Goal: Task Accomplishment & Management: Manage account settings

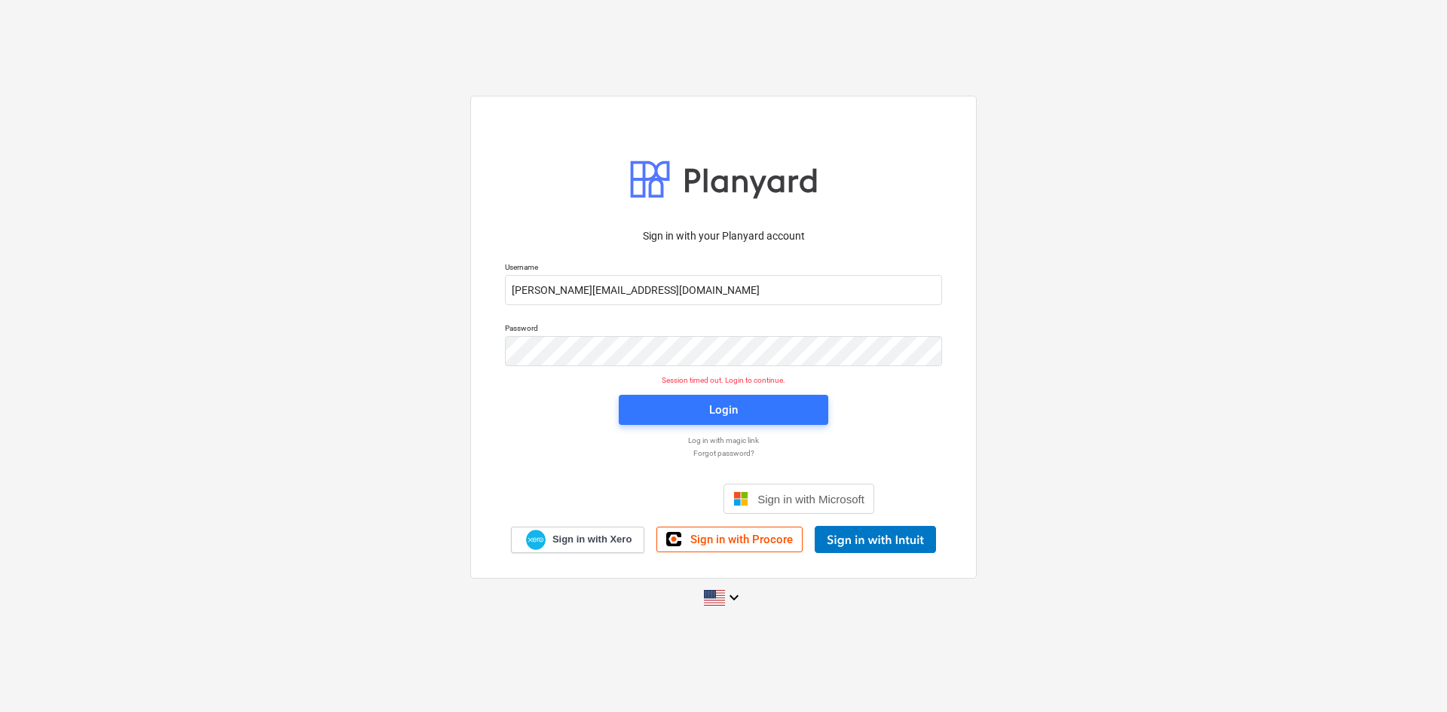
click at [855, 2] on div "Sign in with your Planyard account Username [PERSON_NAME][EMAIL_ADDRESS][DOMAIN…" at bounding box center [723, 356] width 1447 height 712
click at [709, 407] on div "Login" at bounding box center [723, 410] width 29 height 20
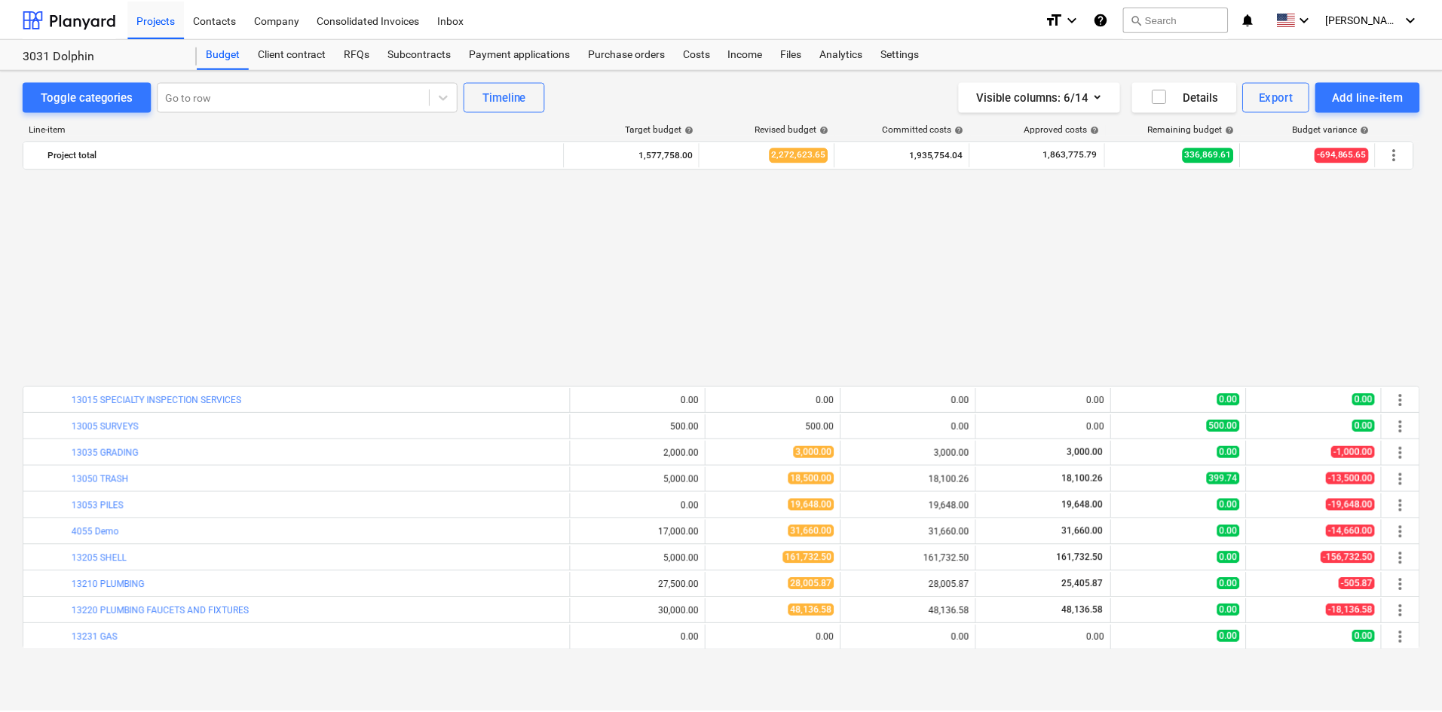
scroll to position [754, 0]
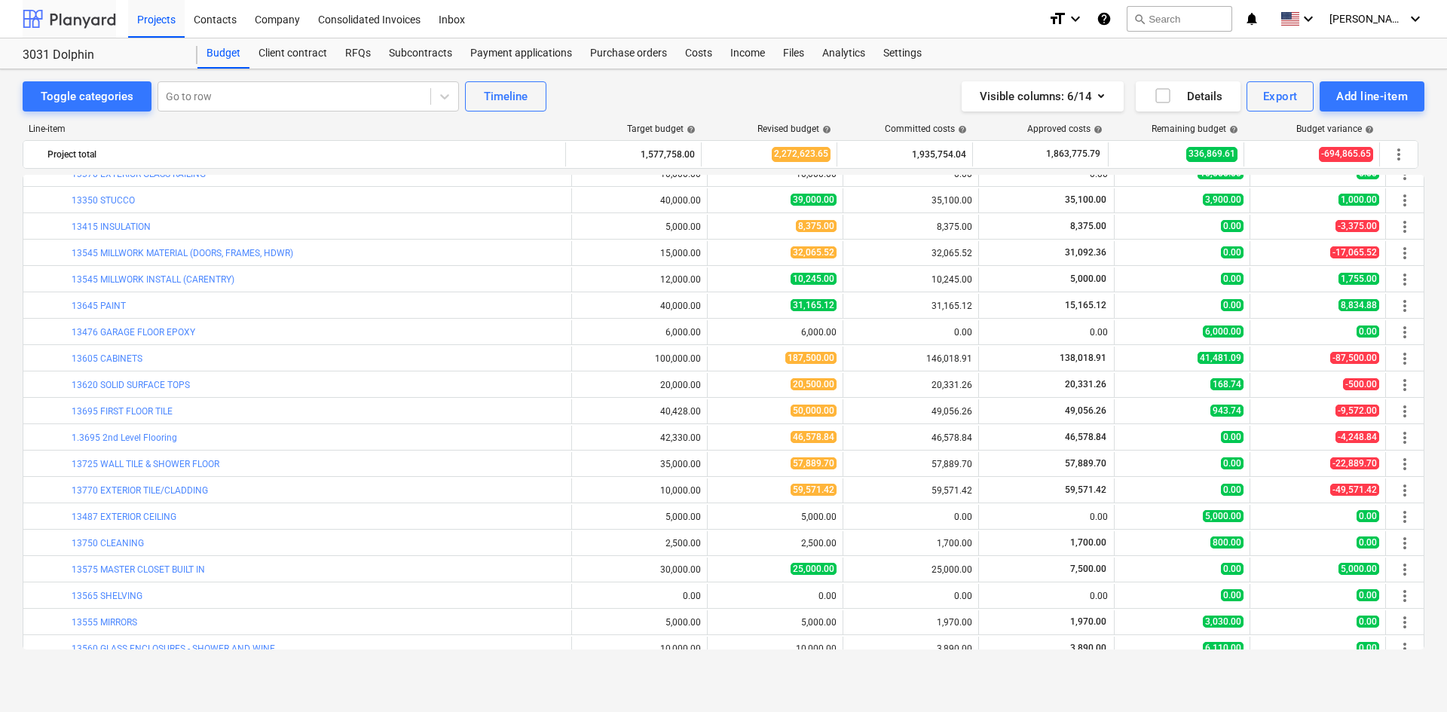
click at [80, 20] on div at bounding box center [69, 19] width 93 height 38
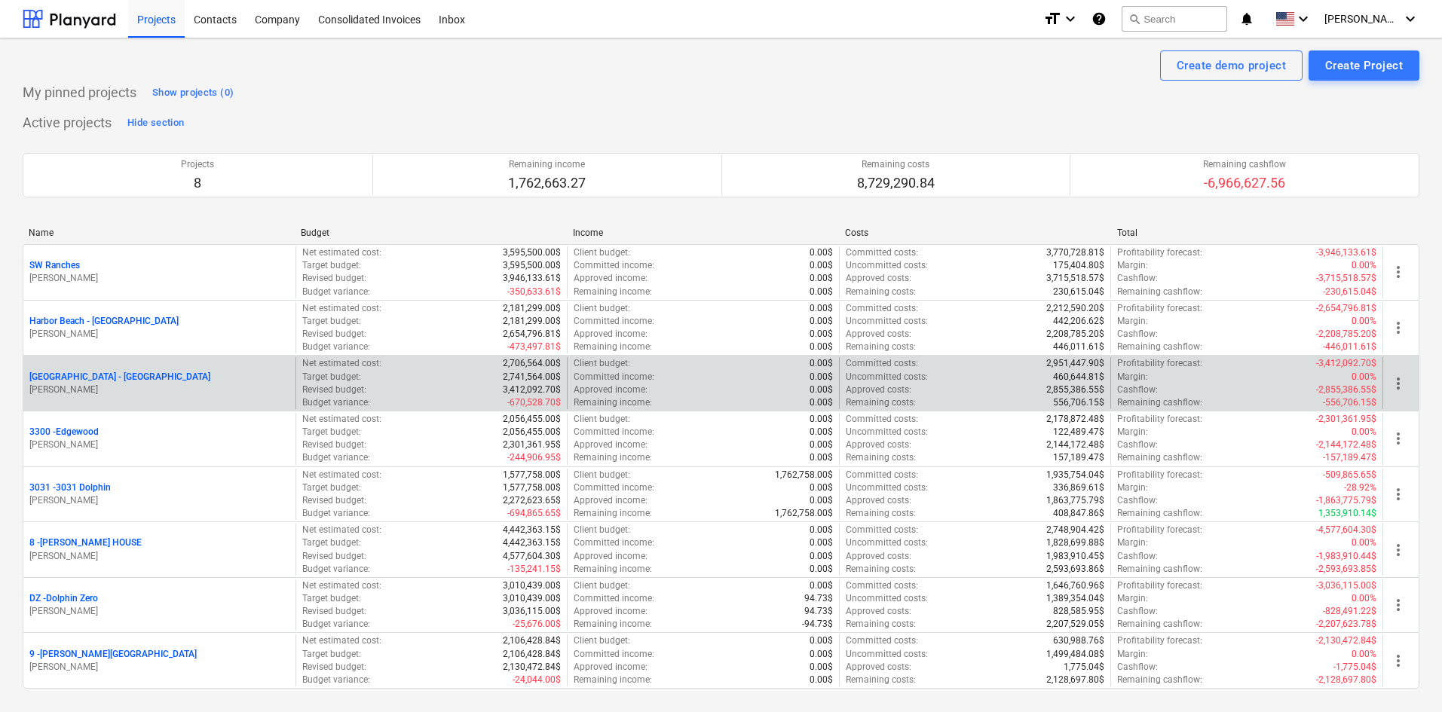
click at [105, 378] on p "[GEOGRAPHIC_DATA] - [GEOGRAPHIC_DATA]" at bounding box center [119, 377] width 181 height 13
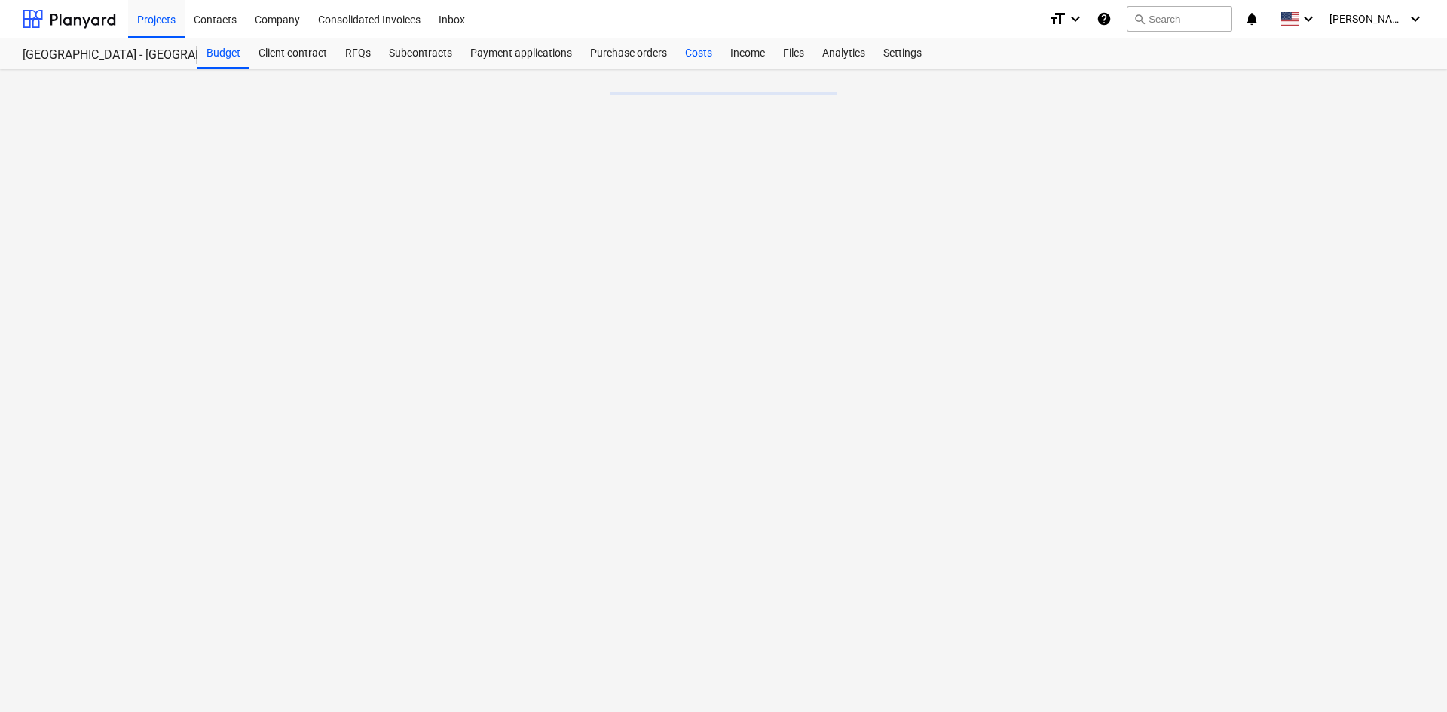
click at [694, 53] on div "Costs" at bounding box center [698, 53] width 45 height 30
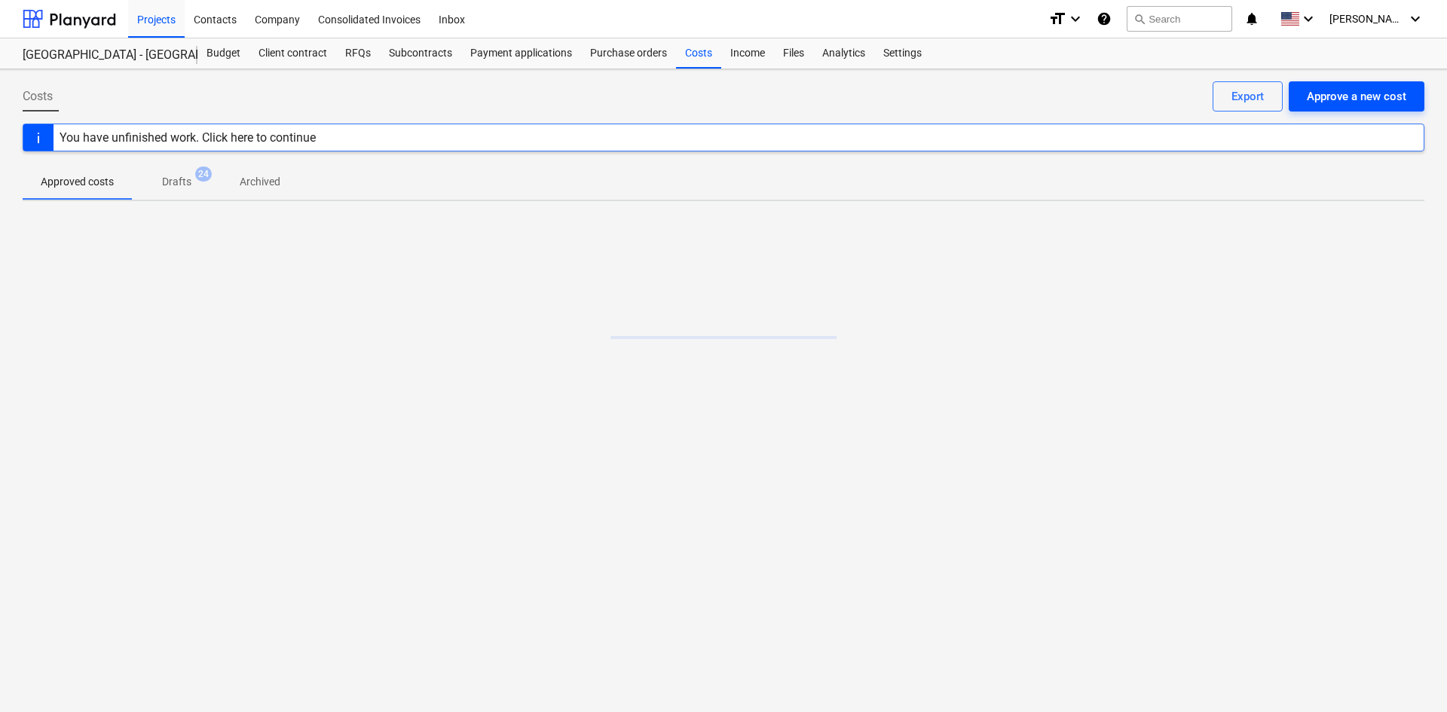
click at [1367, 83] on button "Approve a new cost" at bounding box center [1357, 96] width 136 height 30
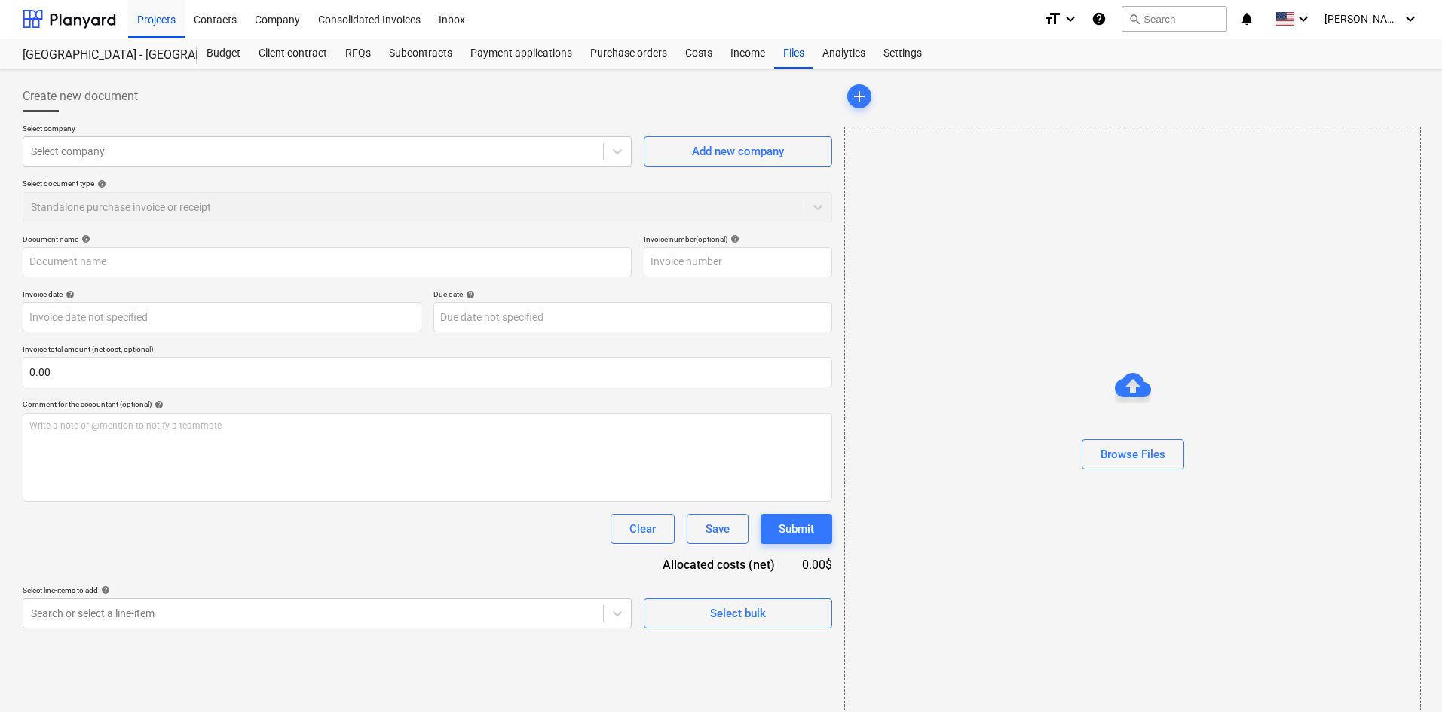
click at [126, 167] on div "Select company Select company Add new company Select document type help Standal…" at bounding box center [427, 179] width 809 height 111
click at [128, 155] on div at bounding box center [313, 151] width 564 height 15
click at [731, 154] on div "Add new company" at bounding box center [738, 152] width 92 height 20
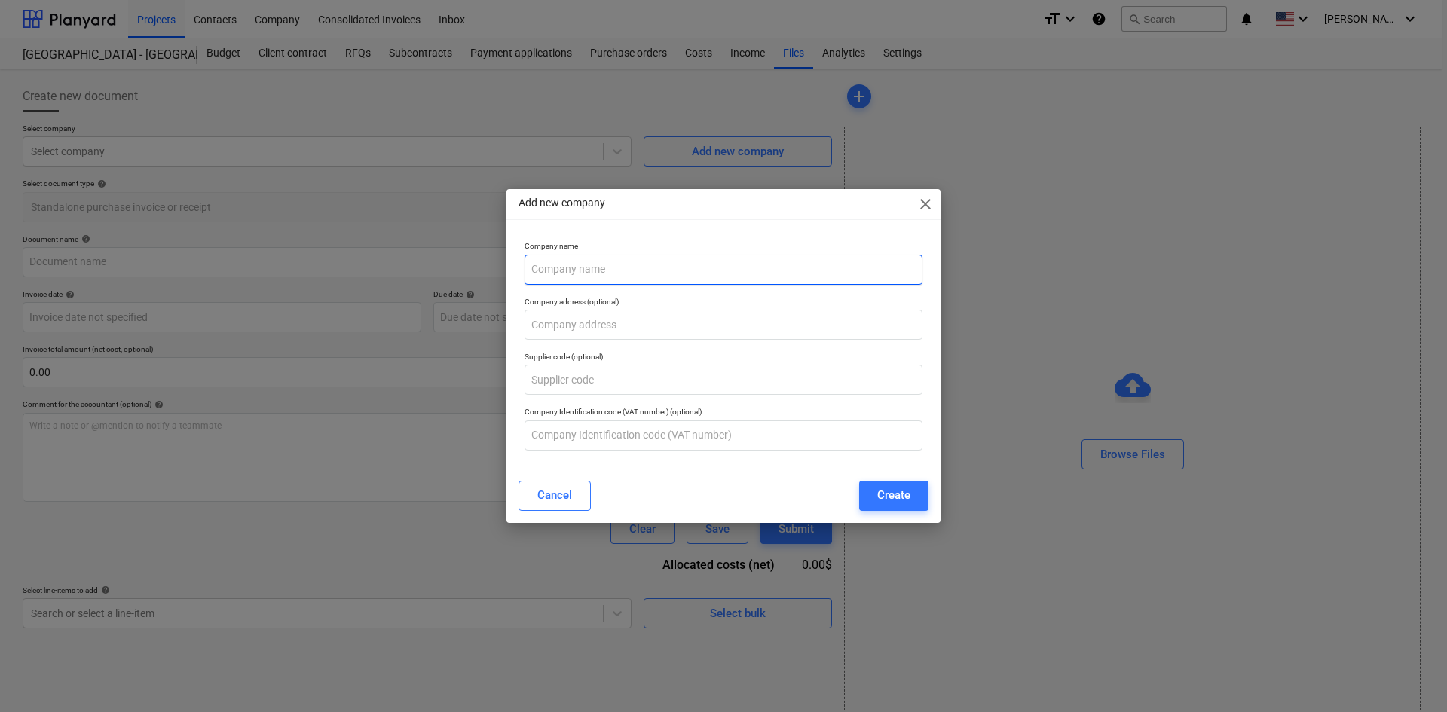
click at [598, 272] on input "text" at bounding box center [723, 270] width 398 height 30
type input "[PERSON_NAME] Steam Cleaning"
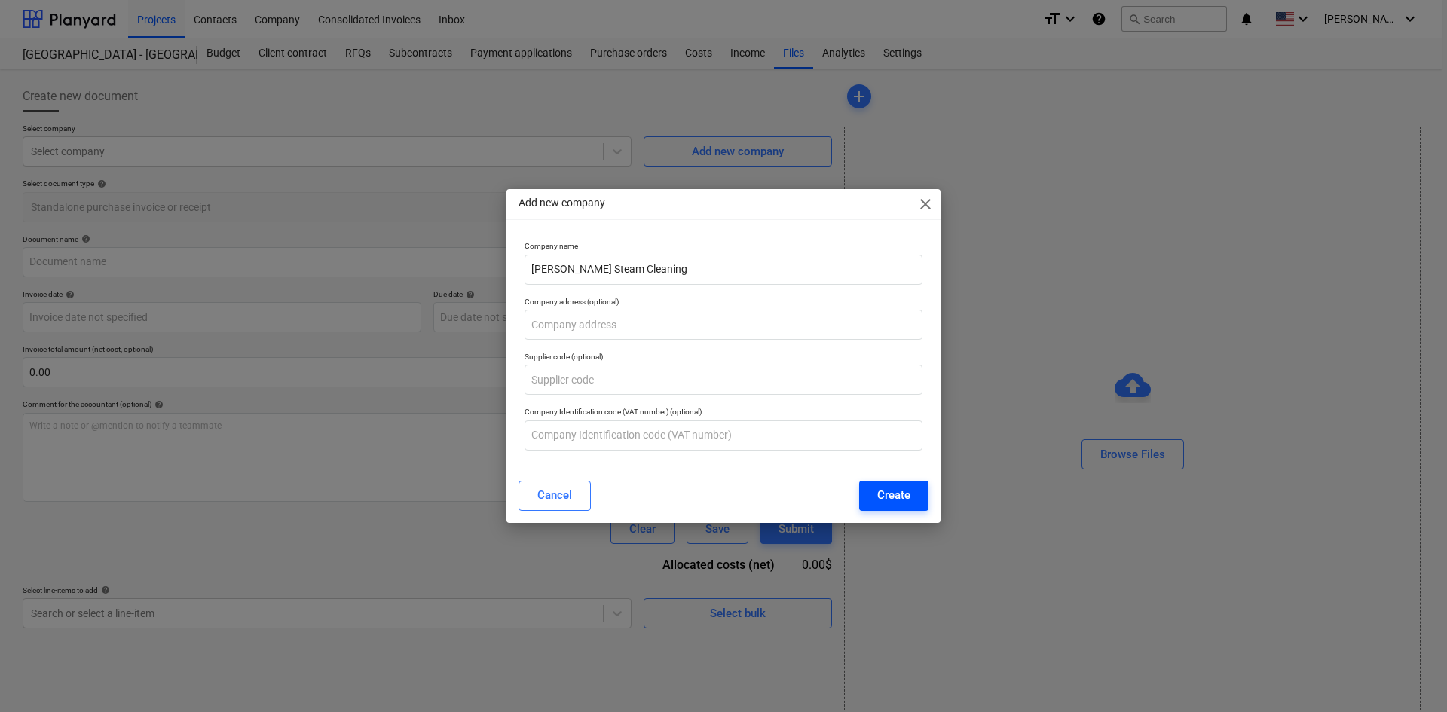
click at [882, 497] on div "Create" at bounding box center [893, 495] width 33 height 20
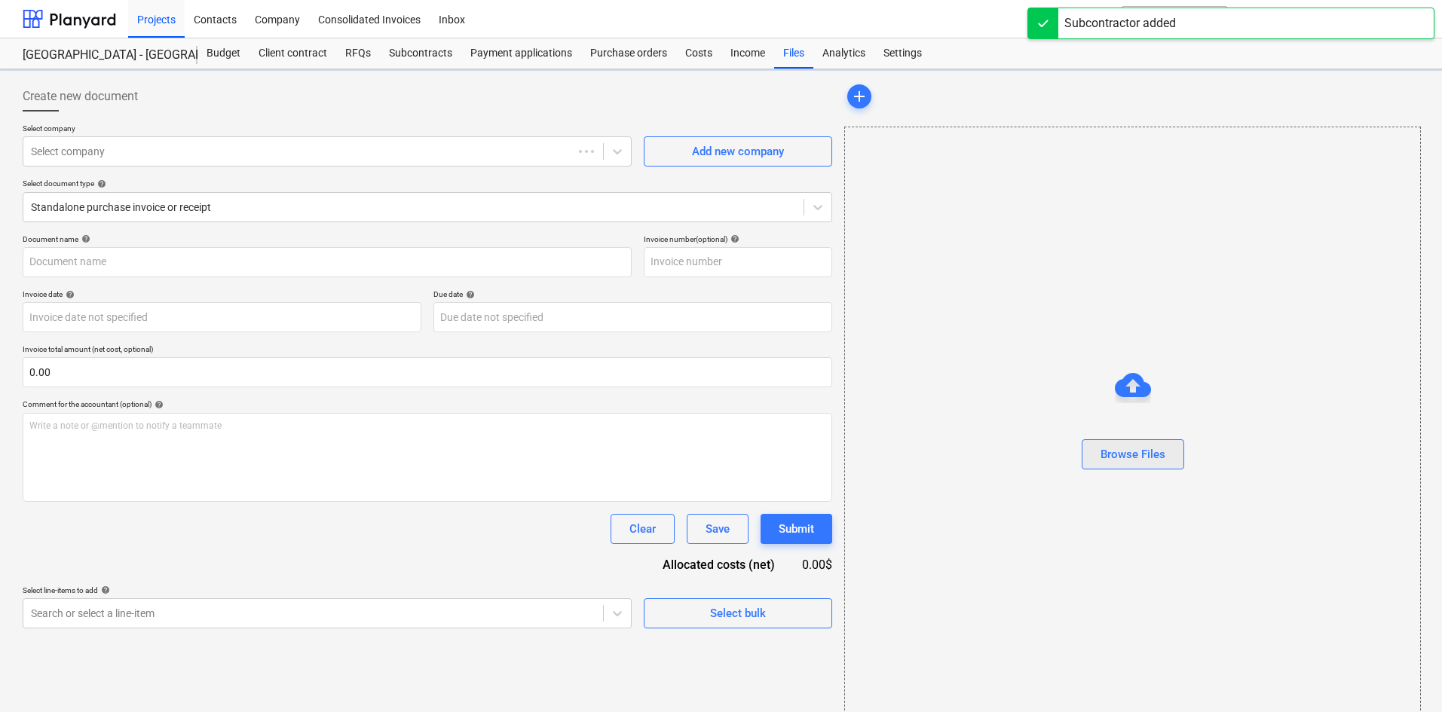
click at [1149, 453] on div "Browse Files" at bounding box center [1132, 455] width 65 height 20
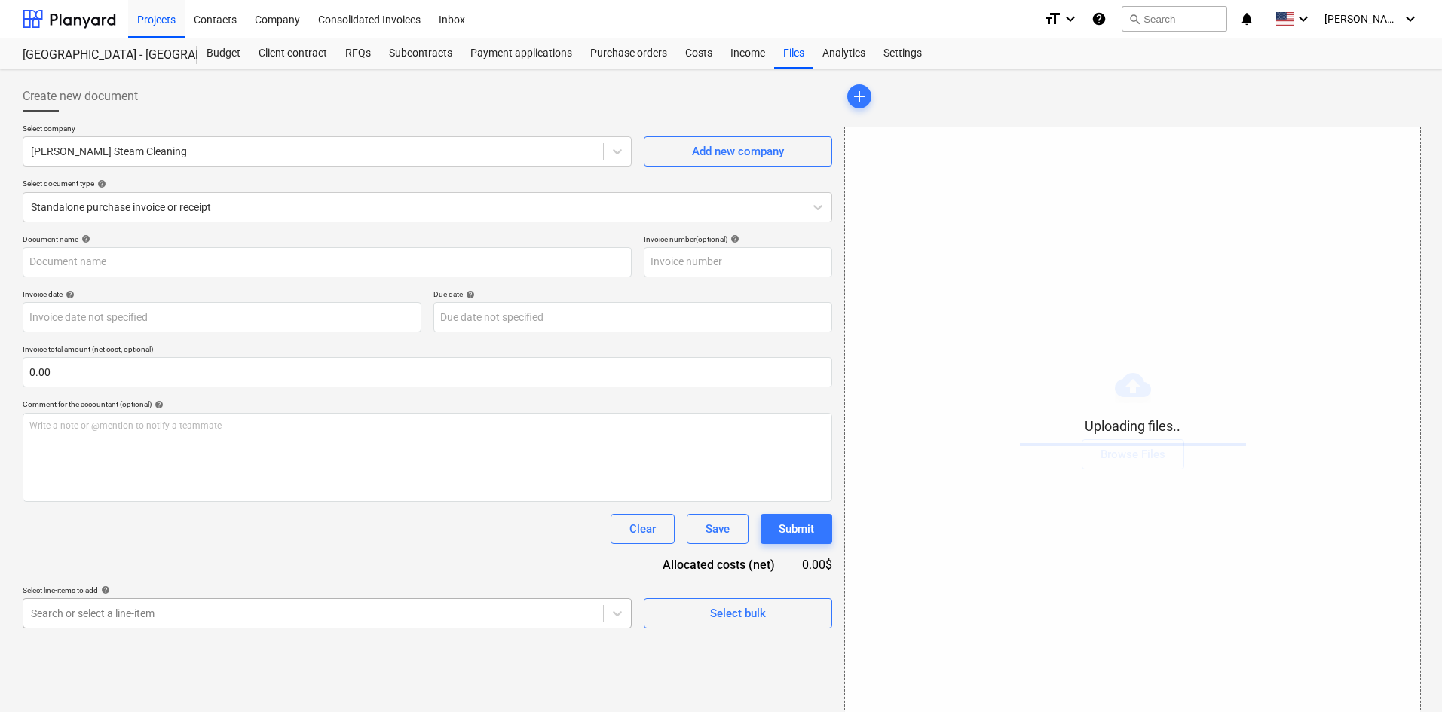
scroll to position [151, 0]
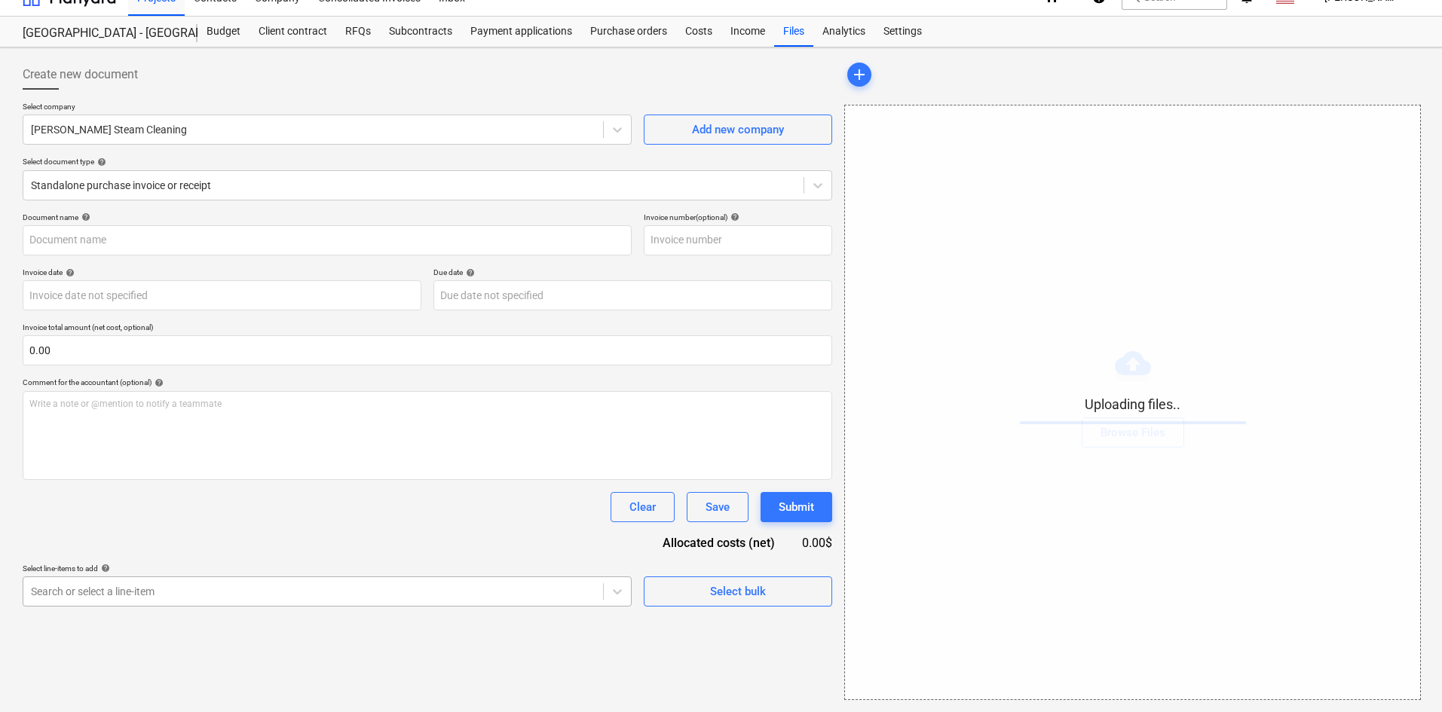
click at [328, 608] on body "Projects Contacts Company Consolidated Invoices Inbox format_size keyboard_arro…" at bounding box center [721, 334] width 1442 height 712
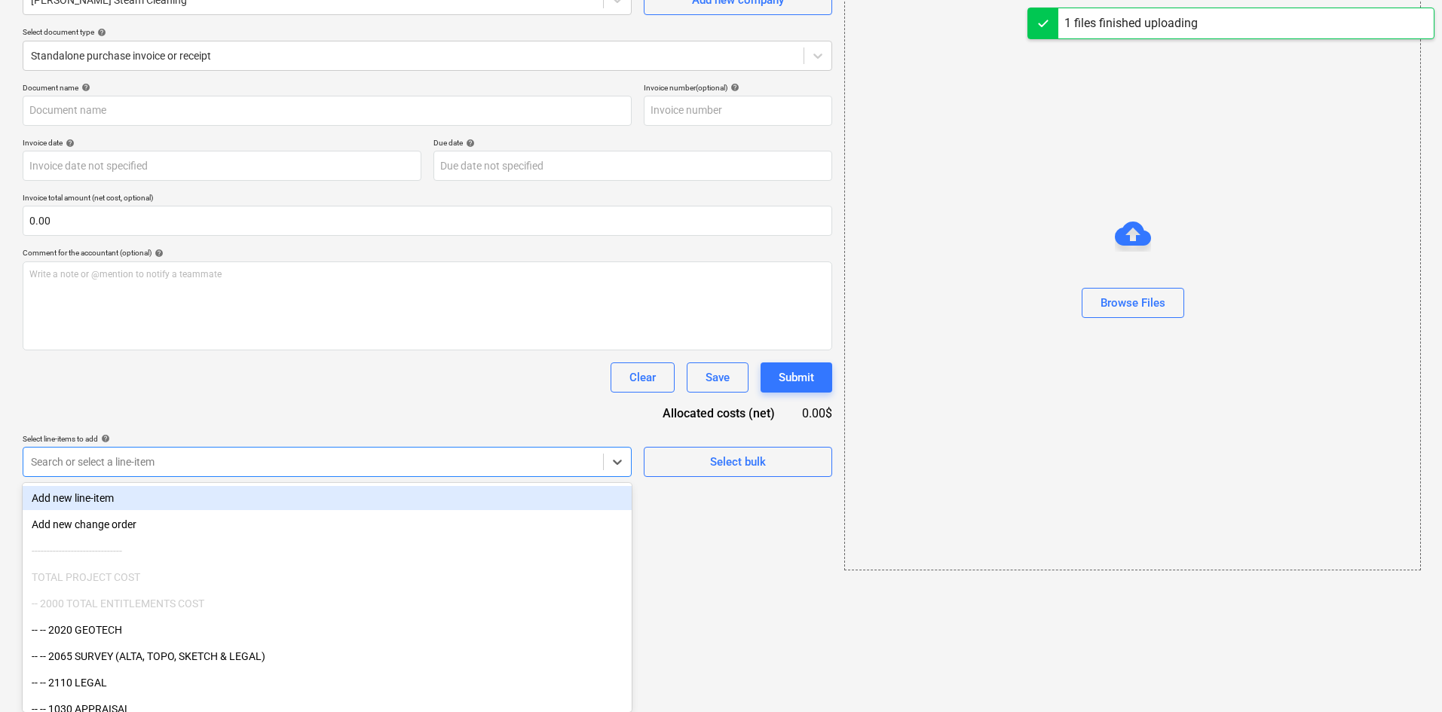
type input "[PERSON_NAME] Steam Cleaning (Indirect) [DATE].pdf"
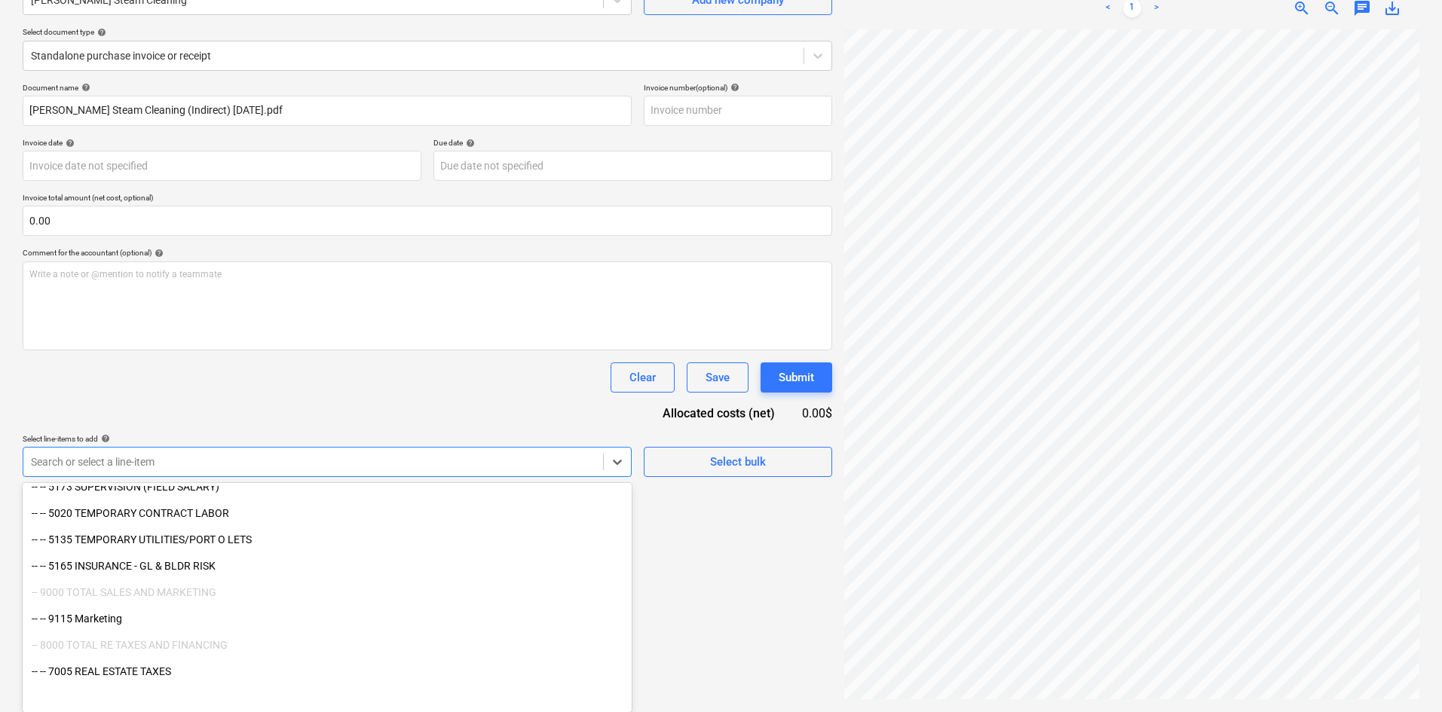
scroll to position [2155, 0]
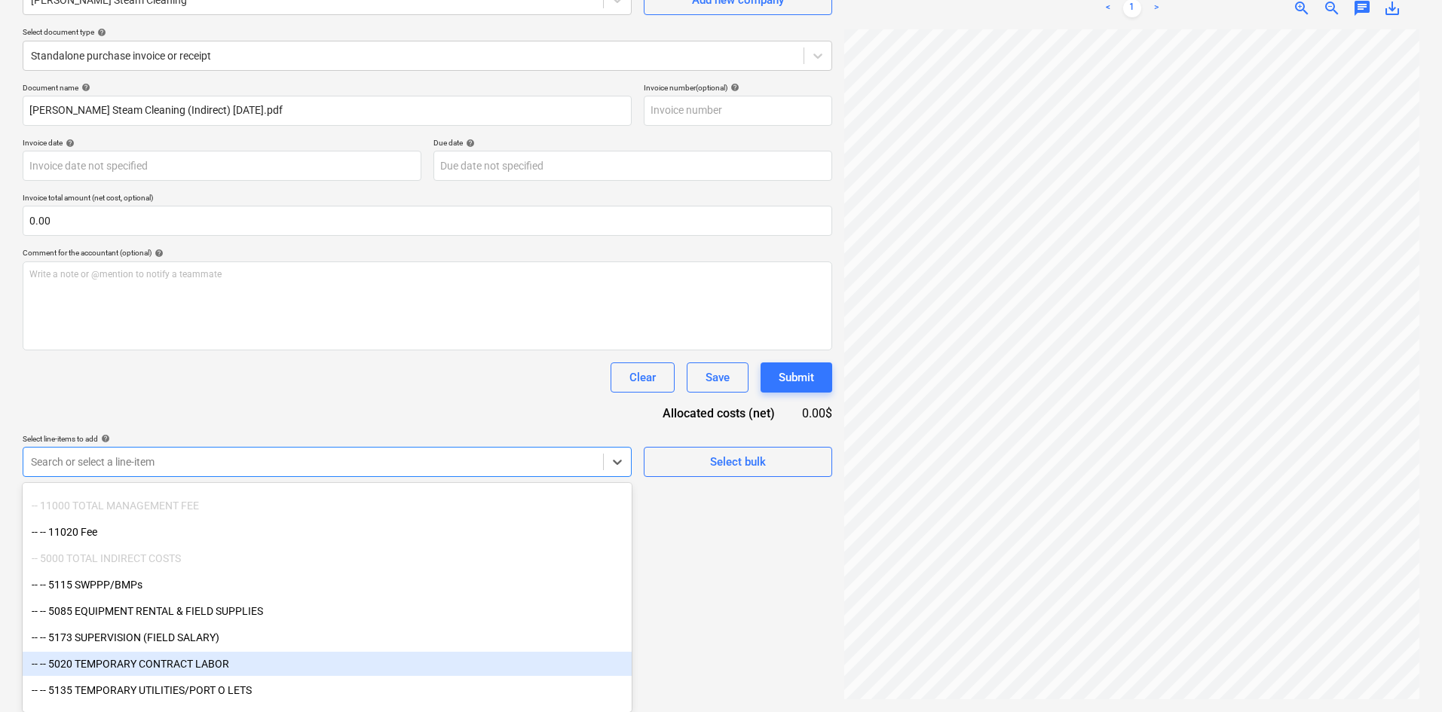
click at [231, 656] on div "-- -- 5020 TEMPORARY CONTRACT LABOR" at bounding box center [327, 664] width 609 height 24
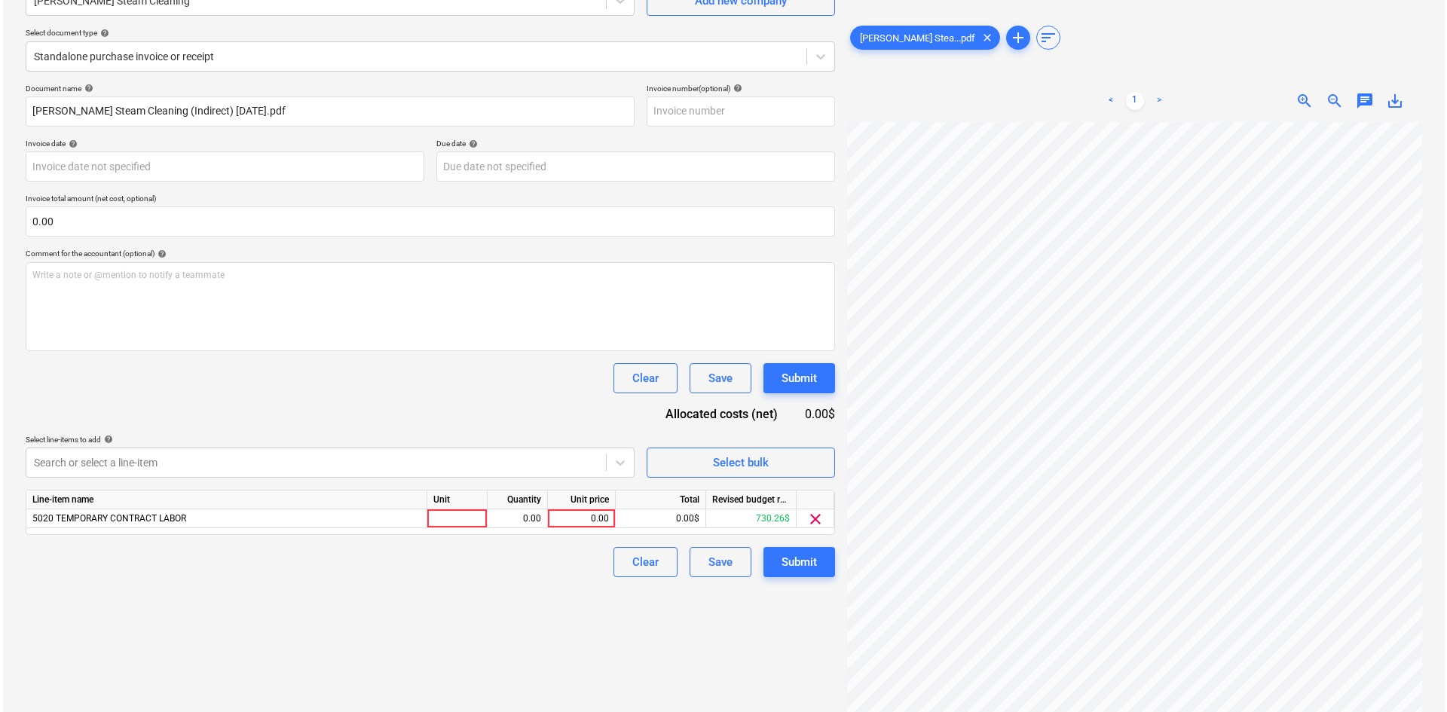
scroll to position [151, 0]
click at [407, 394] on div "Document name help [PERSON_NAME] Steam Cleaning (Indirect) [DATE].pdf Invoice n…" at bounding box center [427, 331] width 809 height 494
click at [583, 520] on div "0.00" at bounding box center [578, 518] width 55 height 19
type input "240"
click at [494, 621] on div "Create new document Select company [PERSON_NAME] Steam Cleaning Add new company…" at bounding box center [427, 315] width 821 height 781
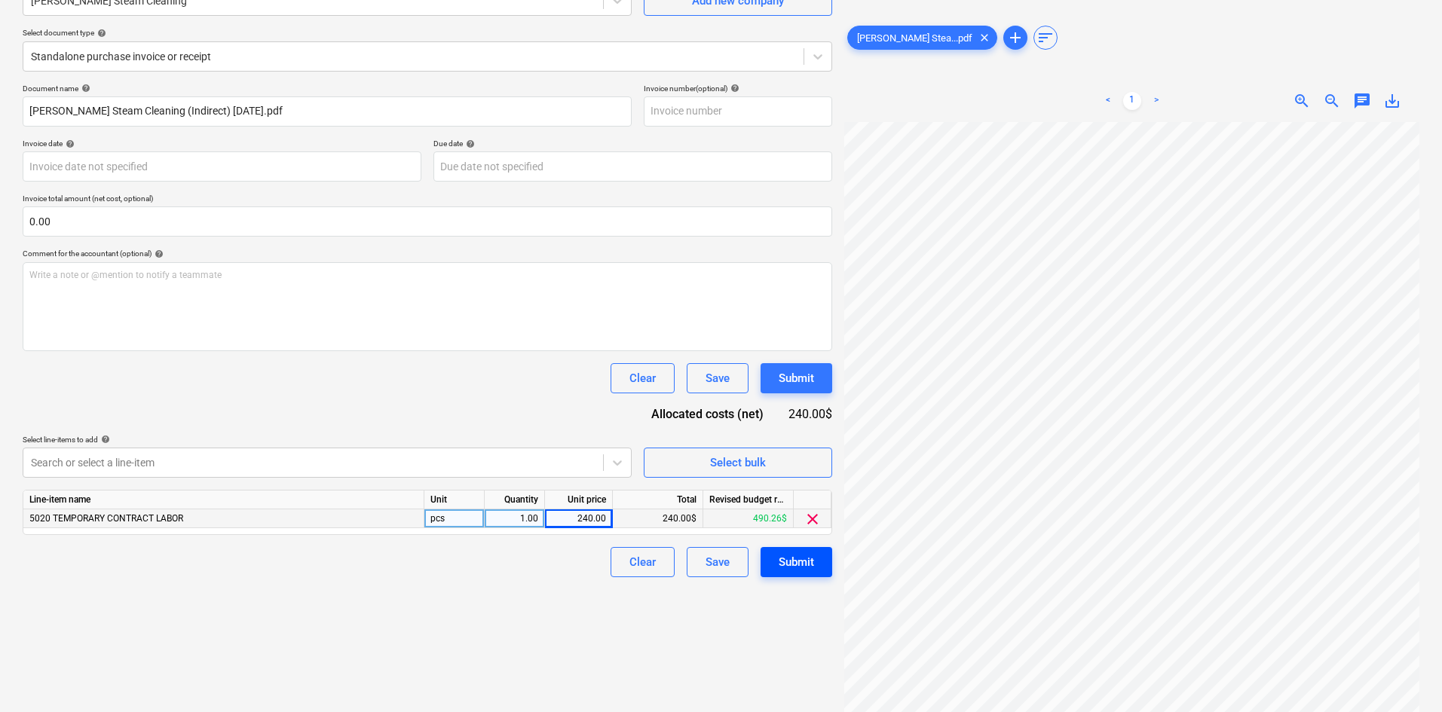
click at [803, 571] on div "Submit" at bounding box center [795, 562] width 35 height 20
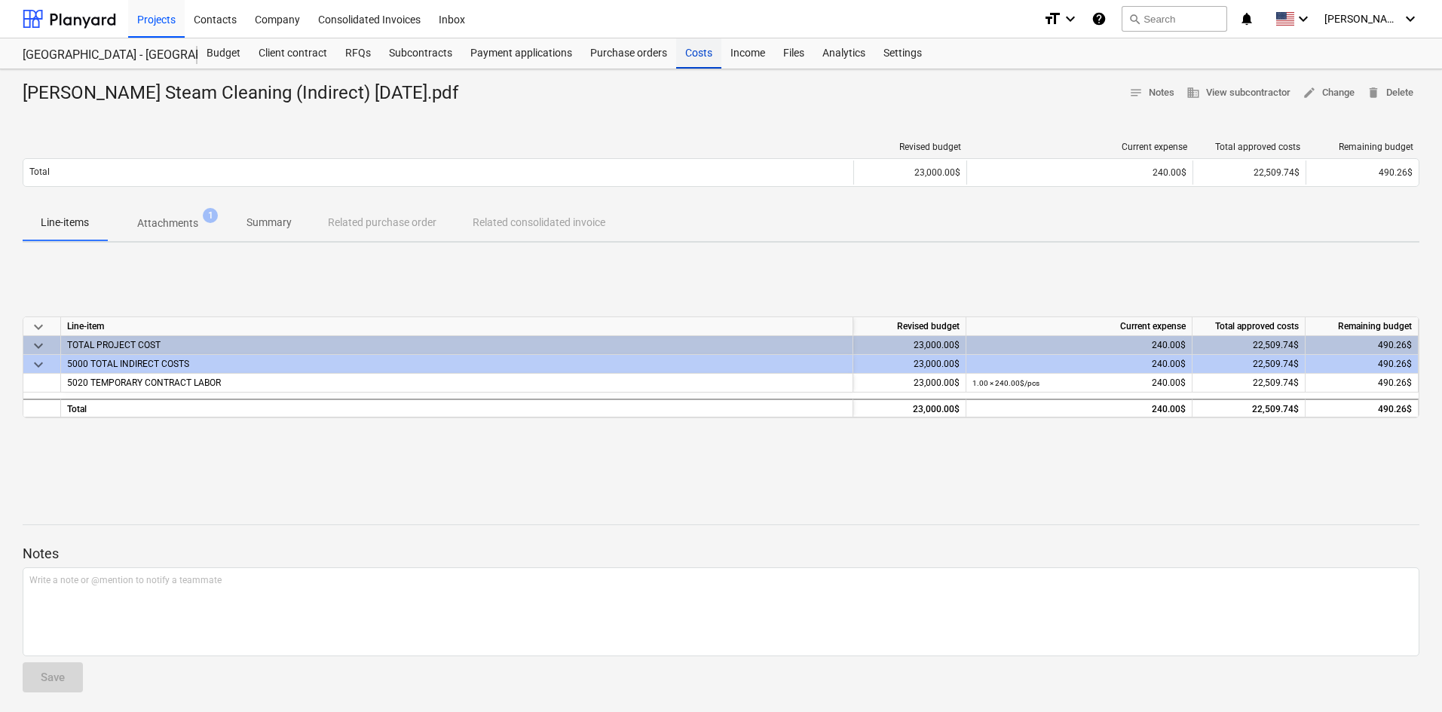
click at [706, 58] on div "Costs" at bounding box center [698, 53] width 45 height 30
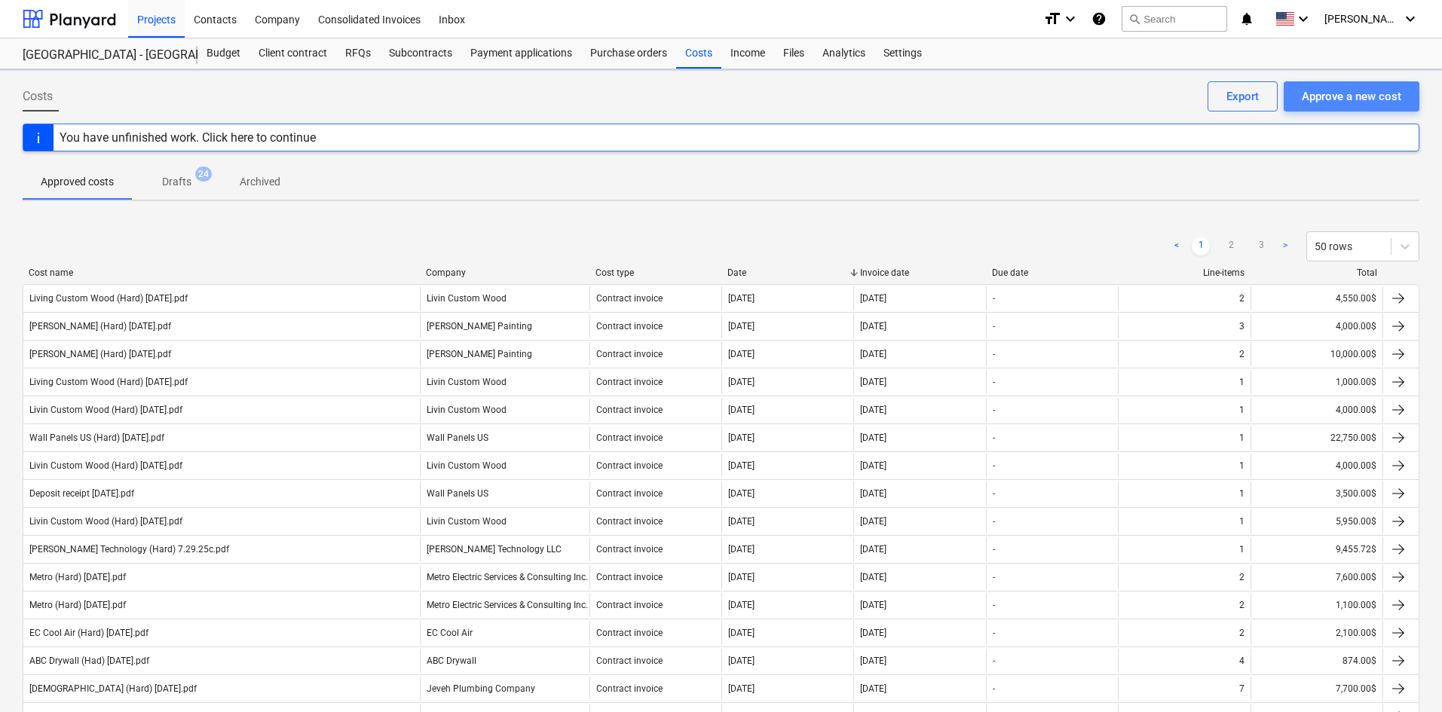
click at [1332, 104] on div "Approve a new cost" at bounding box center [1350, 97] width 99 height 20
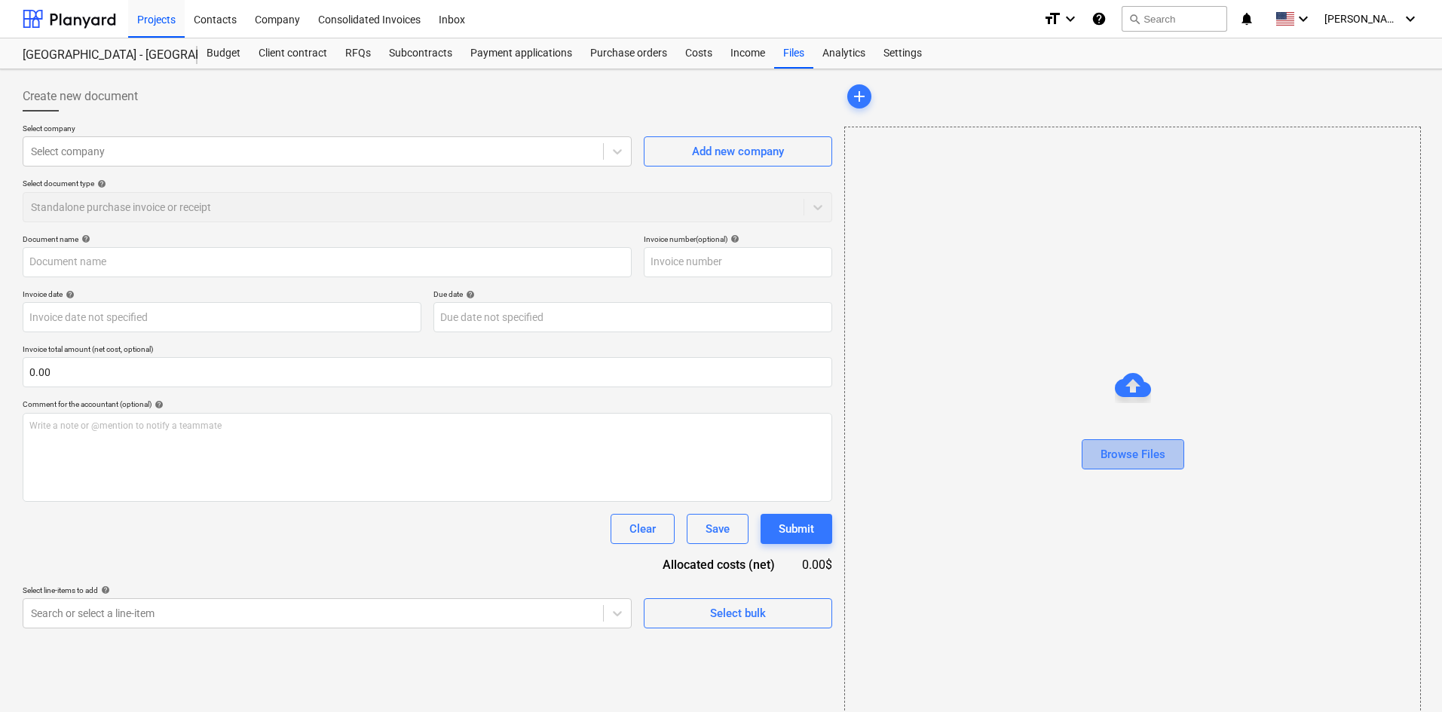
click at [1121, 451] on div "Browse Files" at bounding box center [1132, 455] width 65 height 20
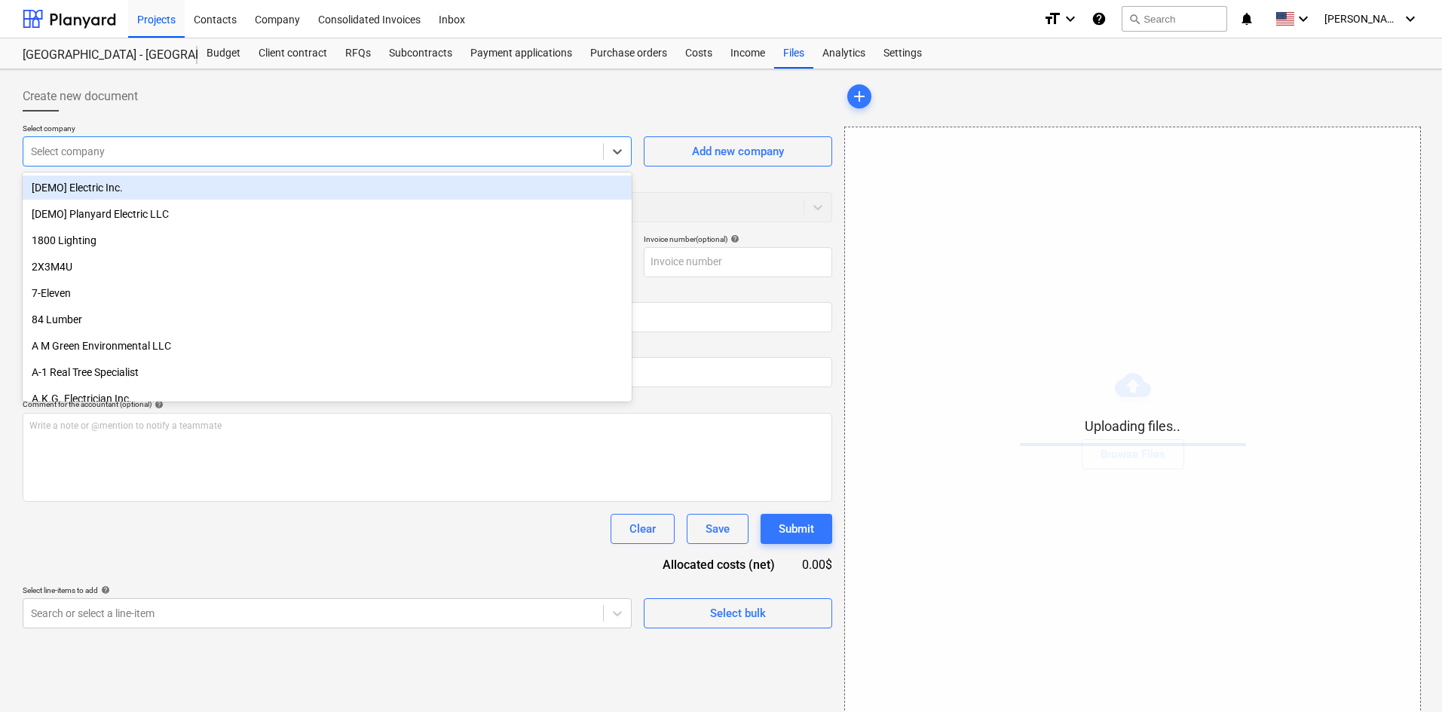
click at [228, 141] on div "Select company" at bounding box center [312, 151] width 579 height 21
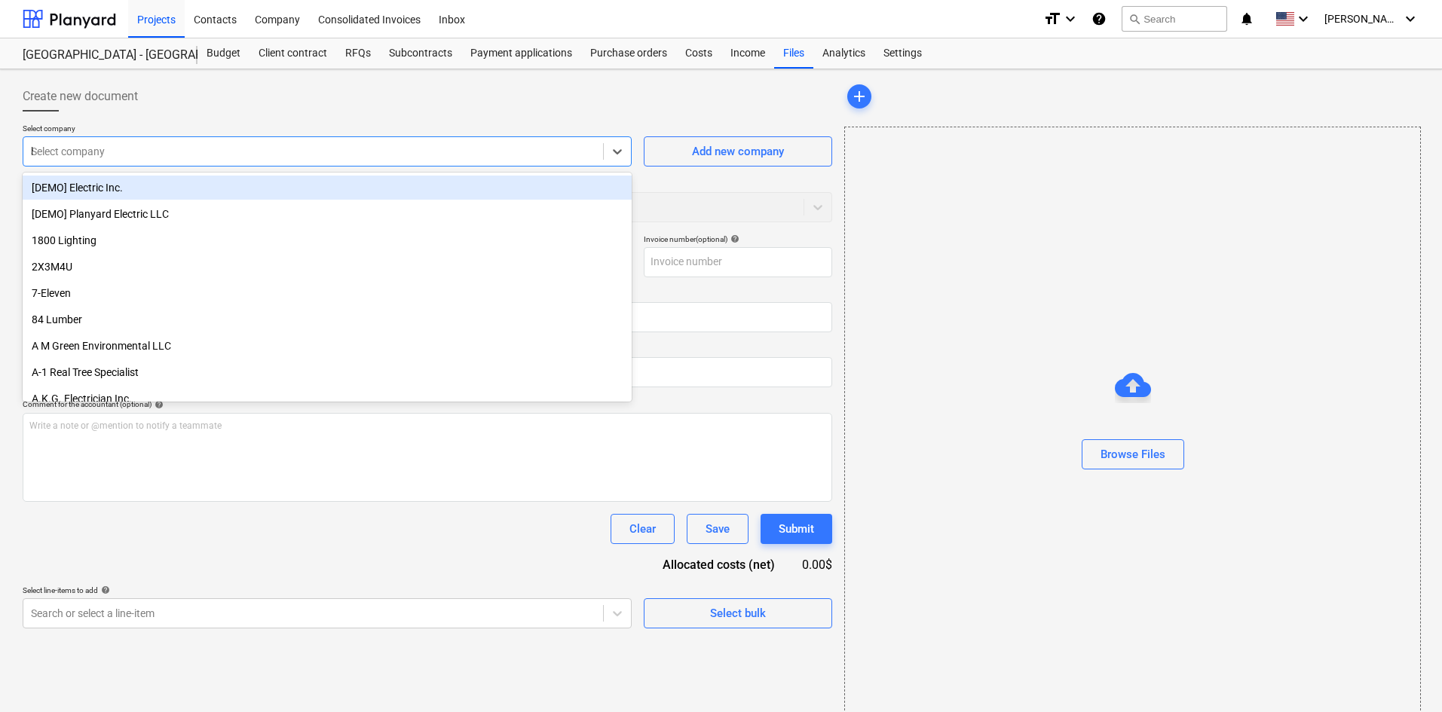
type input "ho"
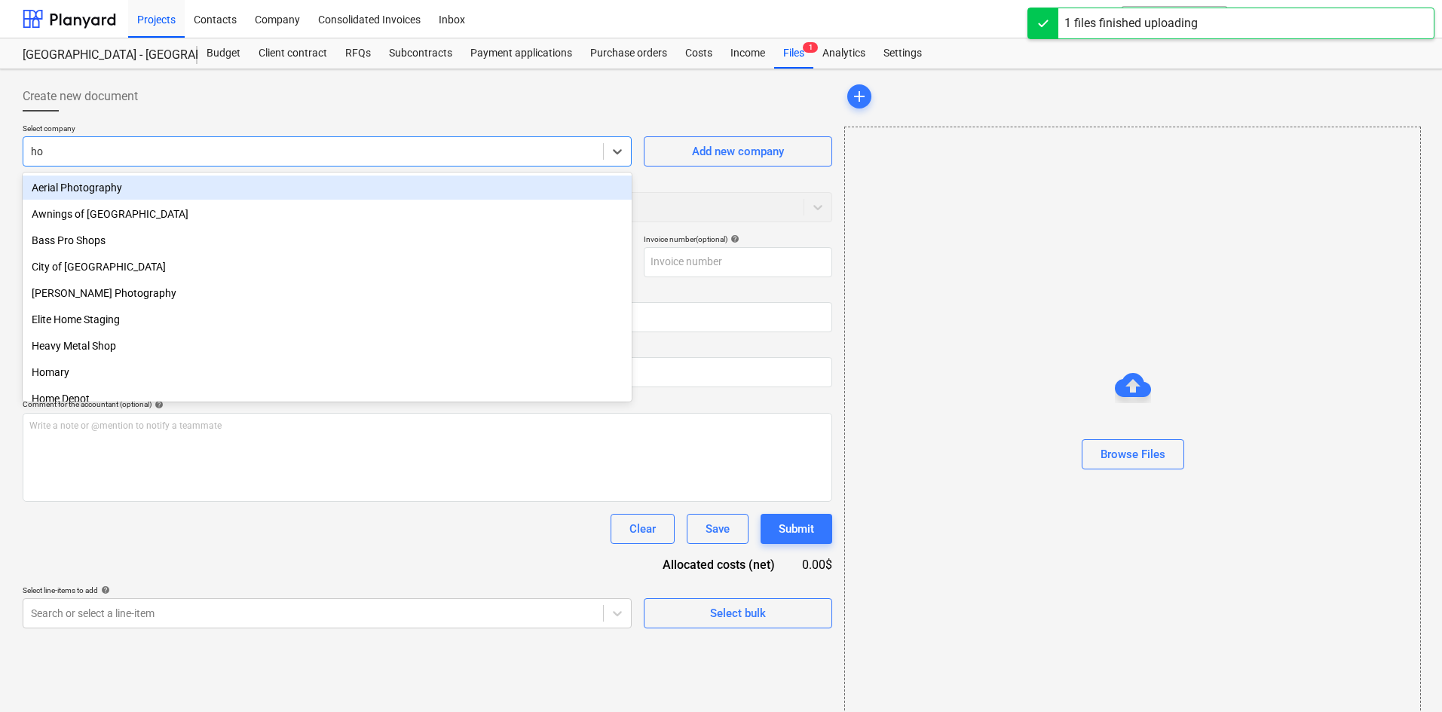
type input "Home Depot (Hard) [DATE].pdf"
type input "home"
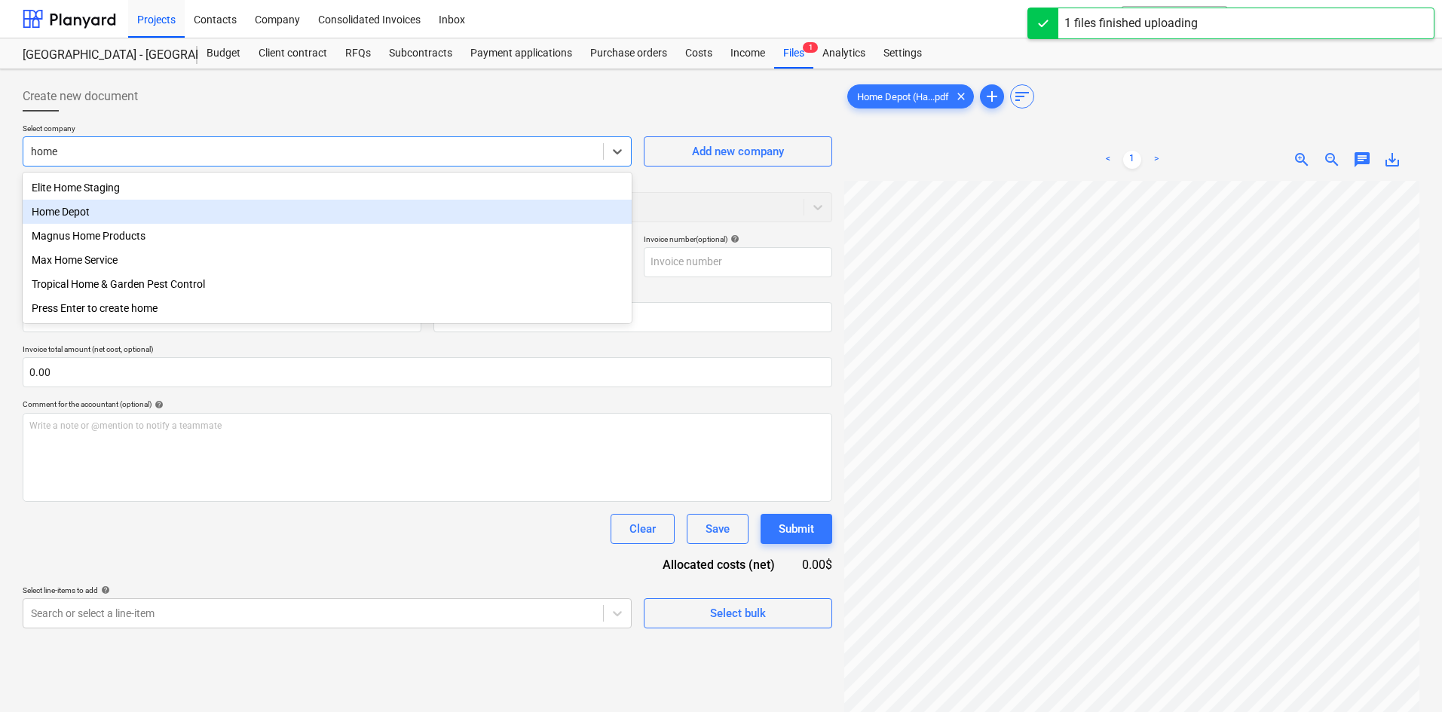
click at [90, 208] on div "Home Depot" at bounding box center [327, 212] width 609 height 24
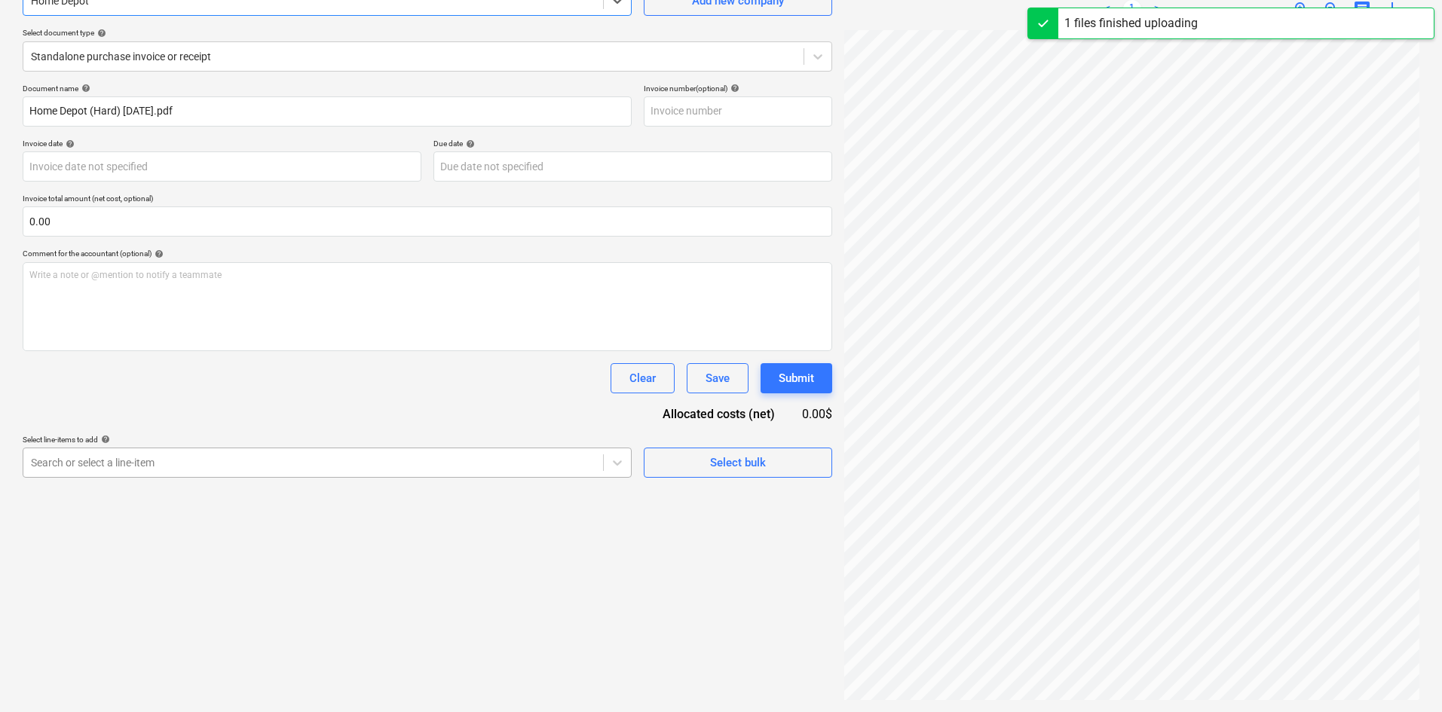
click at [174, 561] on body "Projects Contacts Company Consolidated Invoices Inbox format_size keyboard_arro…" at bounding box center [721, 205] width 1442 height 712
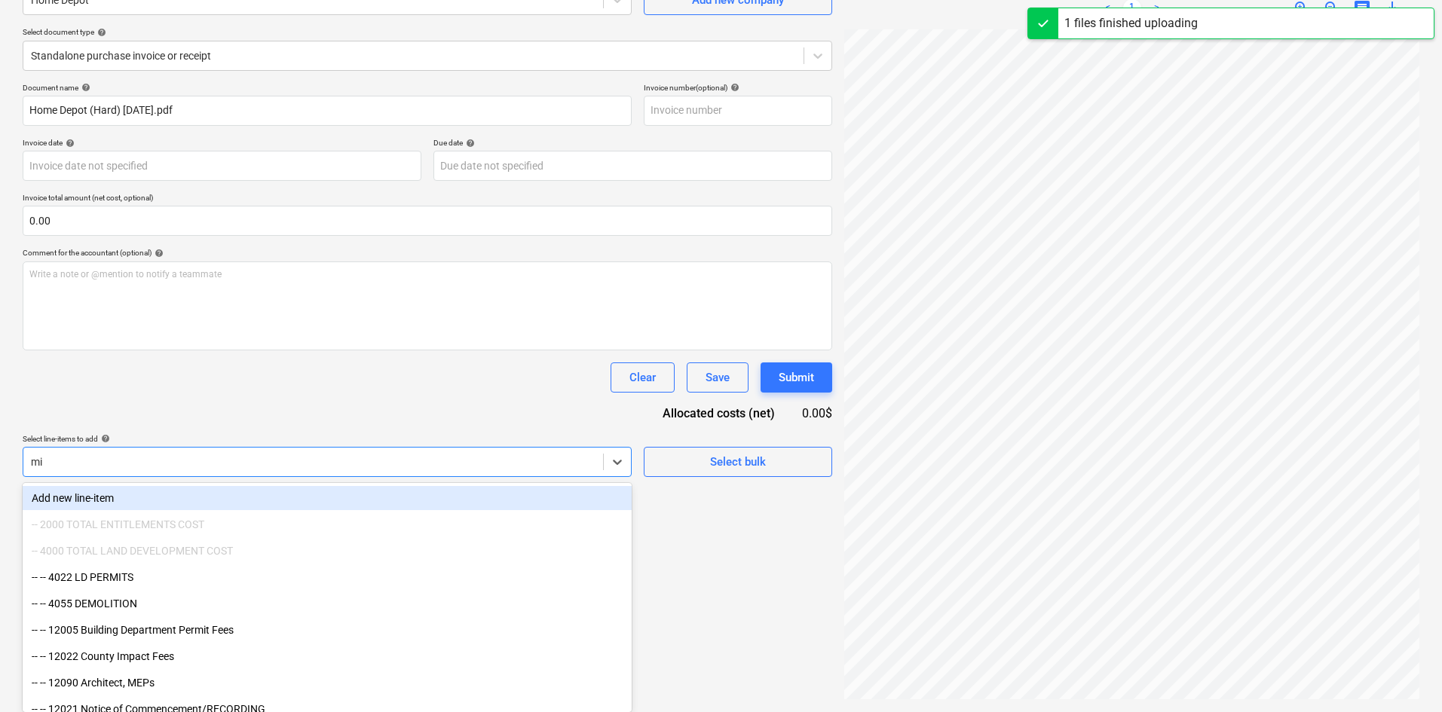
scroll to position [151, 0]
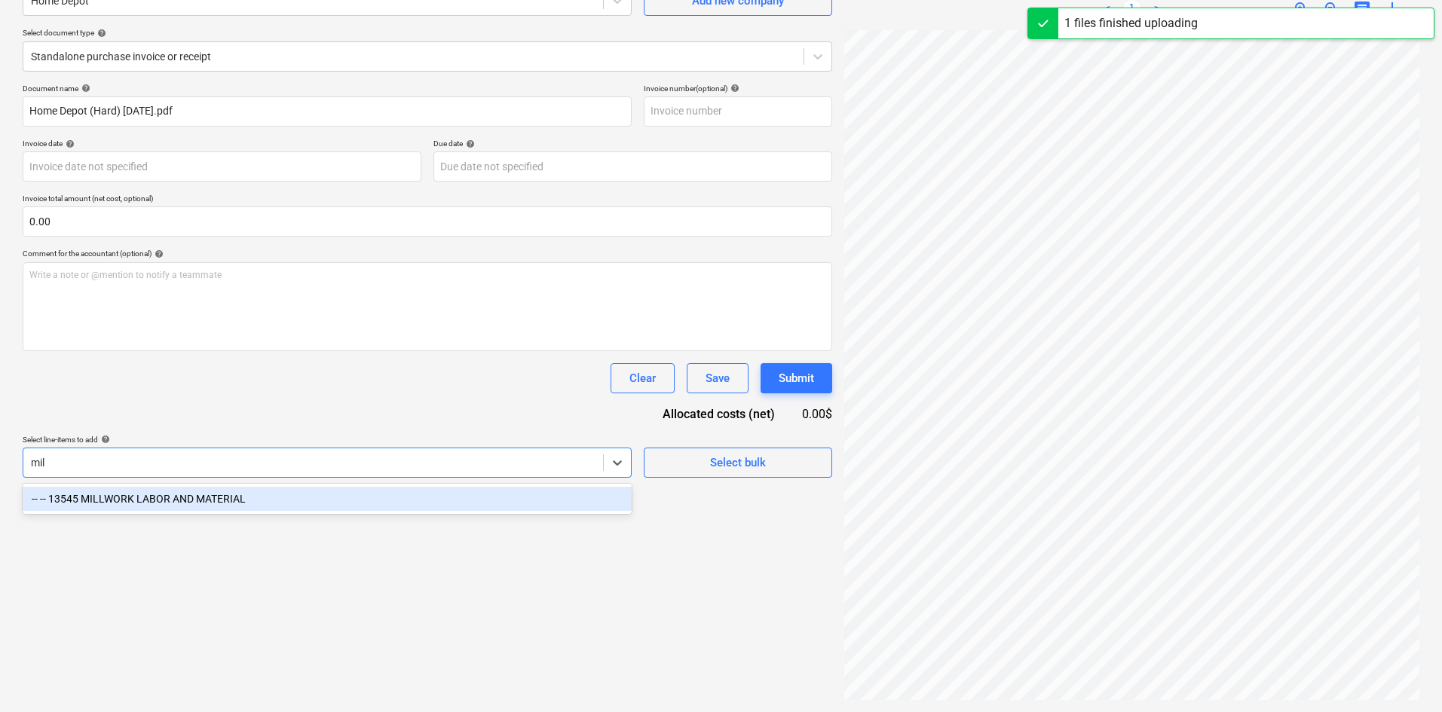
type input "mill"
click at [309, 495] on div "-- -- 13545 MILLWORK LABOR AND MATERIAL" at bounding box center [327, 499] width 609 height 24
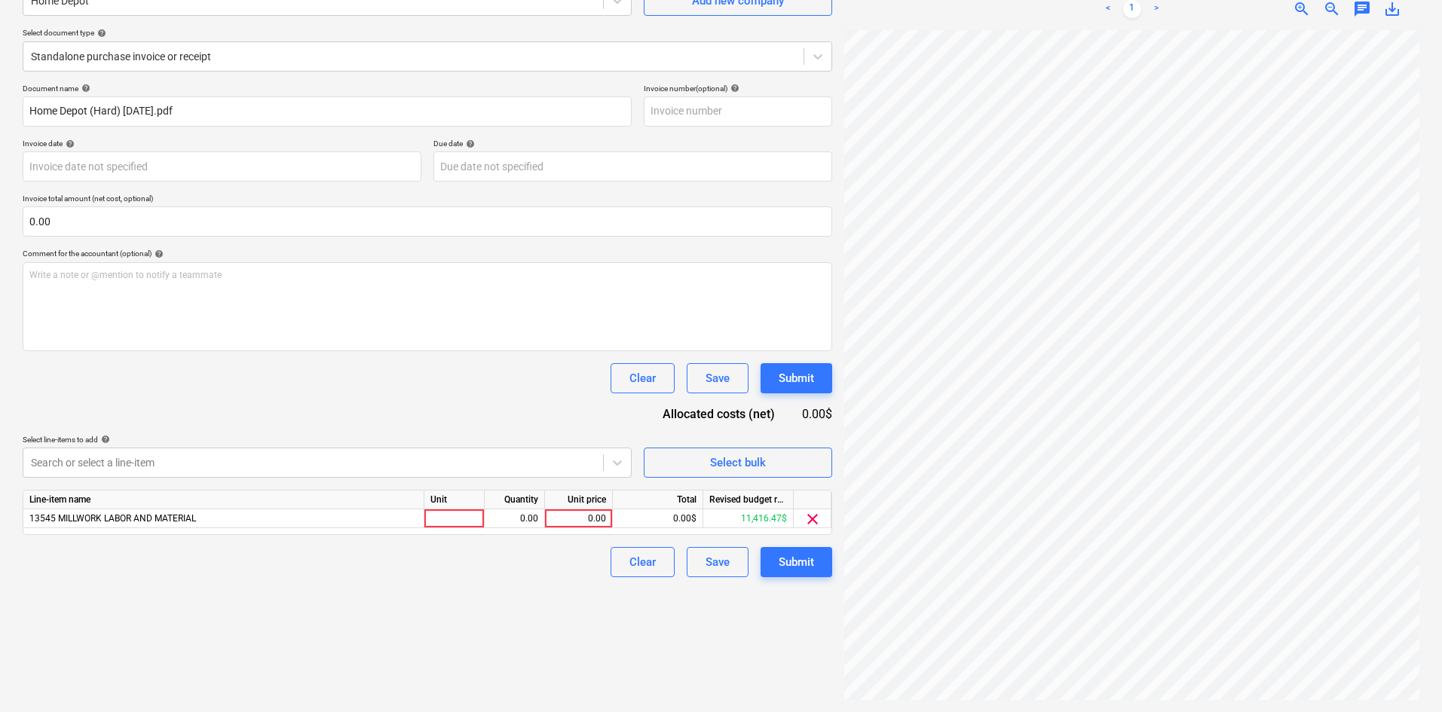
click at [379, 414] on div "Document name help Home Depot (Hard) [DATE].pdf Invoice number (optional) help …" at bounding box center [427, 331] width 809 height 494
click at [576, 517] on div "0.00" at bounding box center [578, 518] width 55 height 19
click at [579, 516] on div "0.00" at bounding box center [578, 518] width 55 height 19
type input "86.36"
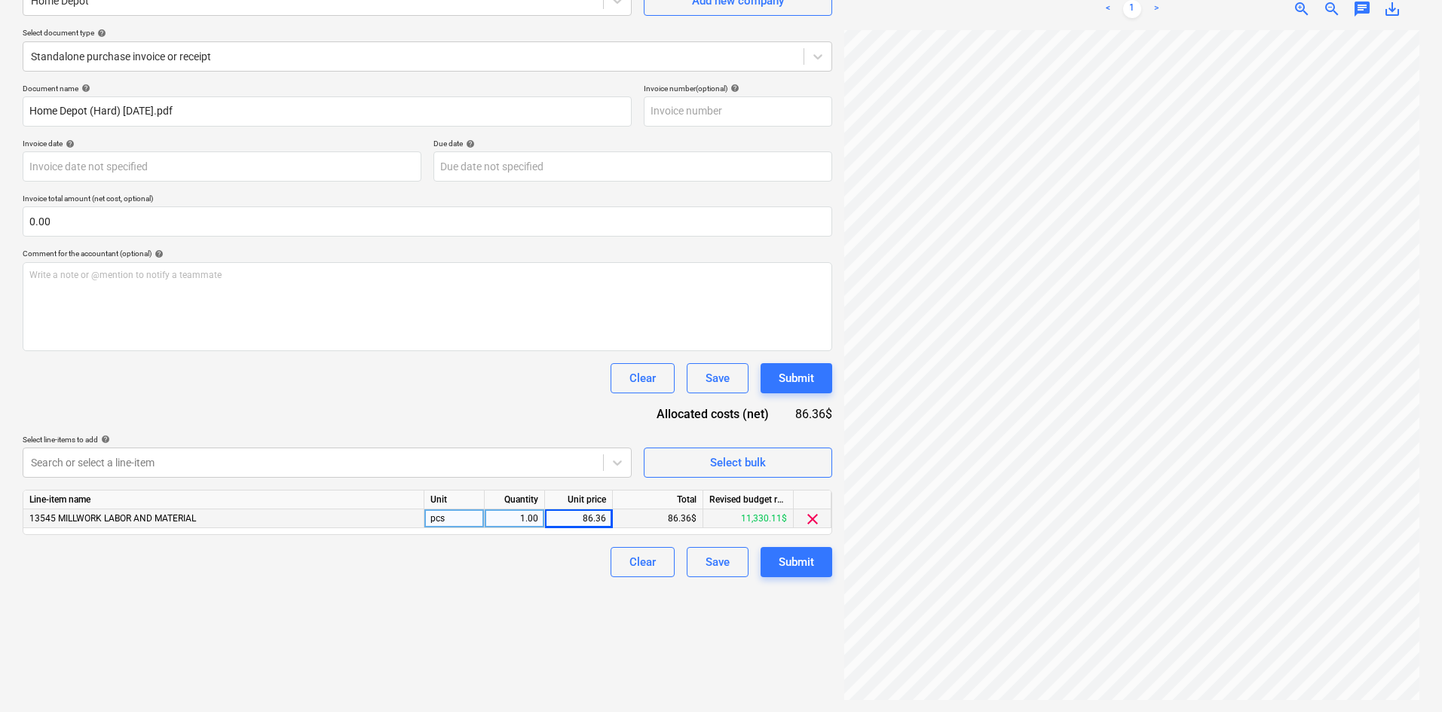
click at [543, 613] on div "Create new document Select company Home Depot Add new company Select document t…" at bounding box center [427, 315] width 821 height 781
click at [784, 560] on div "Submit" at bounding box center [795, 562] width 35 height 20
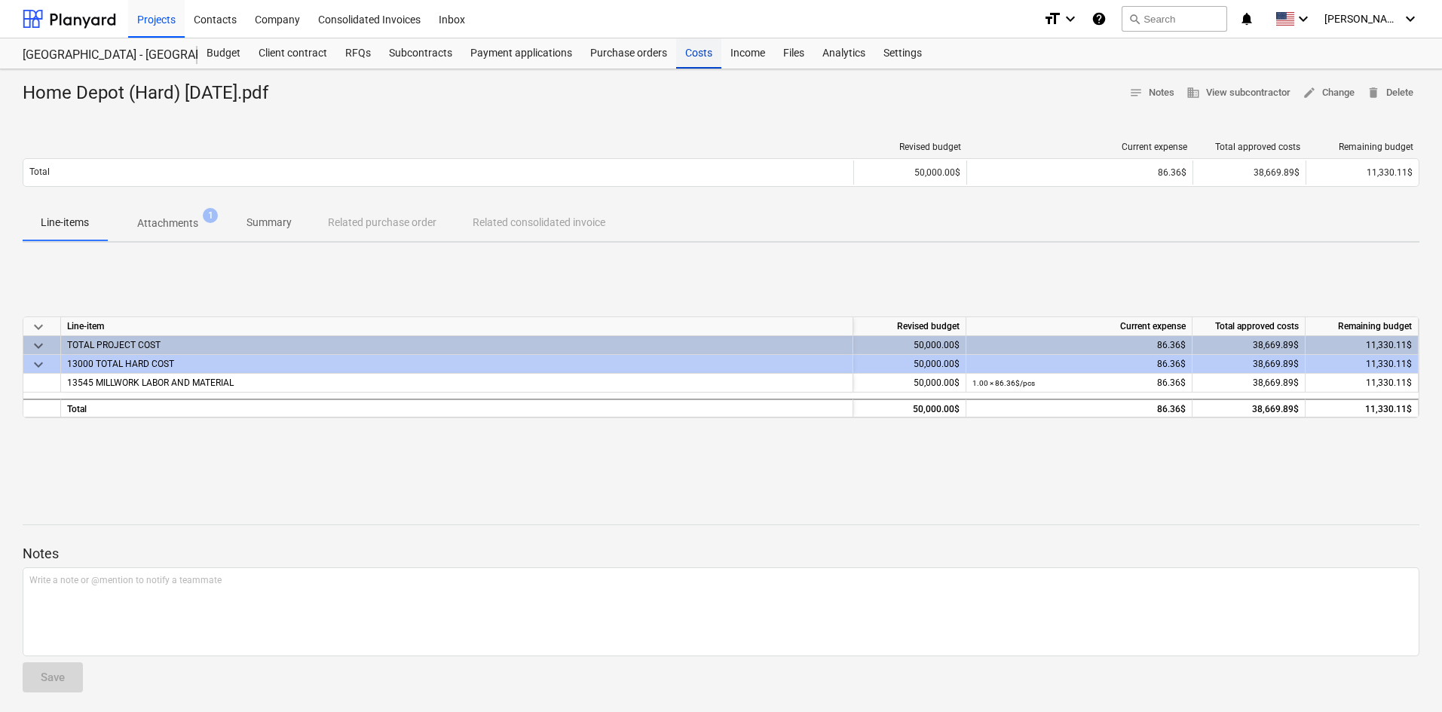
click at [710, 55] on div "Costs" at bounding box center [698, 53] width 45 height 30
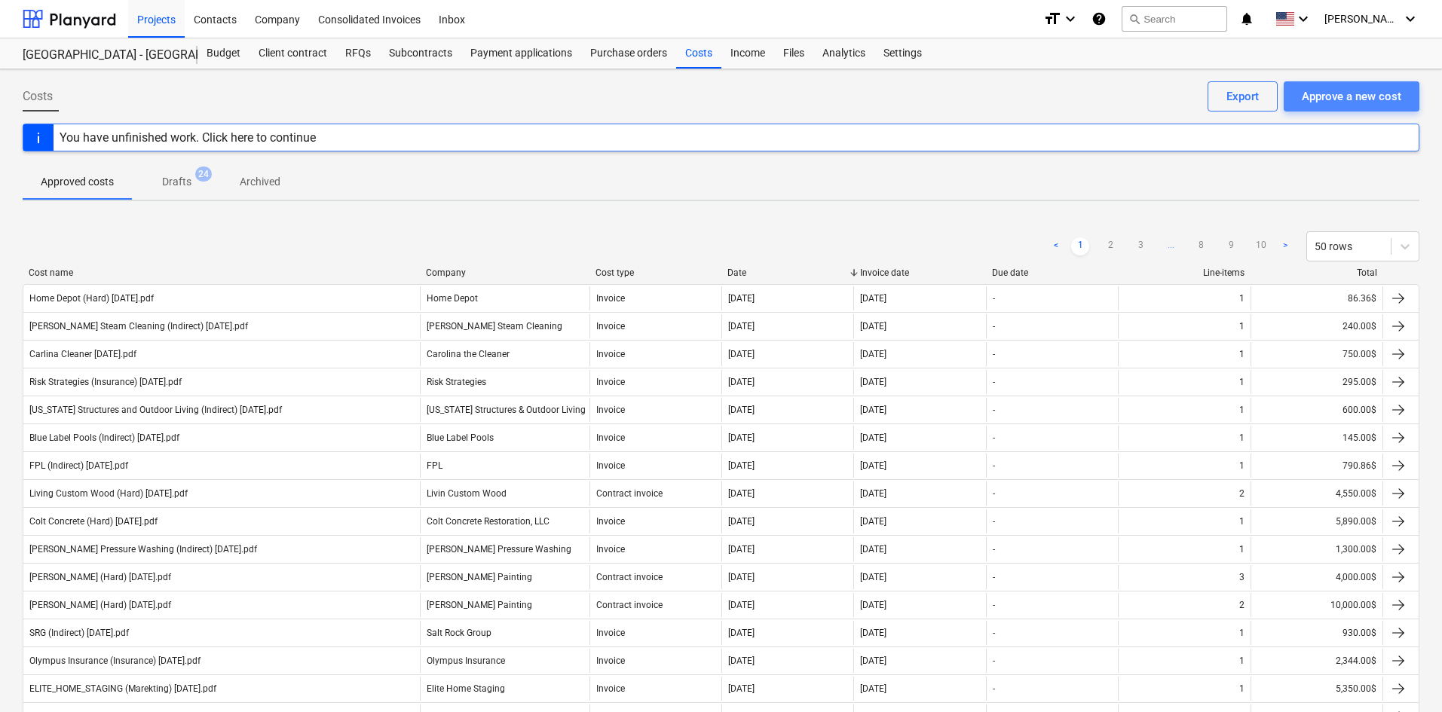
click at [1325, 101] on div "Approve a new cost" at bounding box center [1350, 97] width 99 height 20
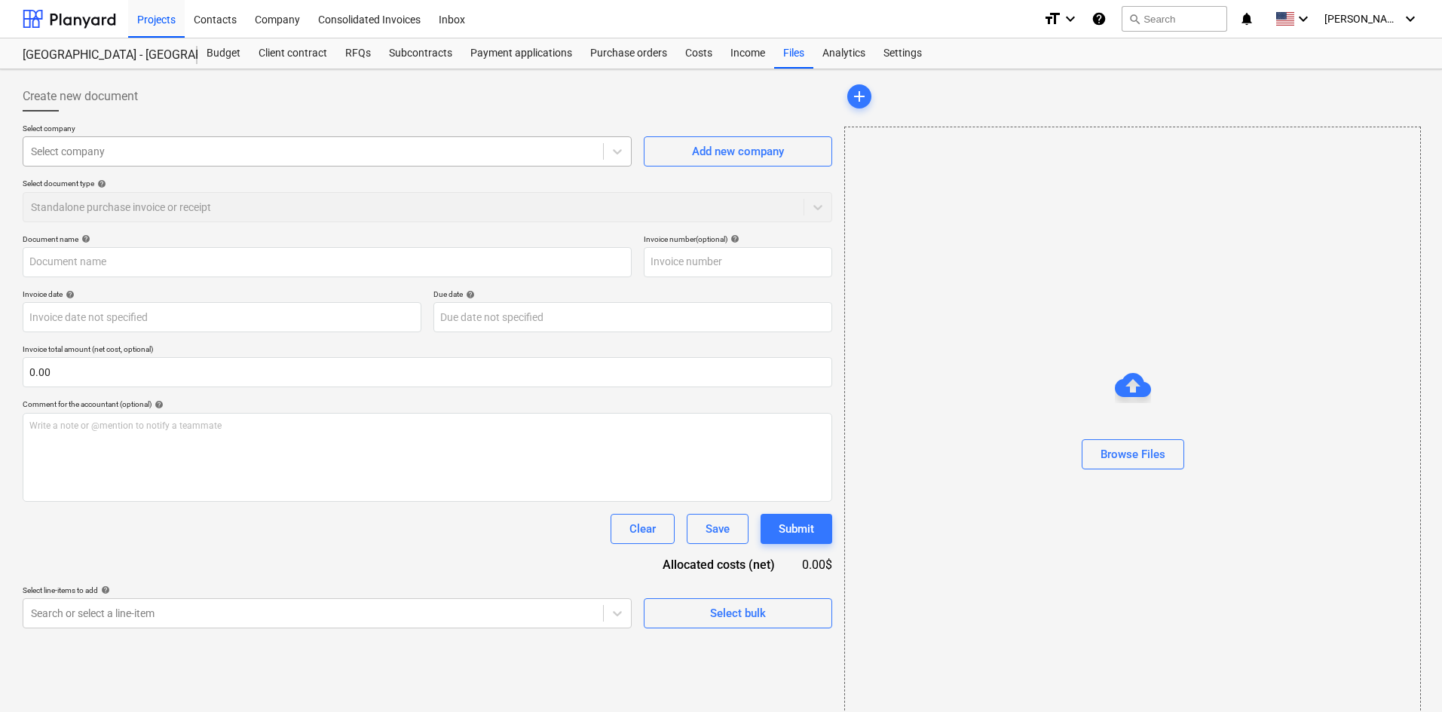
click at [256, 154] on div at bounding box center [313, 151] width 564 height 15
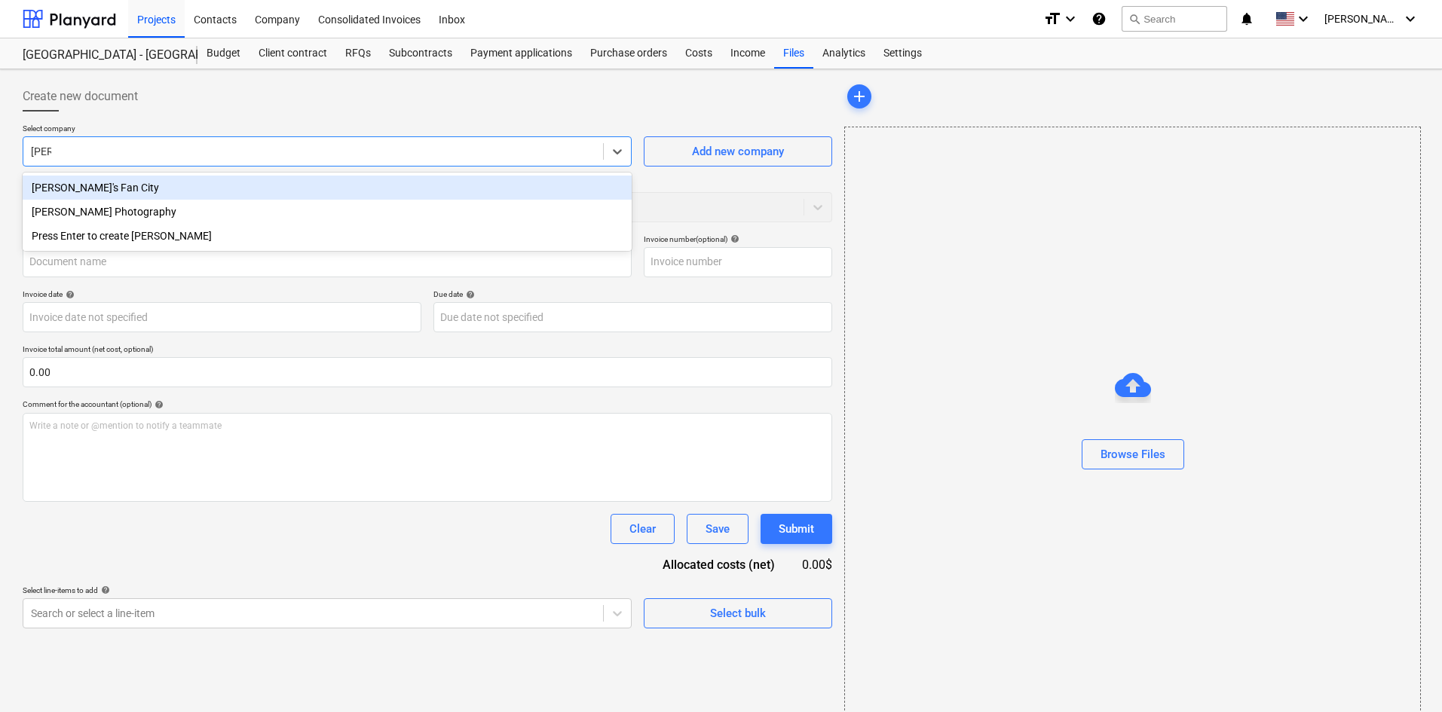
type input "[PERSON_NAME]"
click at [258, 193] on div "[PERSON_NAME] Photography" at bounding box center [327, 188] width 609 height 24
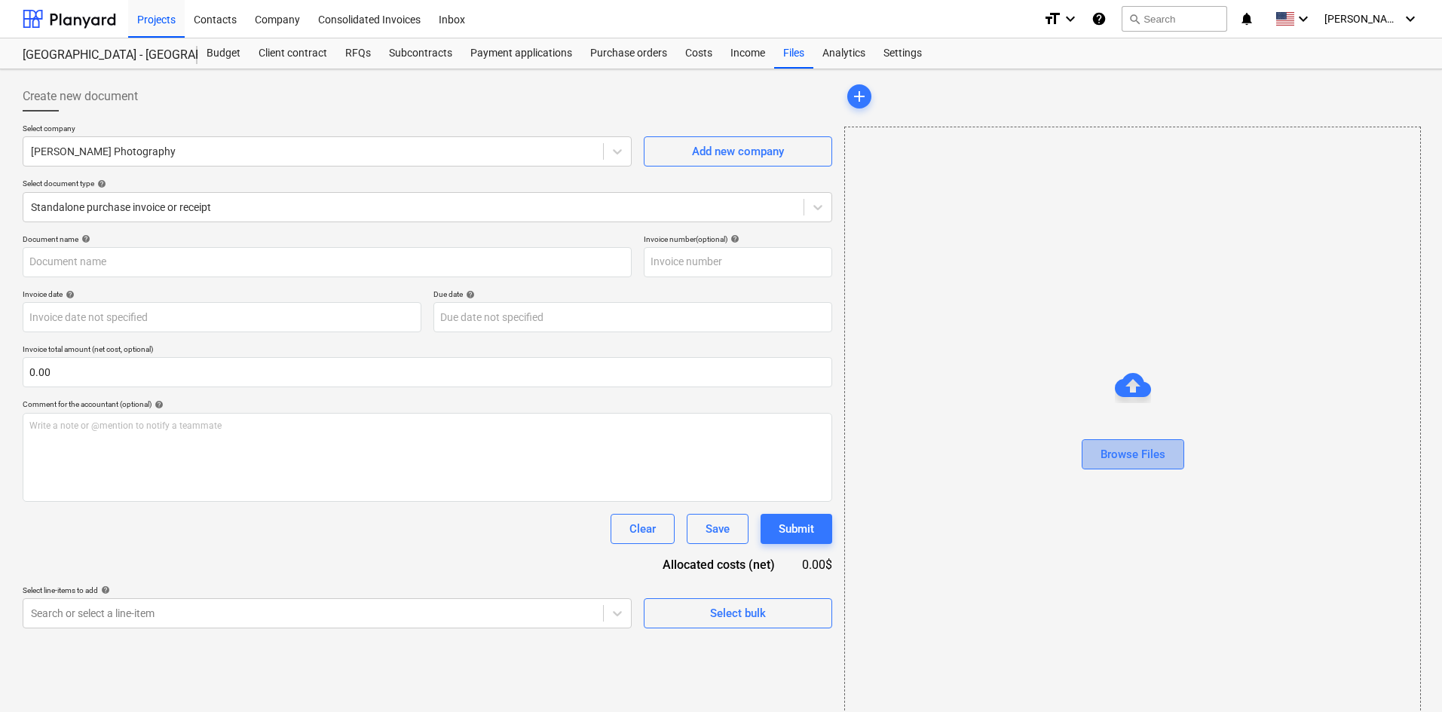
click at [1118, 448] on div "Browse Files" at bounding box center [1132, 455] width 65 height 20
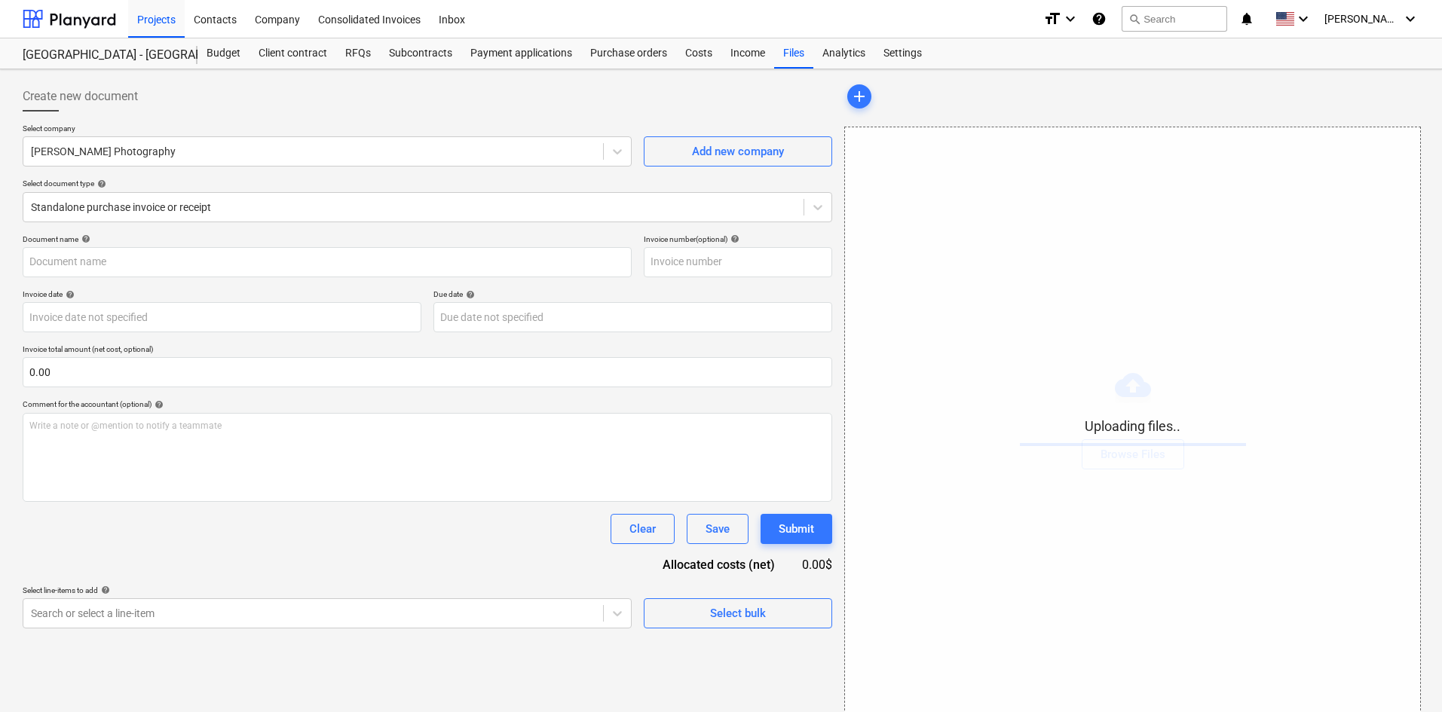
type input "[PERSON_NAME] Photography (Marketing) [DATE].pdf"
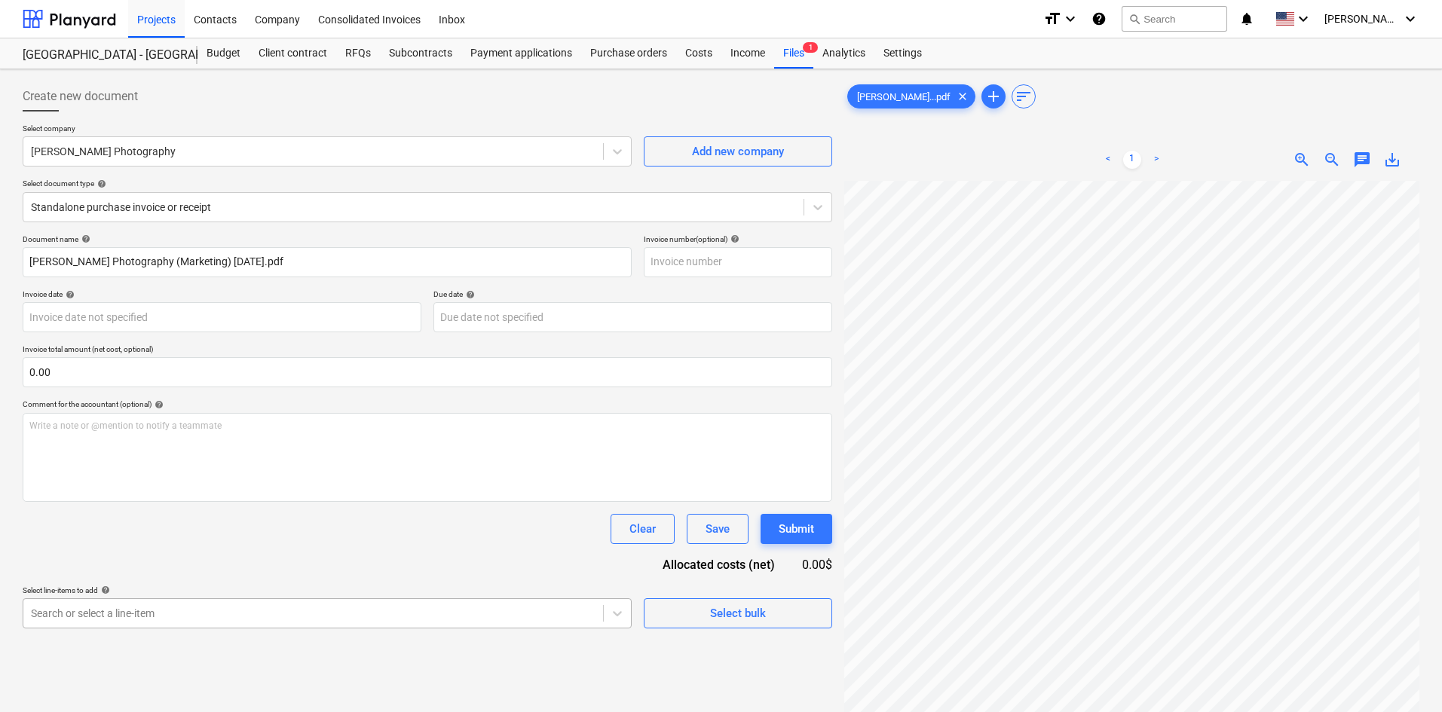
click at [359, 616] on body "Projects Contacts Company Consolidated Invoices Inbox format_size keyboard_arro…" at bounding box center [721, 356] width 1442 height 712
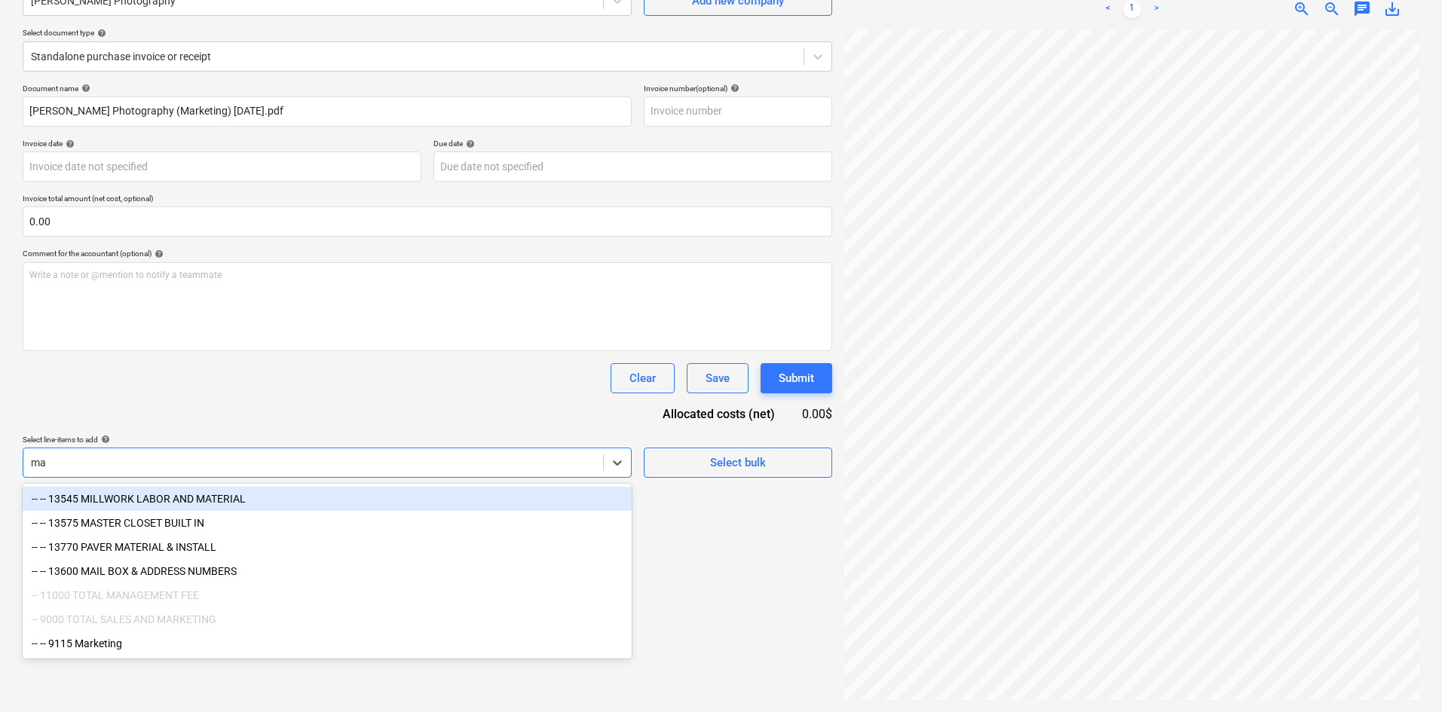
scroll to position [151, 0]
type input "mar"
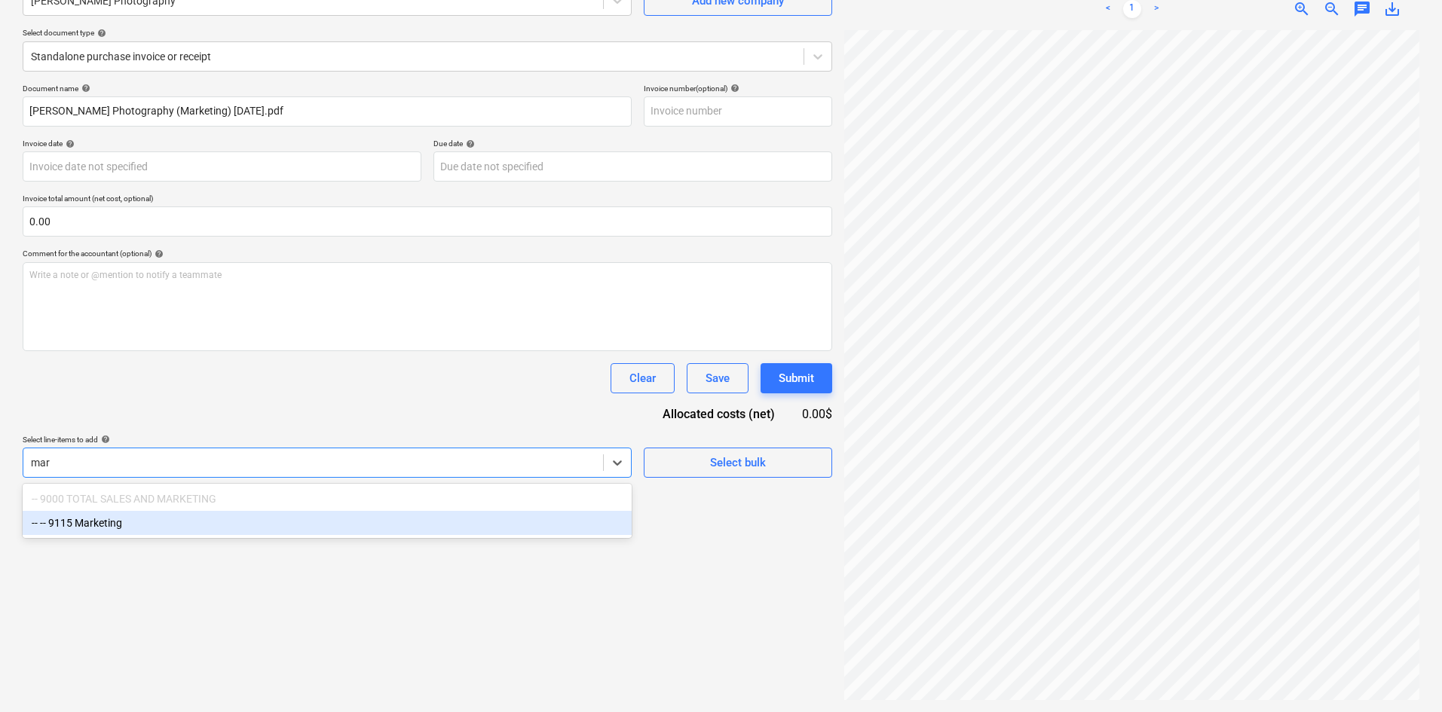
click at [164, 530] on div "-- -- 9115 Marketing" at bounding box center [327, 523] width 609 height 24
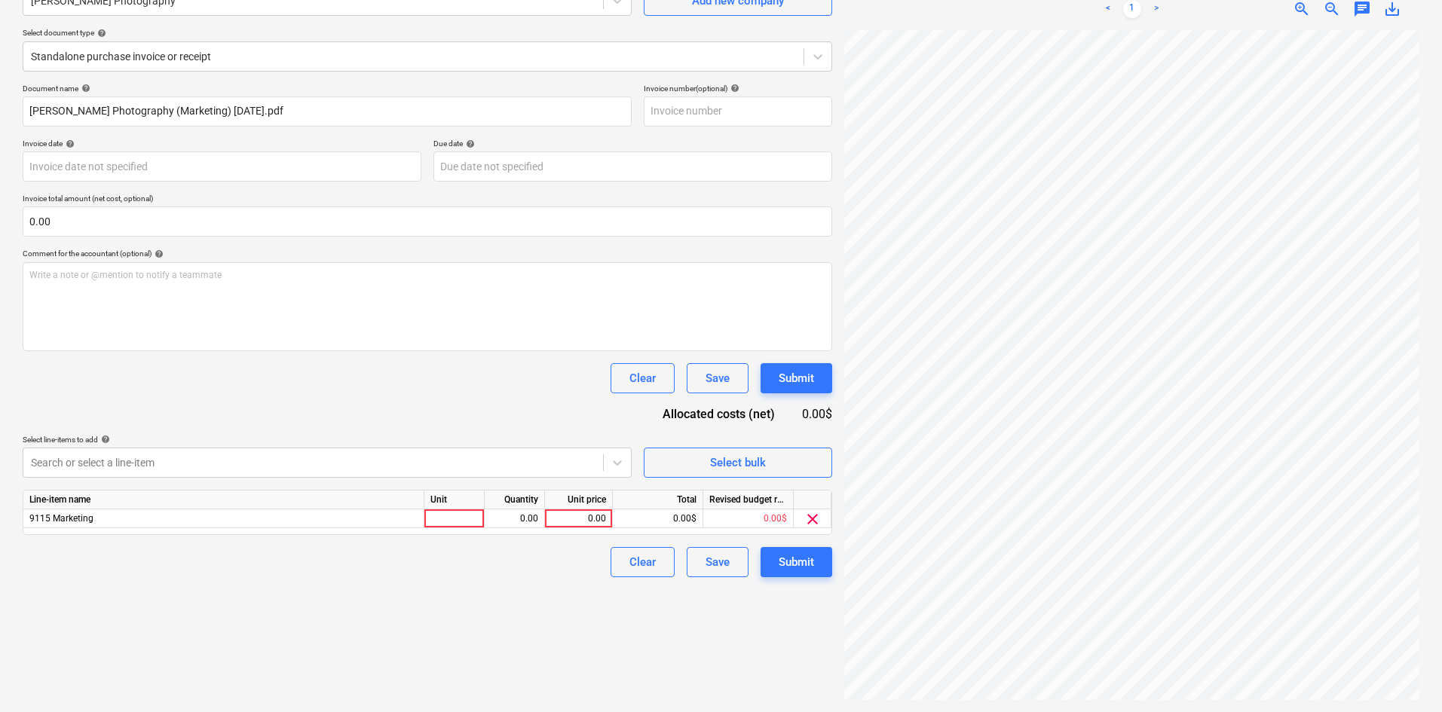
click at [376, 409] on div "Document name help [PERSON_NAME] Photography (Marketing) [DATE].pdf Invoice num…" at bounding box center [427, 331] width 809 height 494
click at [584, 516] on div "0.00" at bounding box center [578, 518] width 55 height 19
type input "2006.85"
click at [500, 607] on div "Create new document Select company [PERSON_NAME] Photography Add new company Se…" at bounding box center [427, 315] width 821 height 781
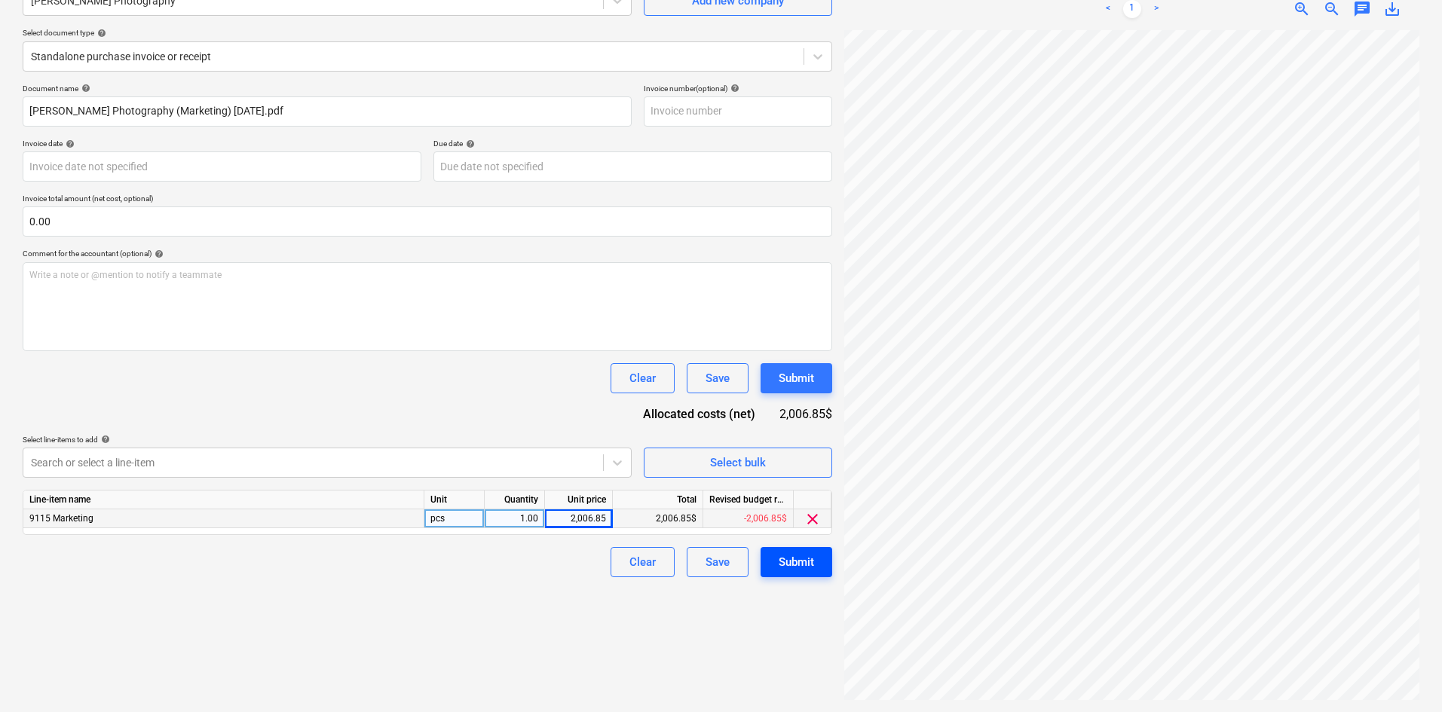
click at [792, 550] on button "Submit" at bounding box center [796, 562] width 72 height 30
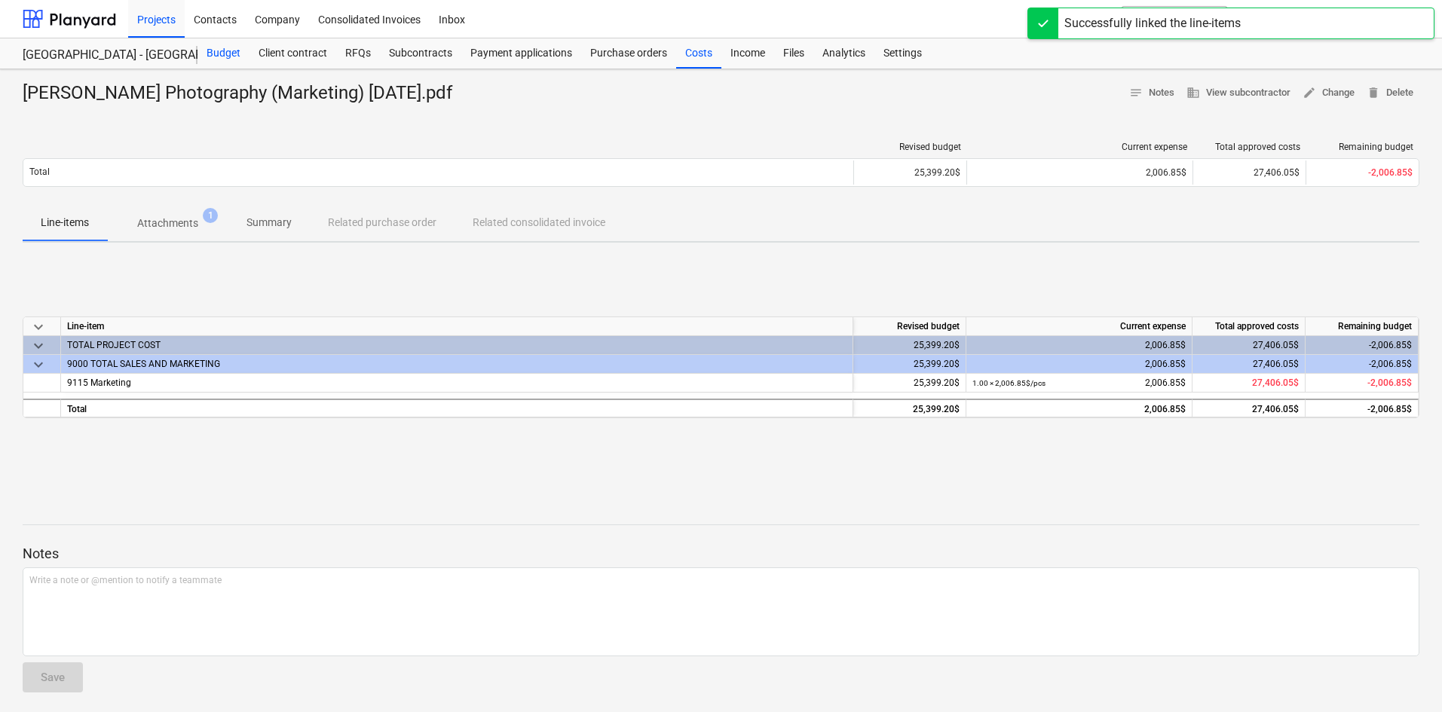
click at [236, 60] on div "Budget" at bounding box center [223, 53] width 52 height 30
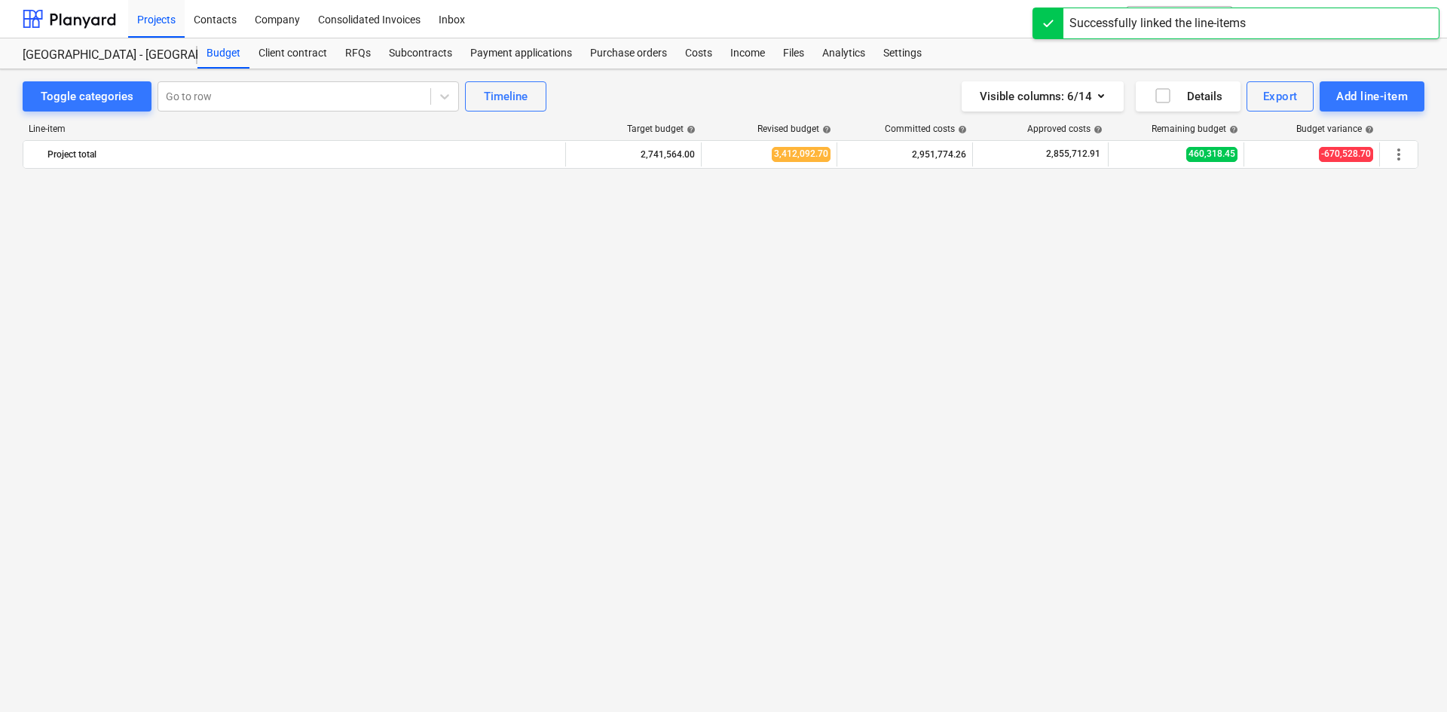
scroll to position [1978, 0]
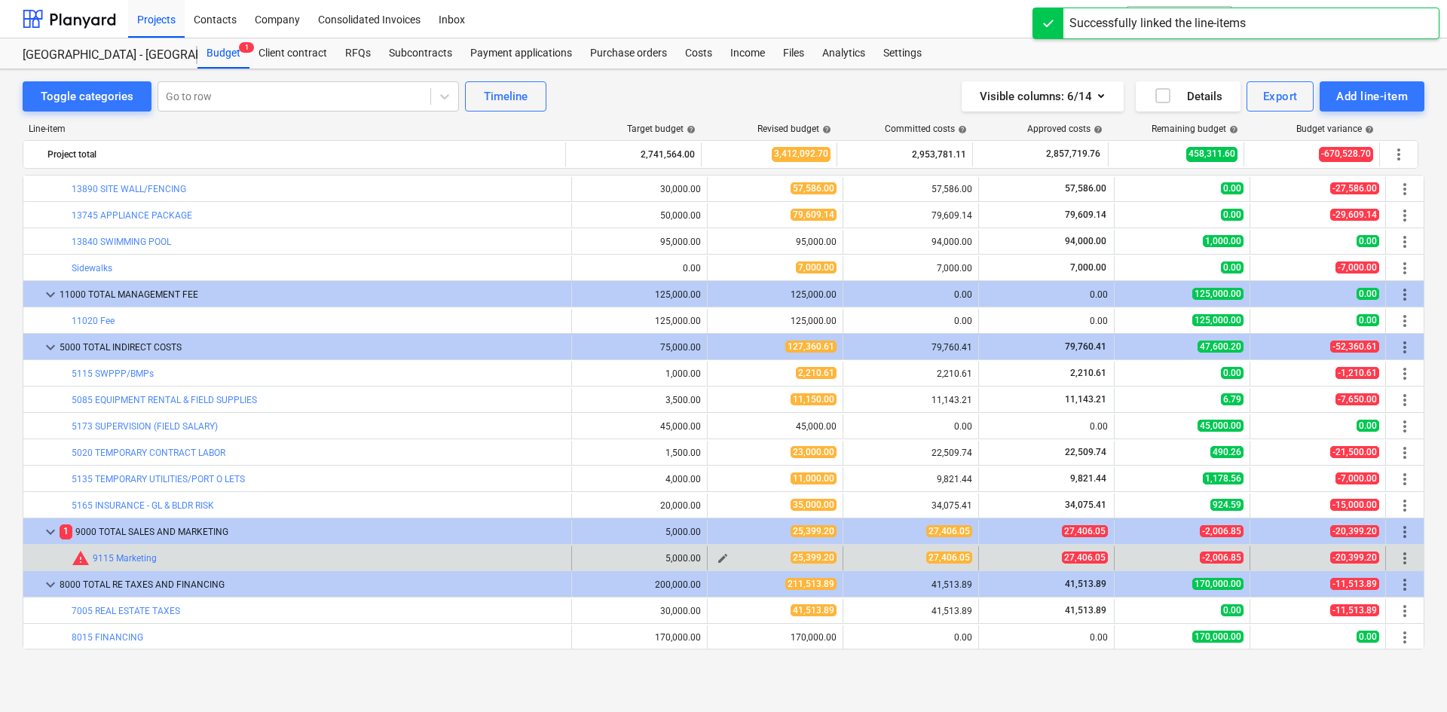
click at [719, 554] on span "edit" at bounding box center [723, 558] width 12 height 12
type textarea "x"
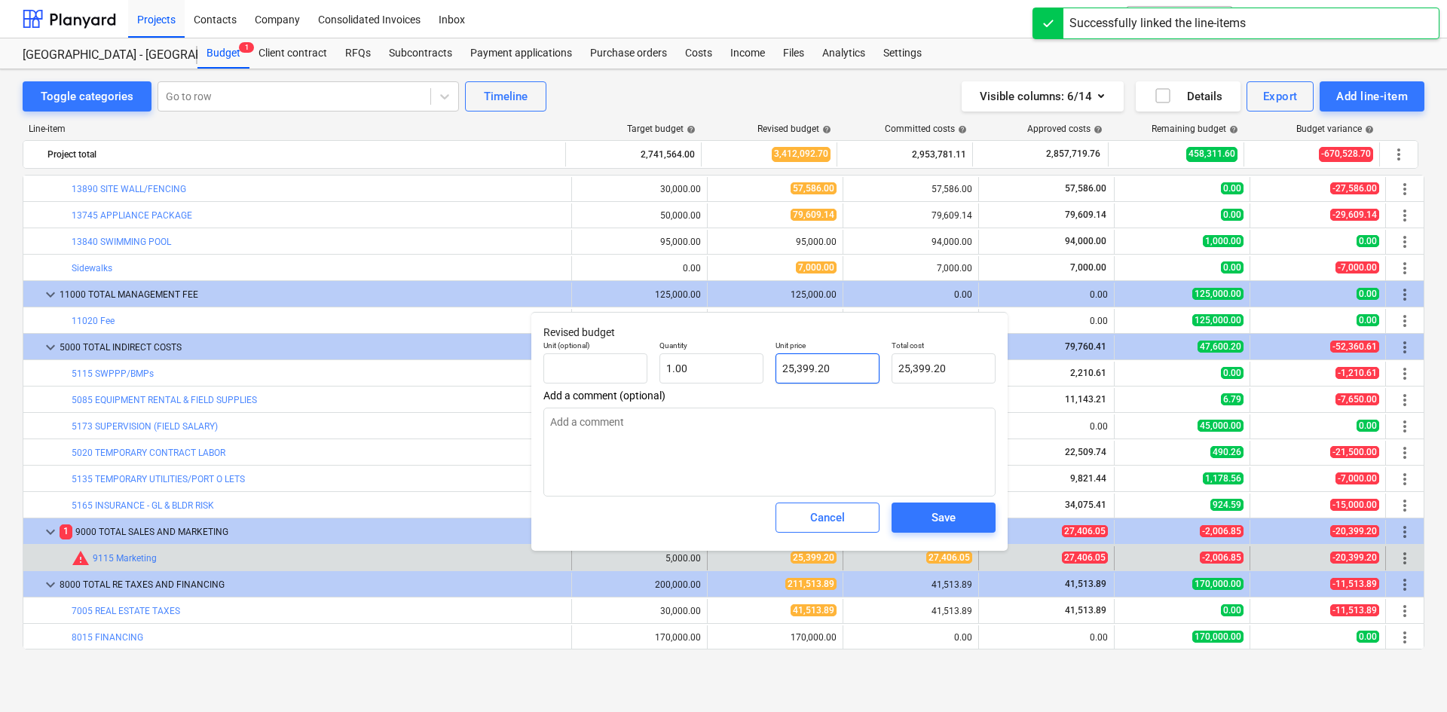
type input "25399.2"
drag, startPoint x: 842, startPoint y: 366, endPoint x: 603, endPoint y: 376, distance: 239.8
click at [621, 376] on div "Unit (optional) Quantity 1.00 Unit price 25399.2 Total cost 25,399.20" at bounding box center [769, 362] width 464 height 55
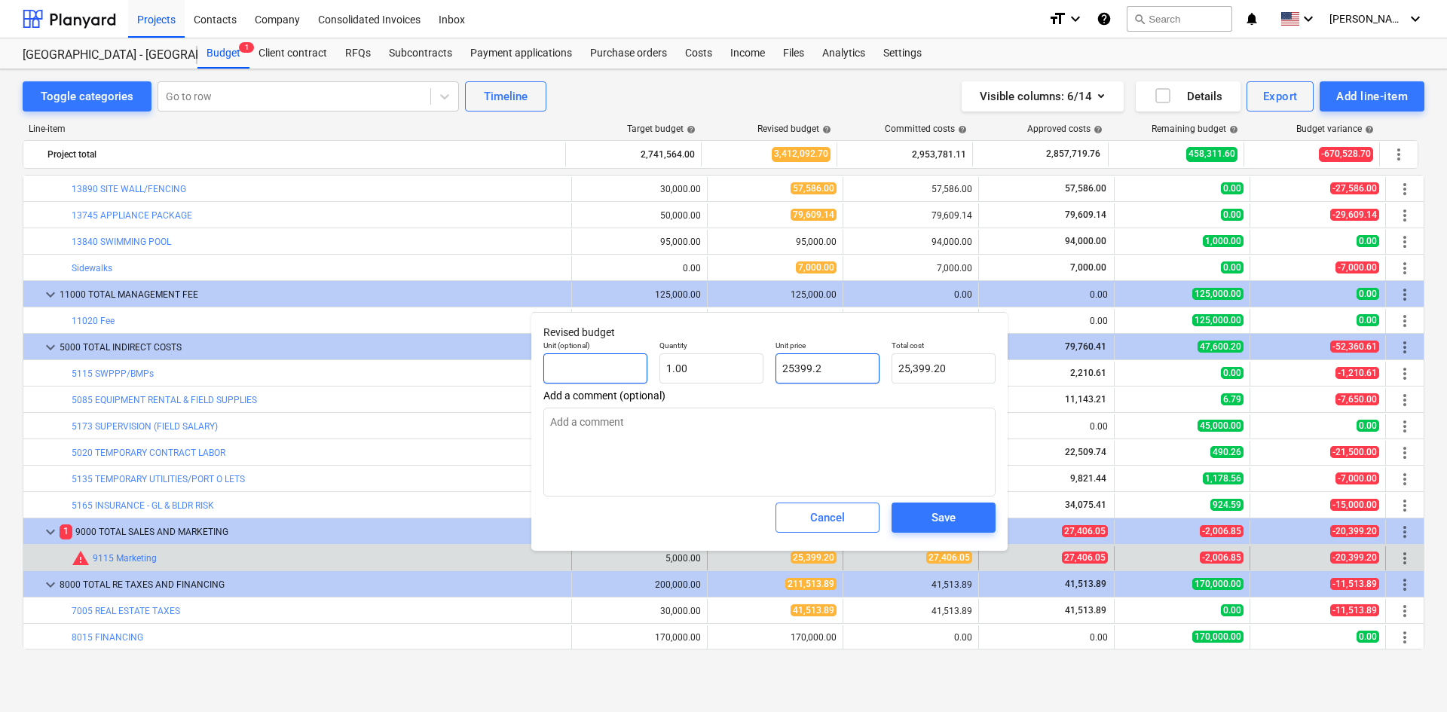
type textarea "x"
type input "2"
type input "2.00"
type textarea "x"
type input "27"
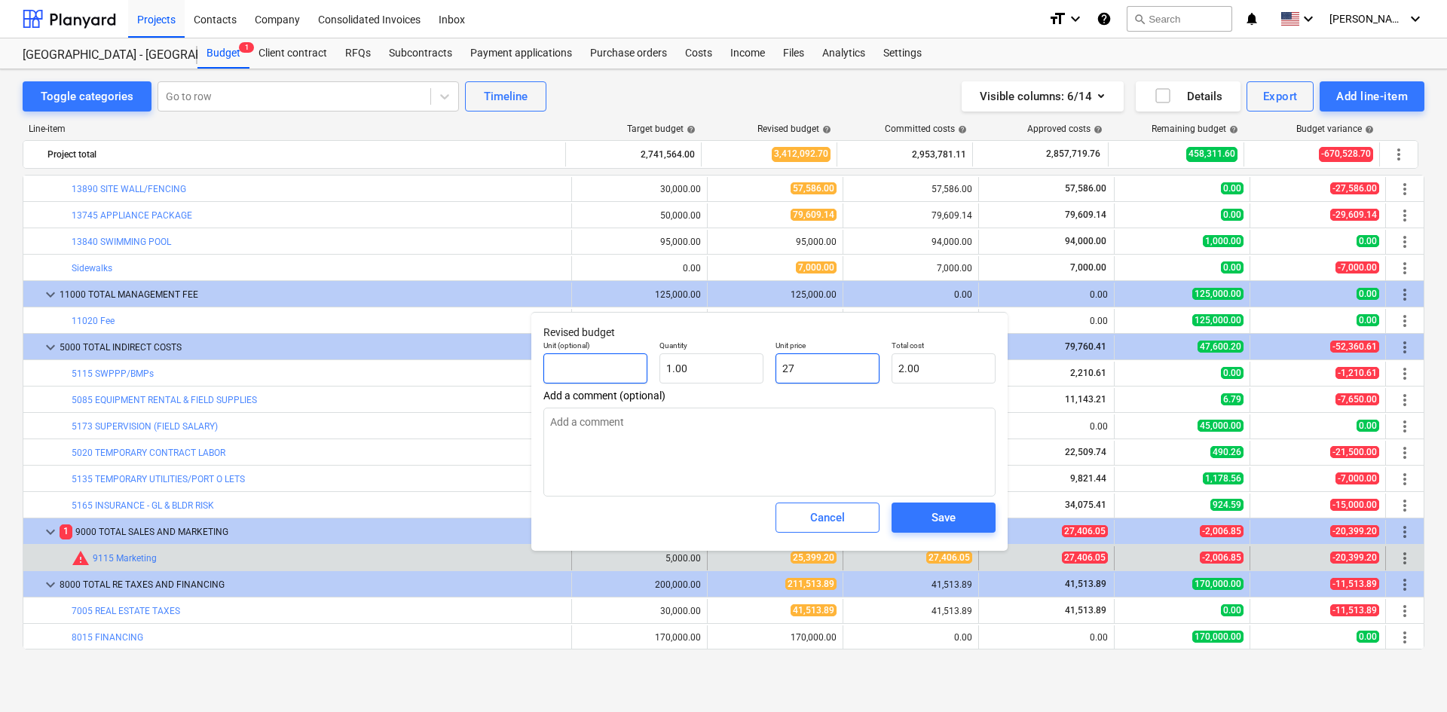
type input "27.00"
type textarea "x"
type input "274"
type input "274.00"
type textarea "x"
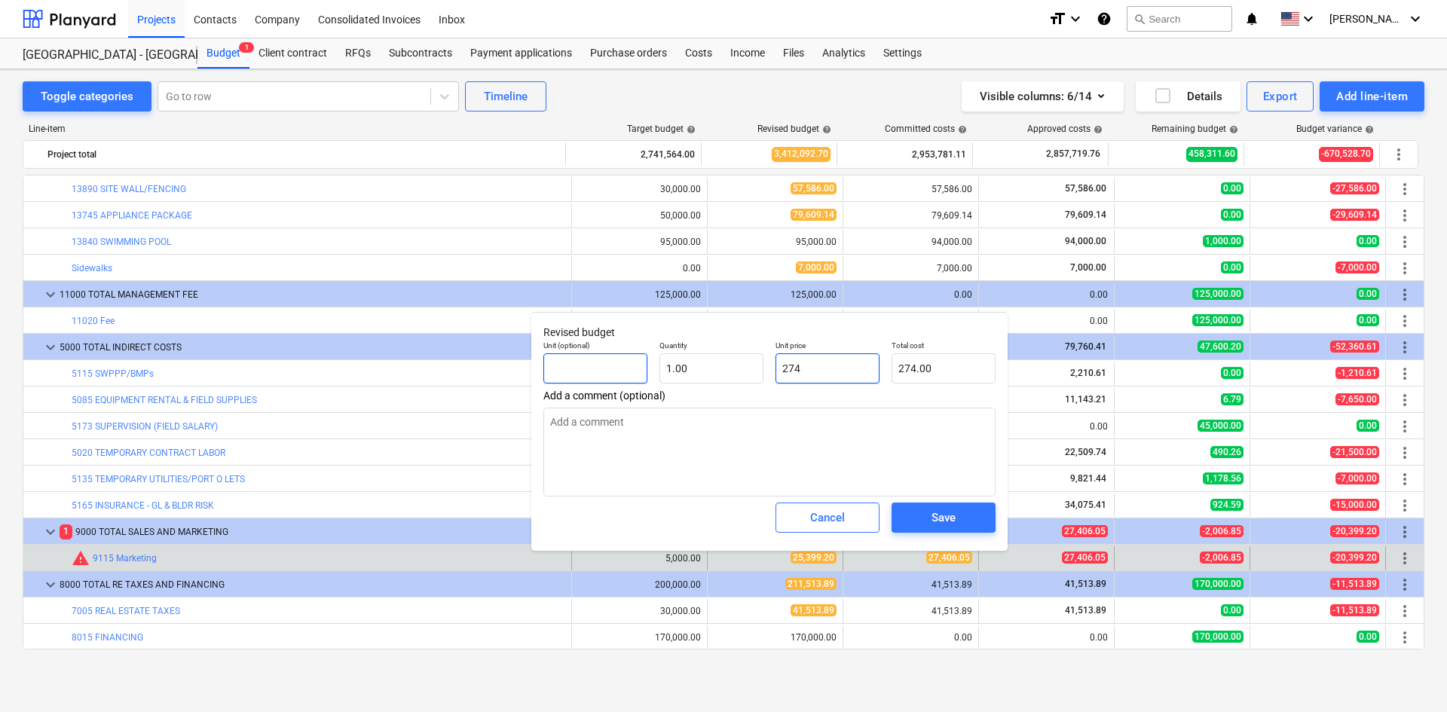
type input "2740"
type input "2,740.00"
type textarea "x"
type input "27406"
type input "27,406.00"
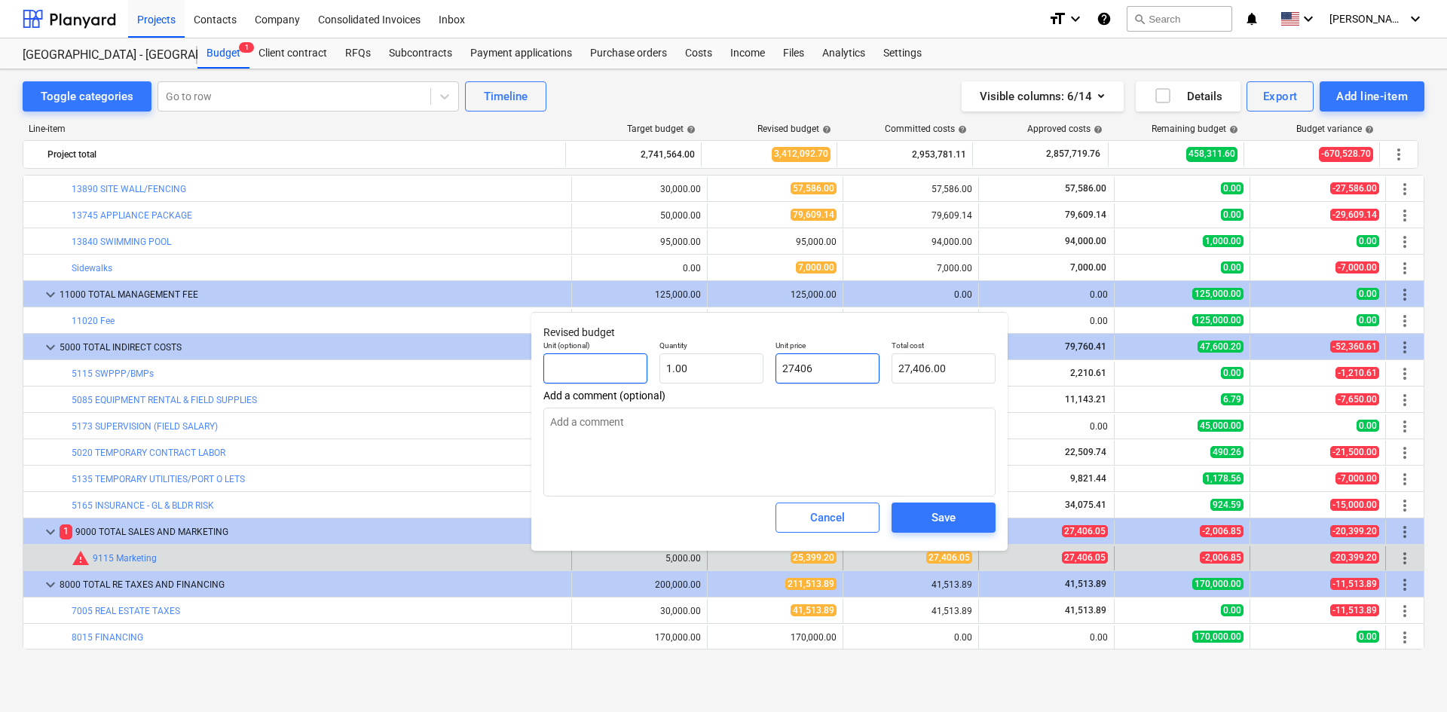
type textarea "x"
type input "27406."
type textarea "x"
type input "27406.0"
type textarea "x"
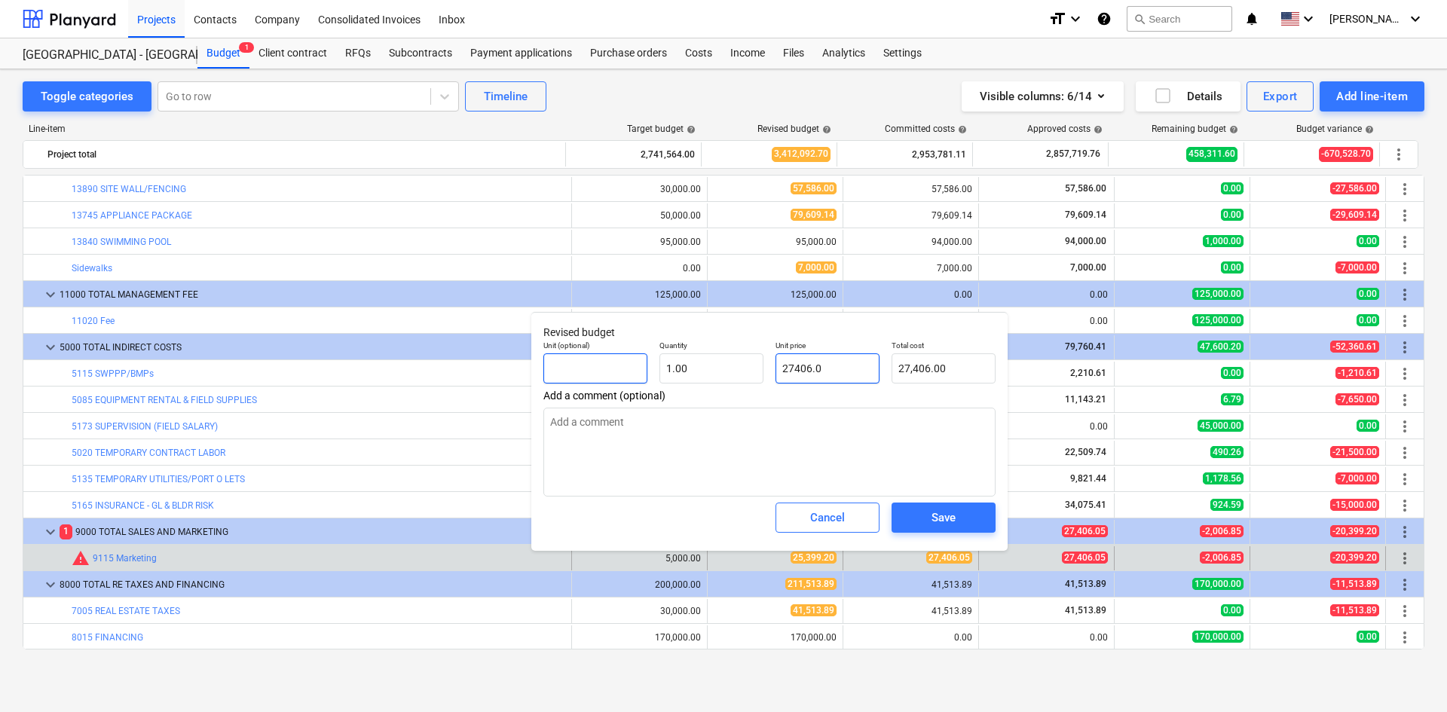
type input "27406.05"
type input "27,406.05"
type input "27406.05"
type textarea "x"
type input "27,406.05"
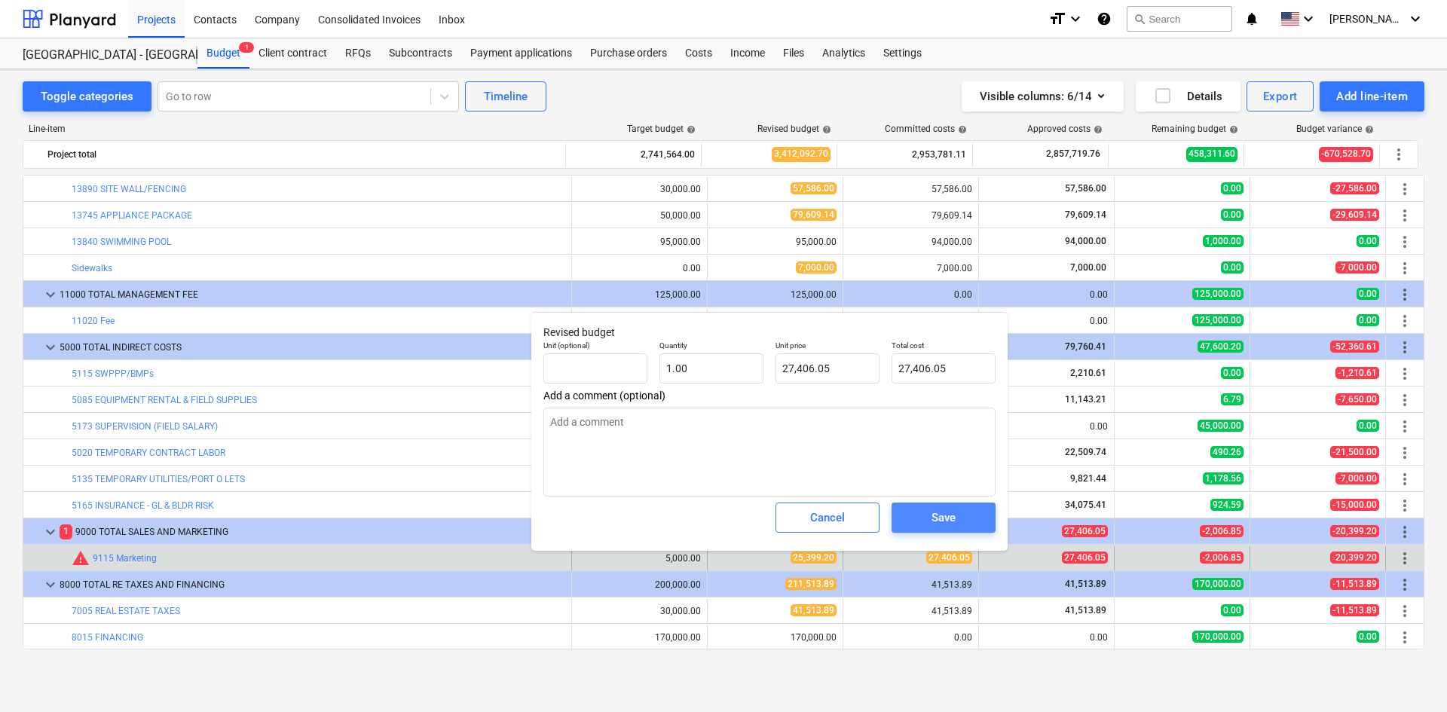
click at [943, 523] on div "Save" at bounding box center [943, 518] width 24 height 20
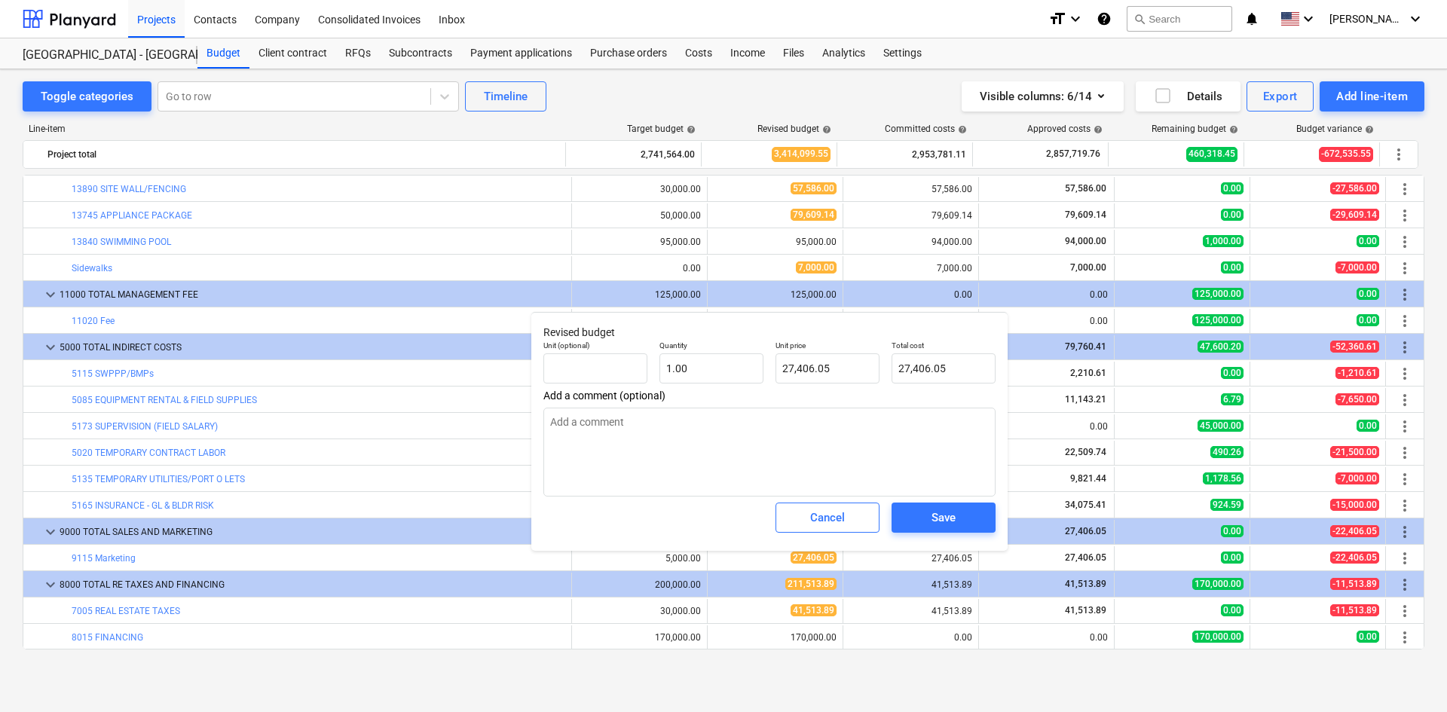
type textarea "x"
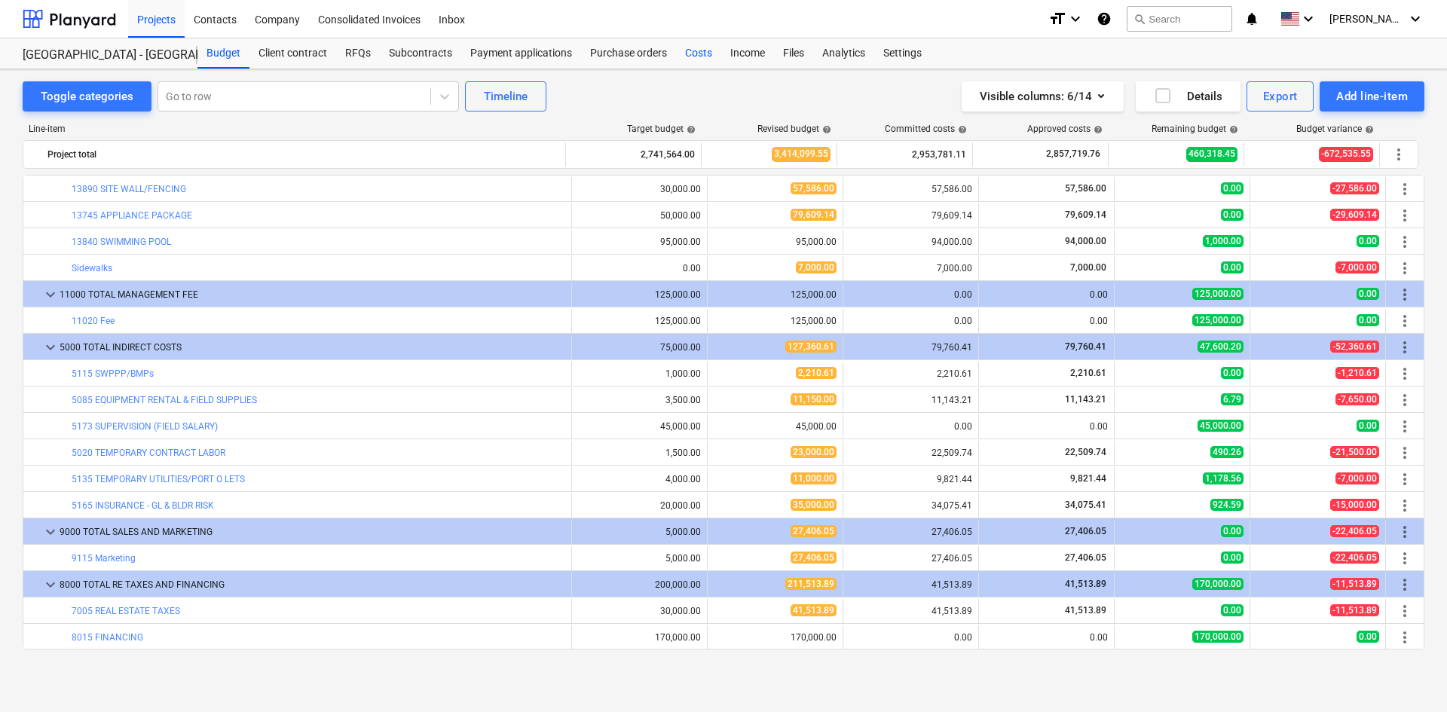
click at [693, 58] on div "Costs" at bounding box center [698, 53] width 45 height 30
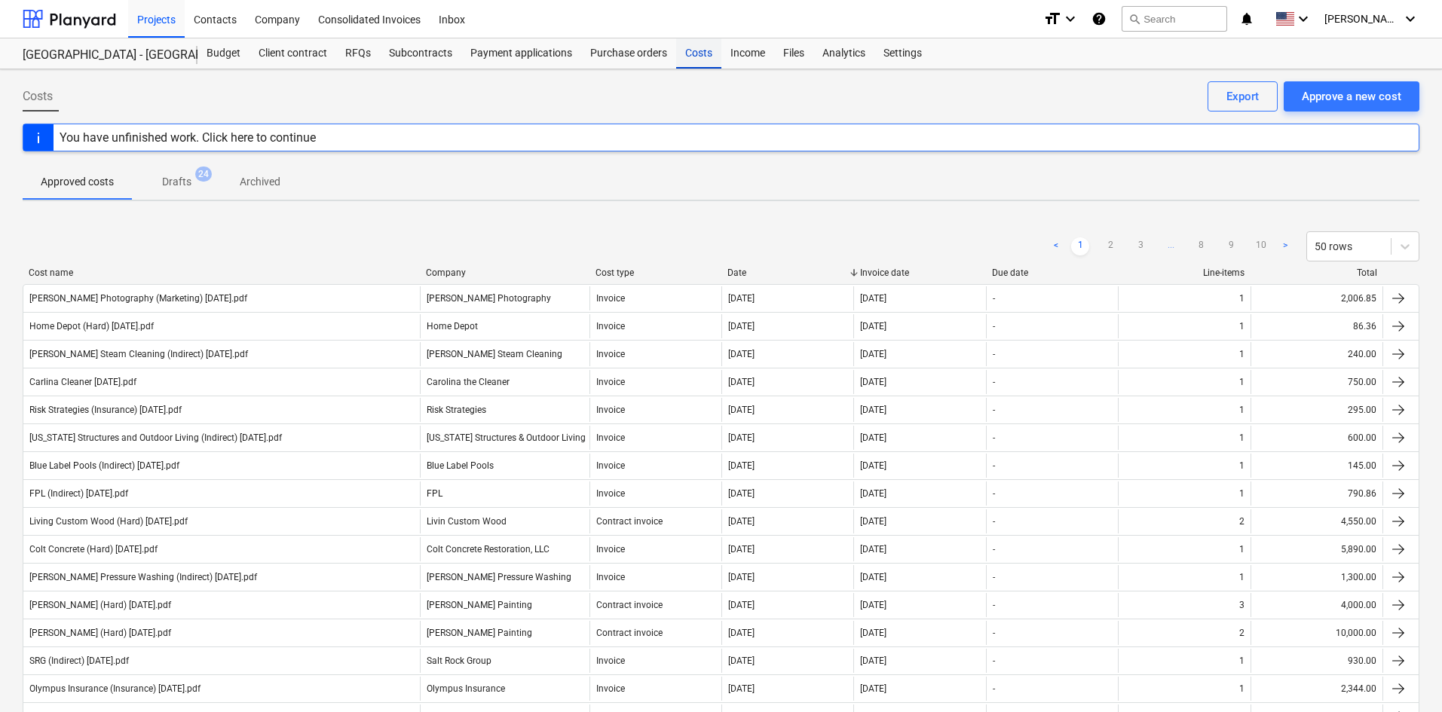
click at [706, 62] on div "Costs" at bounding box center [698, 53] width 45 height 30
click at [1347, 101] on div "Approve a new cost" at bounding box center [1350, 97] width 99 height 20
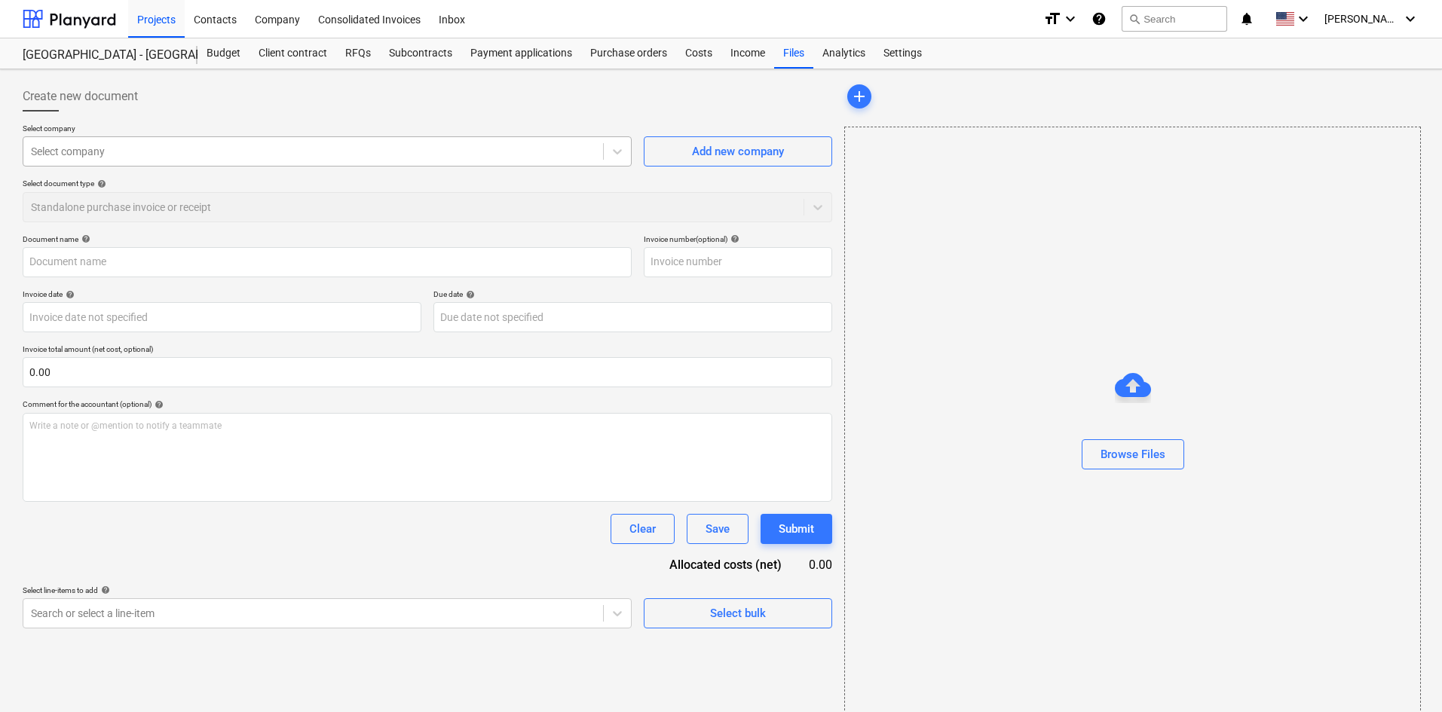
click at [167, 161] on div "Select company" at bounding box center [312, 151] width 579 height 21
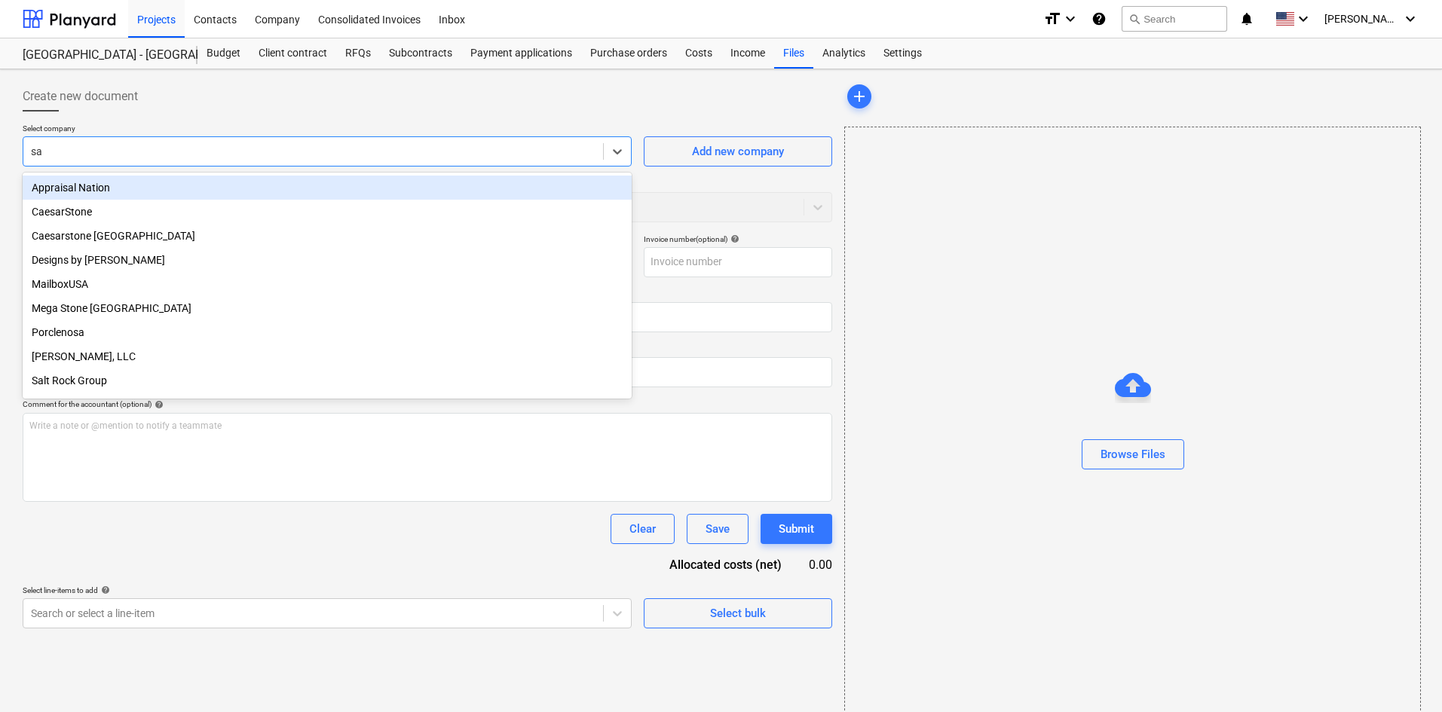
type input "sal"
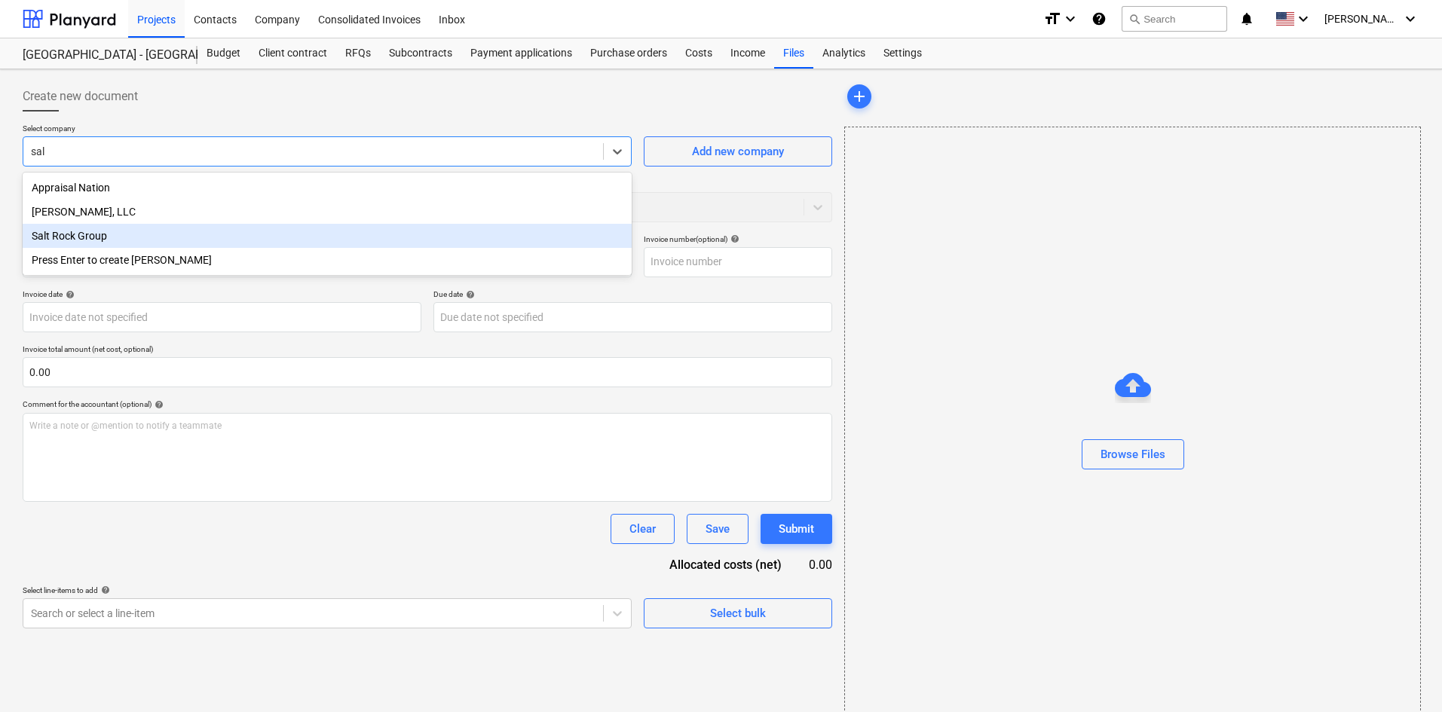
click at [165, 246] on div "Salt Rock Group" at bounding box center [327, 236] width 609 height 24
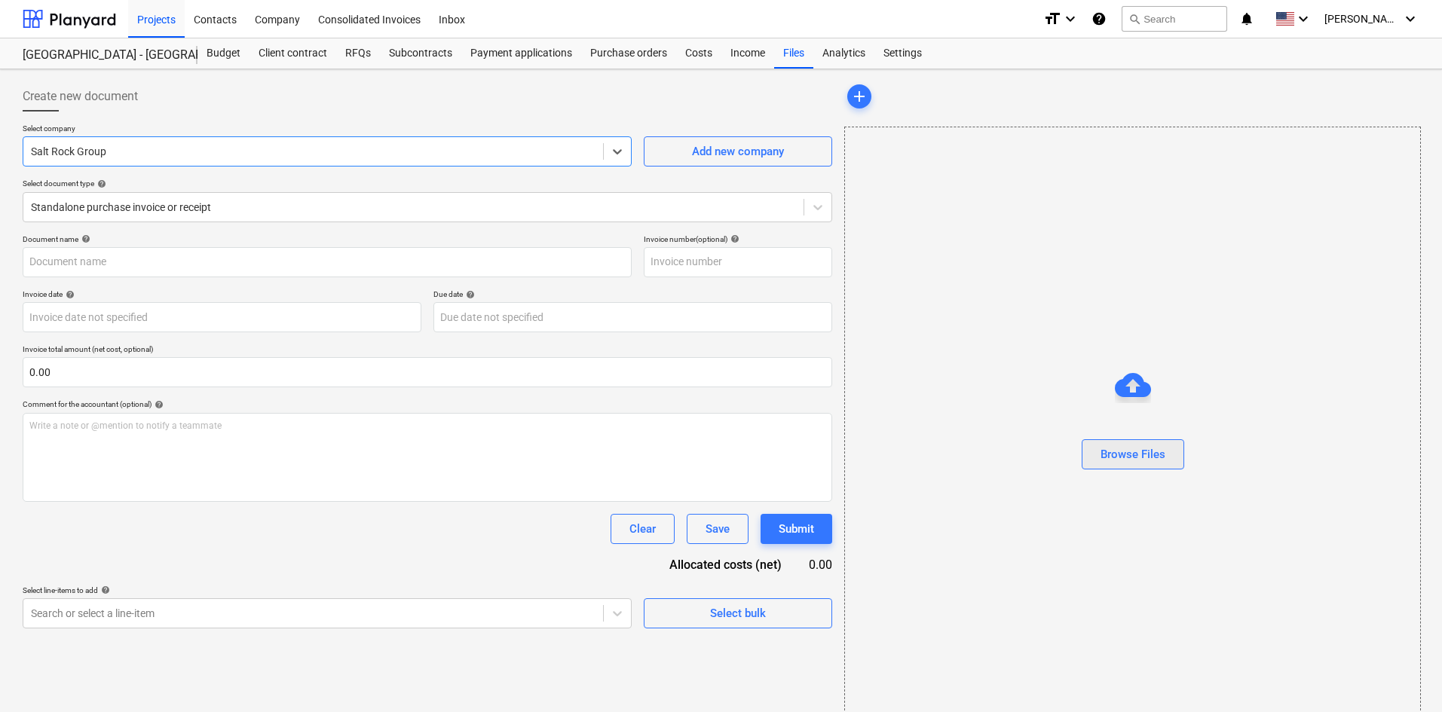
click at [1109, 457] on div "Browse Files" at bounding box center [1132, 455] width 65 height 20
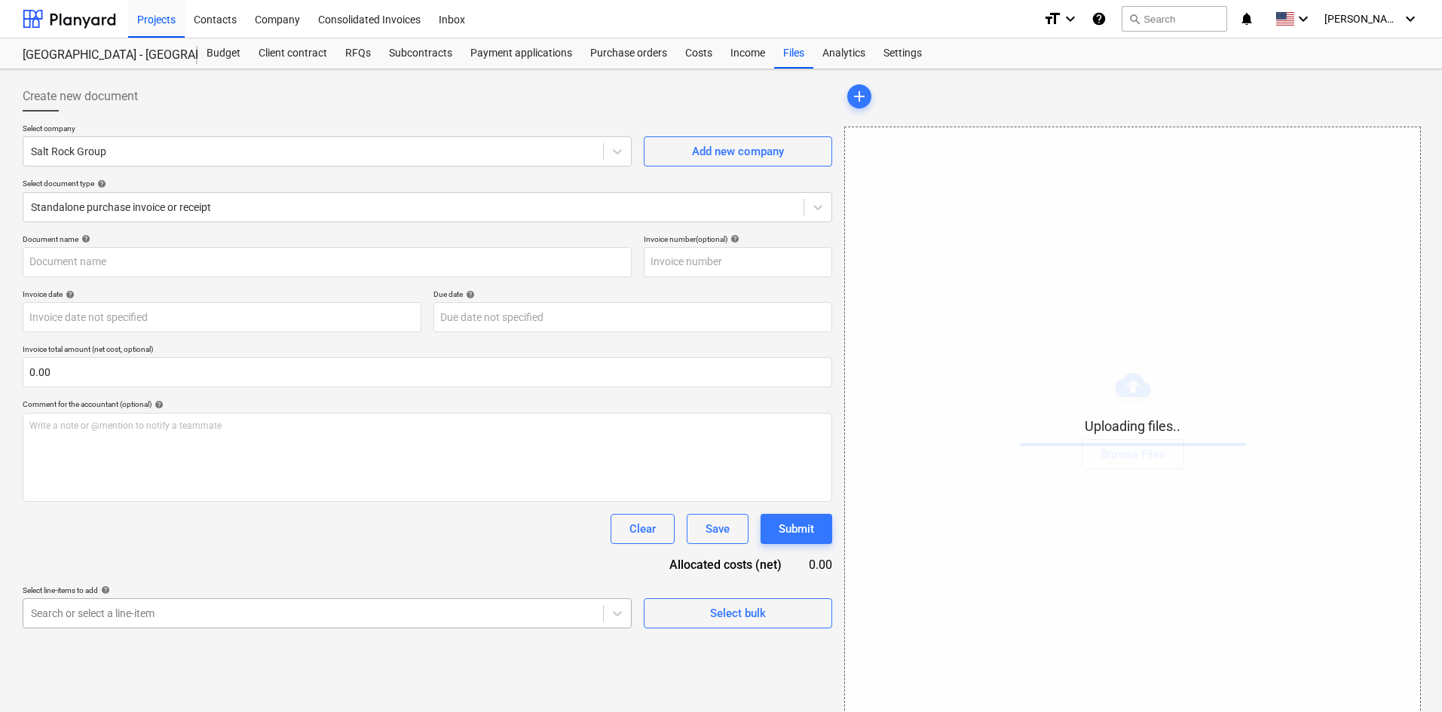
click at [289, 614] on body "Projects Contacts Company Consolidated Invoices Inbox format_size keyboard_arro…" at bounding box center [721, 356] width 1442 height 712
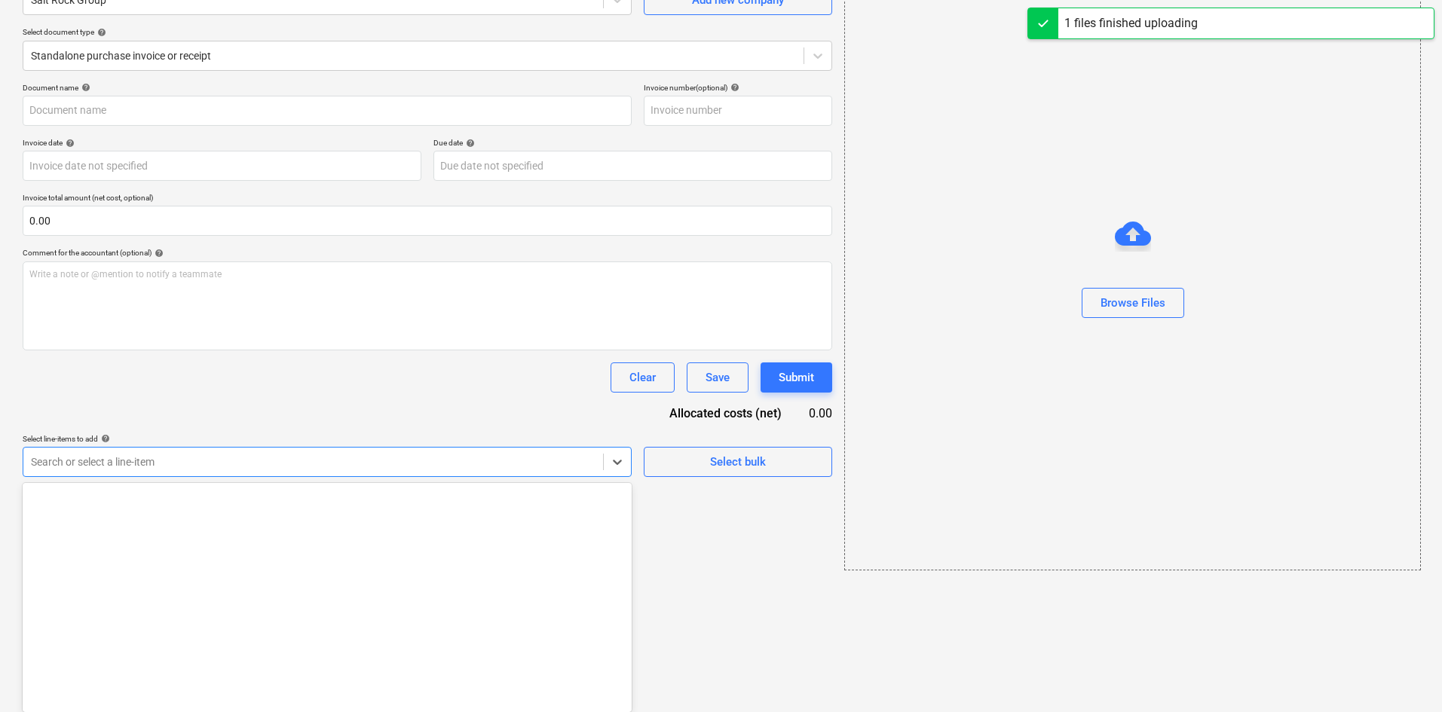
type input "Salt Rock Group (Indirect) [DATE].pdf"
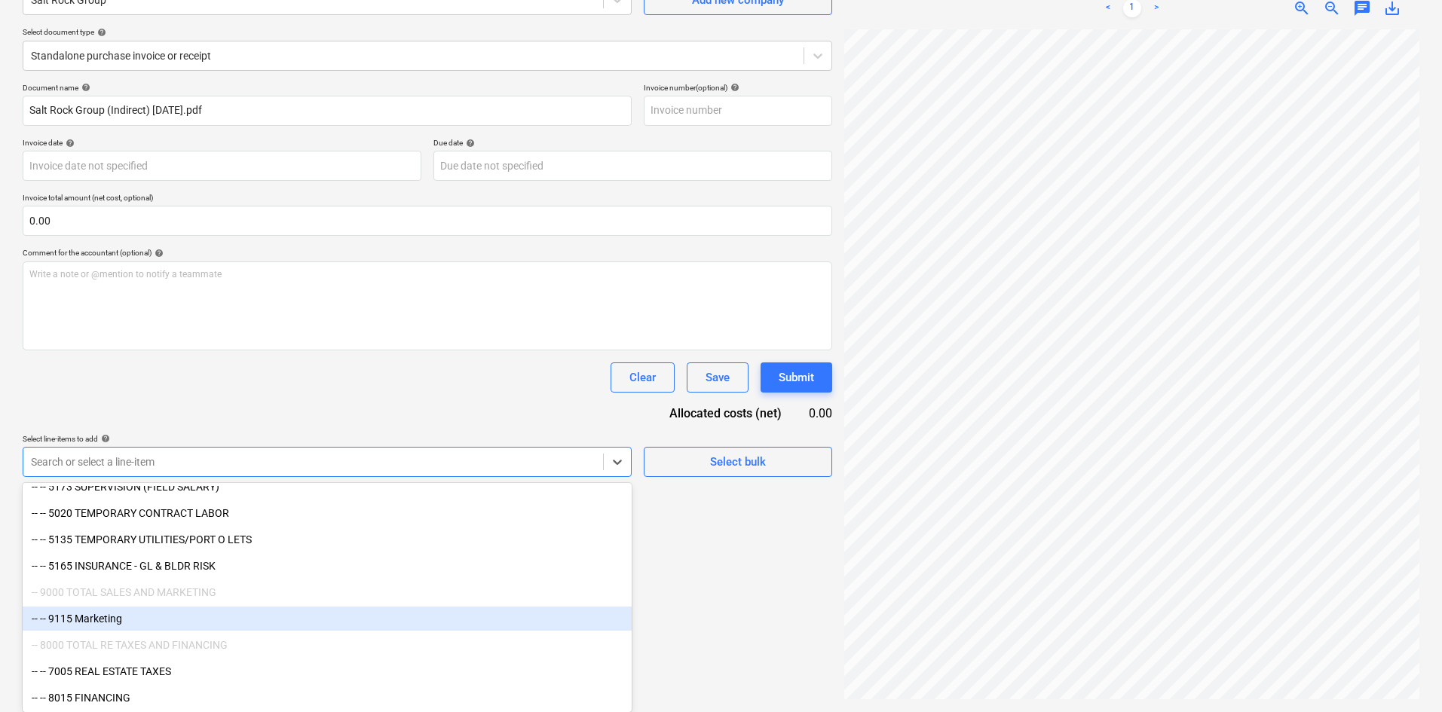
scroll to position [2155, 0]
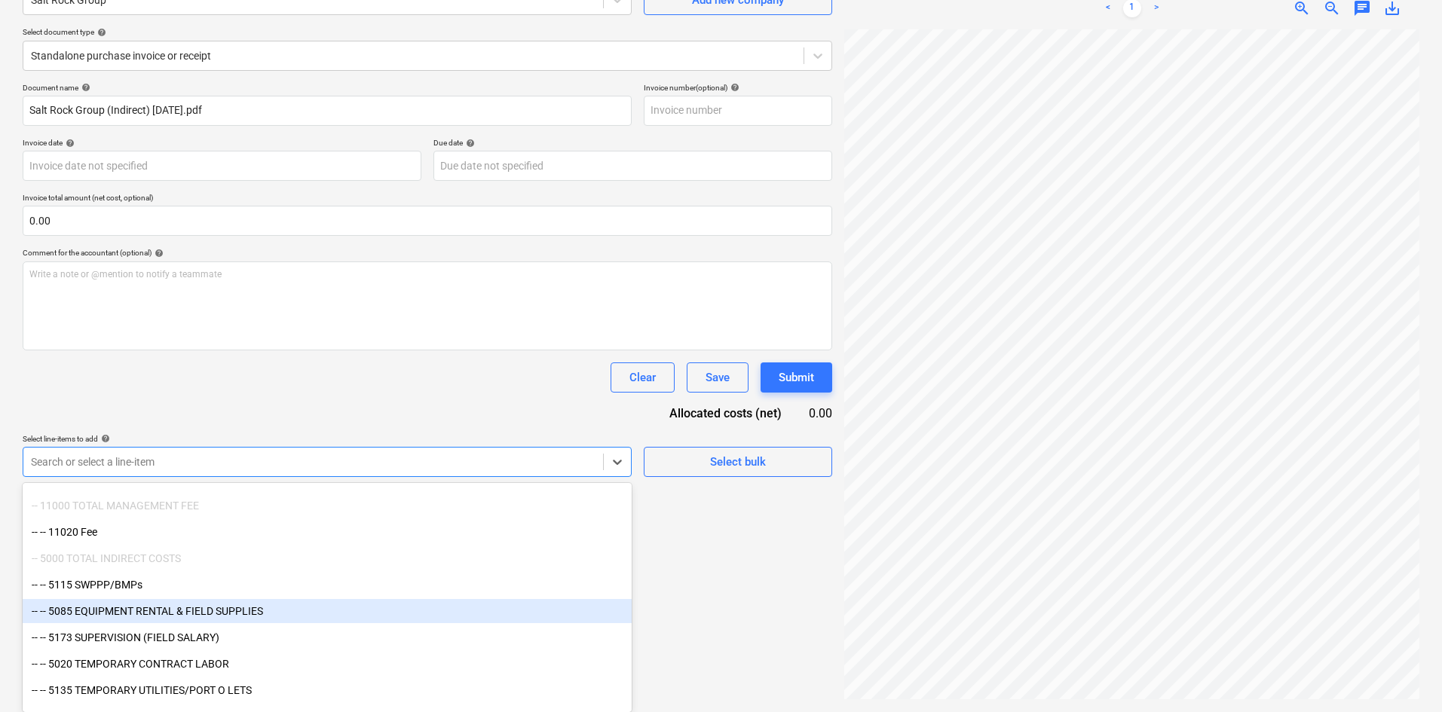
click at [275, 614] on div "-- -- 5085 EQUIPMENT RENTAL & FIELD SUPPLIES" at bounding box center [327, 611] width 609 height 24
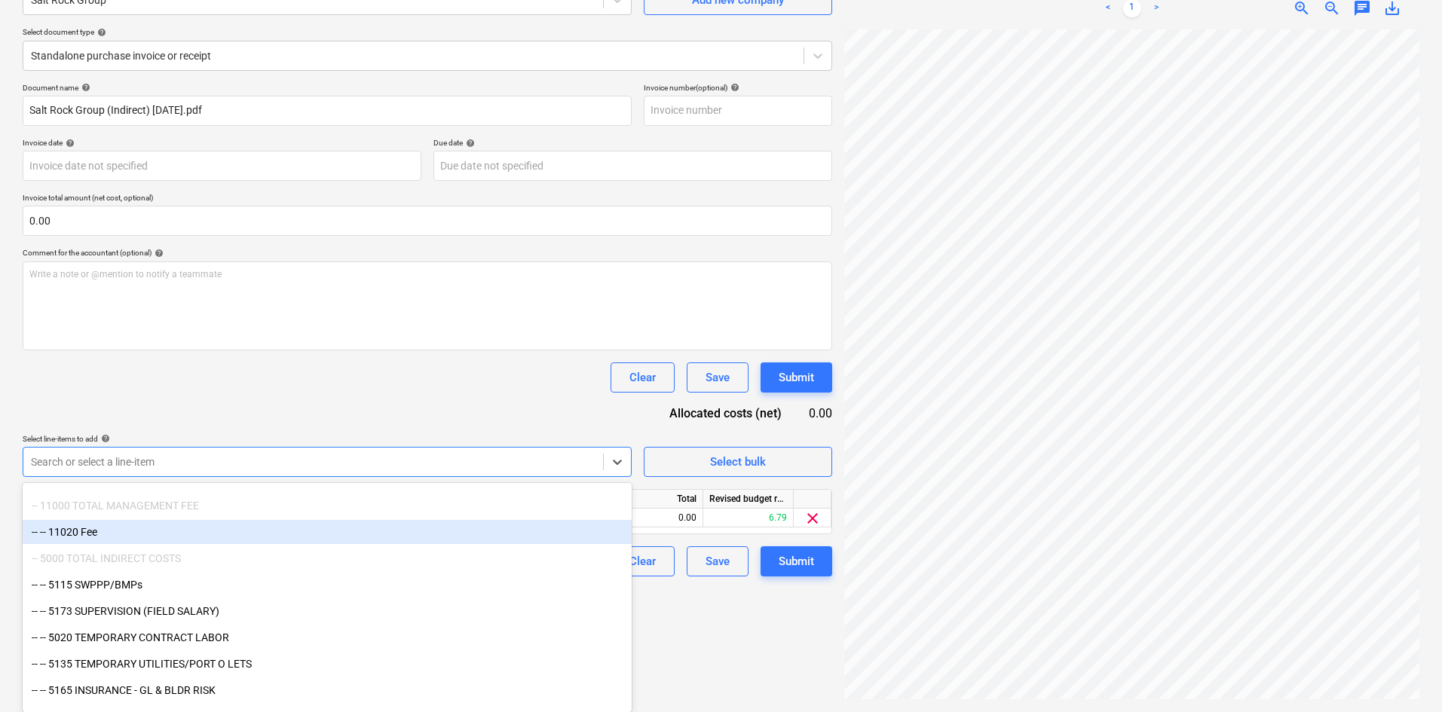
click at [371, 427] on div "Document name help Salt Rock Group (Indirect) [DATE].pdf Invoice number (option…" at bounding box center [427, 330] width 809 height 494
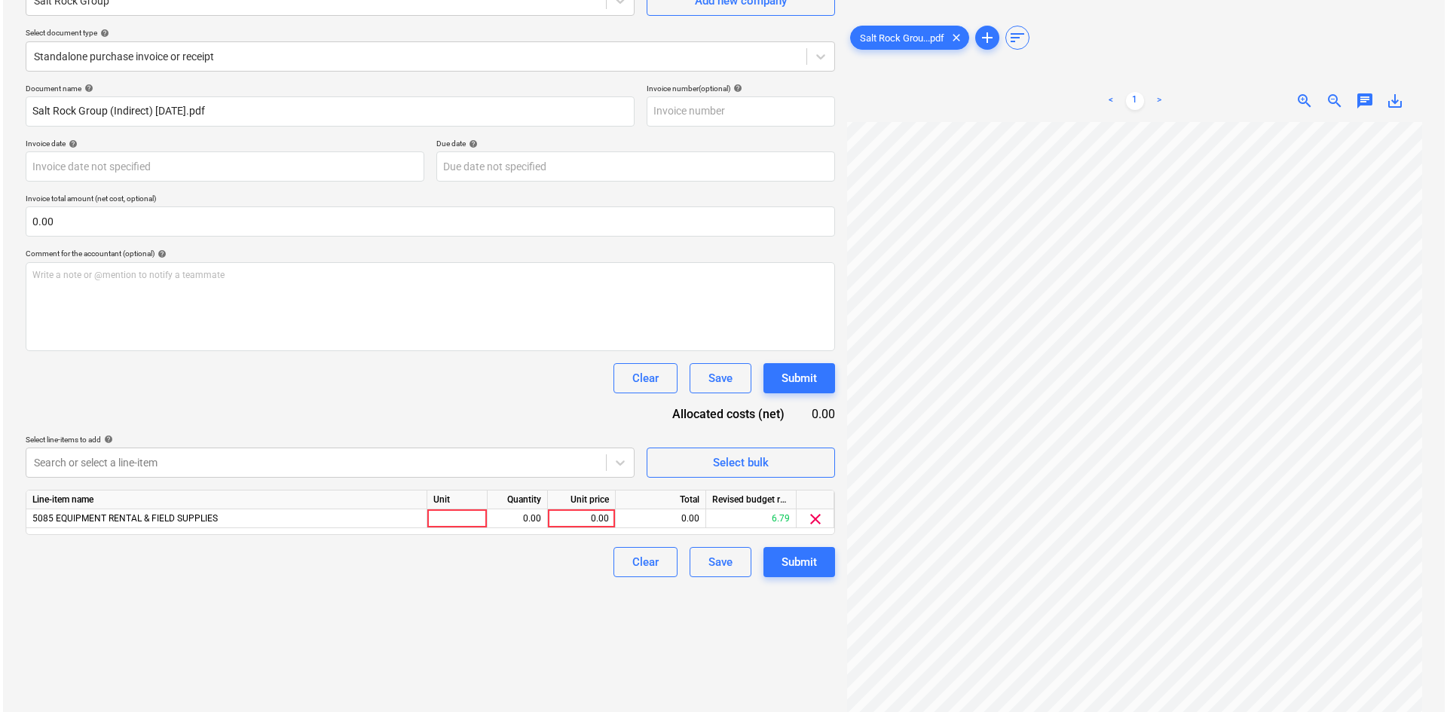
scroll to position [23, 307]
click at [583, 520] on div "0.00" at bounding box center [578, 518] width 55 height 19
type input "123.04"
click at [498, 587] on div "Create new document Select company Salt Rock Group Add new company Select docum…" at bounding box center [427, 315] width 821 height 781
click at [805, 564] on div "Submit" at bounding box center [795, 562] width 35 height 20
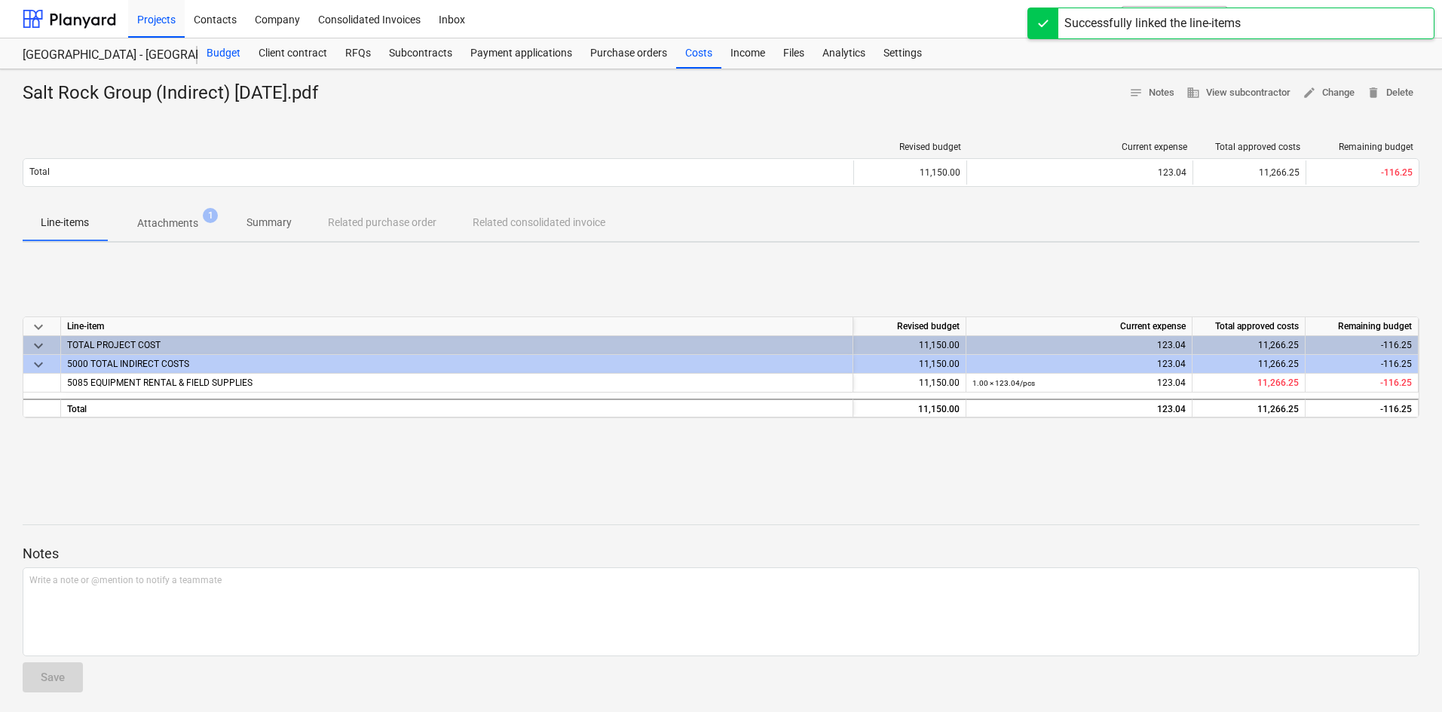
click at [213, 55] on div "Budget" at bounding box center [223, 53] width 52 height 30
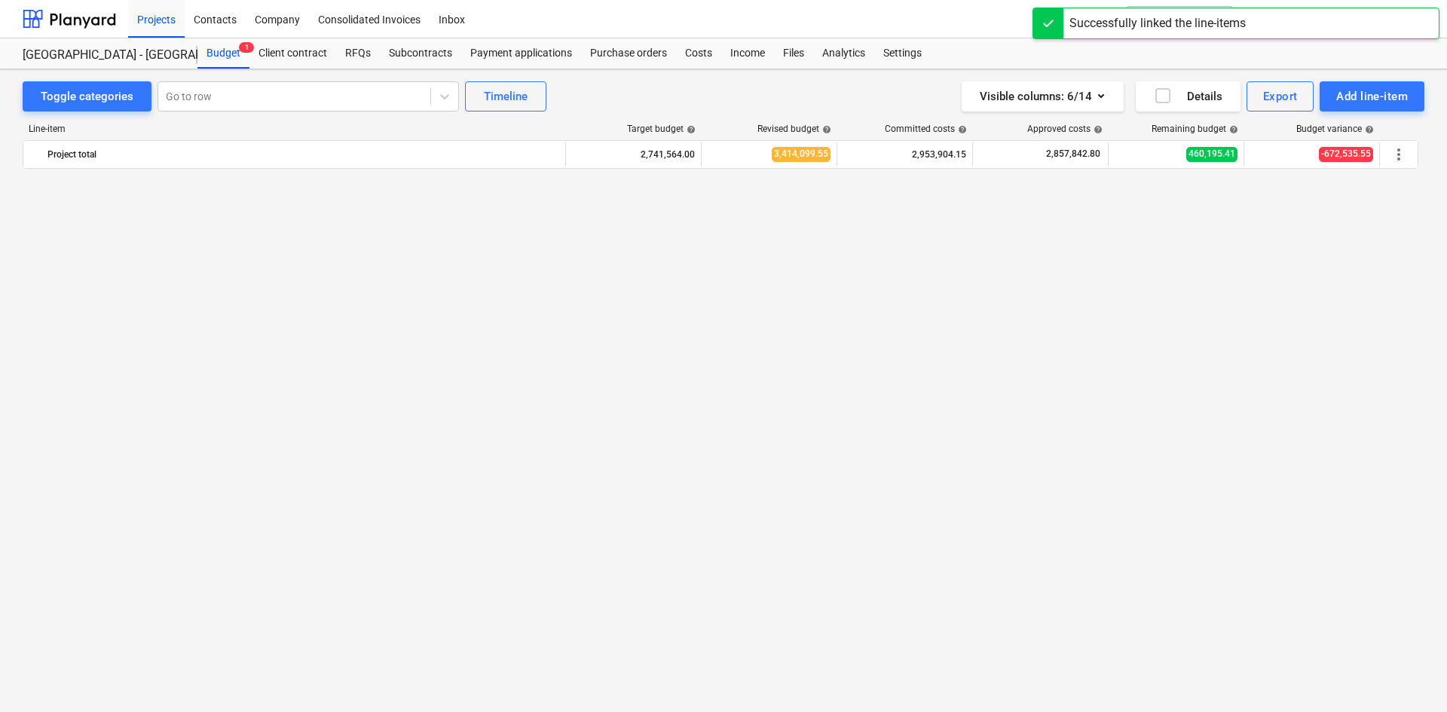
scroll to position [1978, 0]
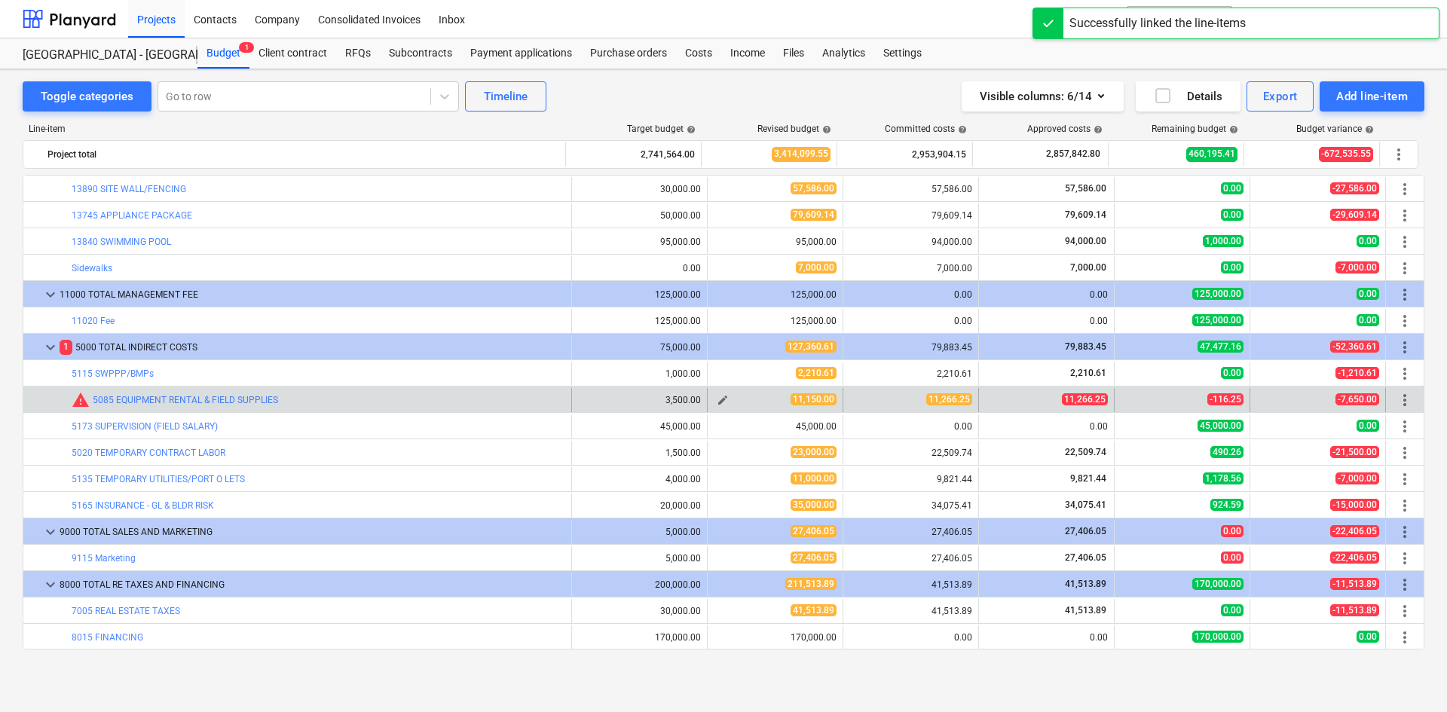
click at [717, 404] on span "edit" at bounding box center [723, 400] width 12 height 12
type textarea "x"
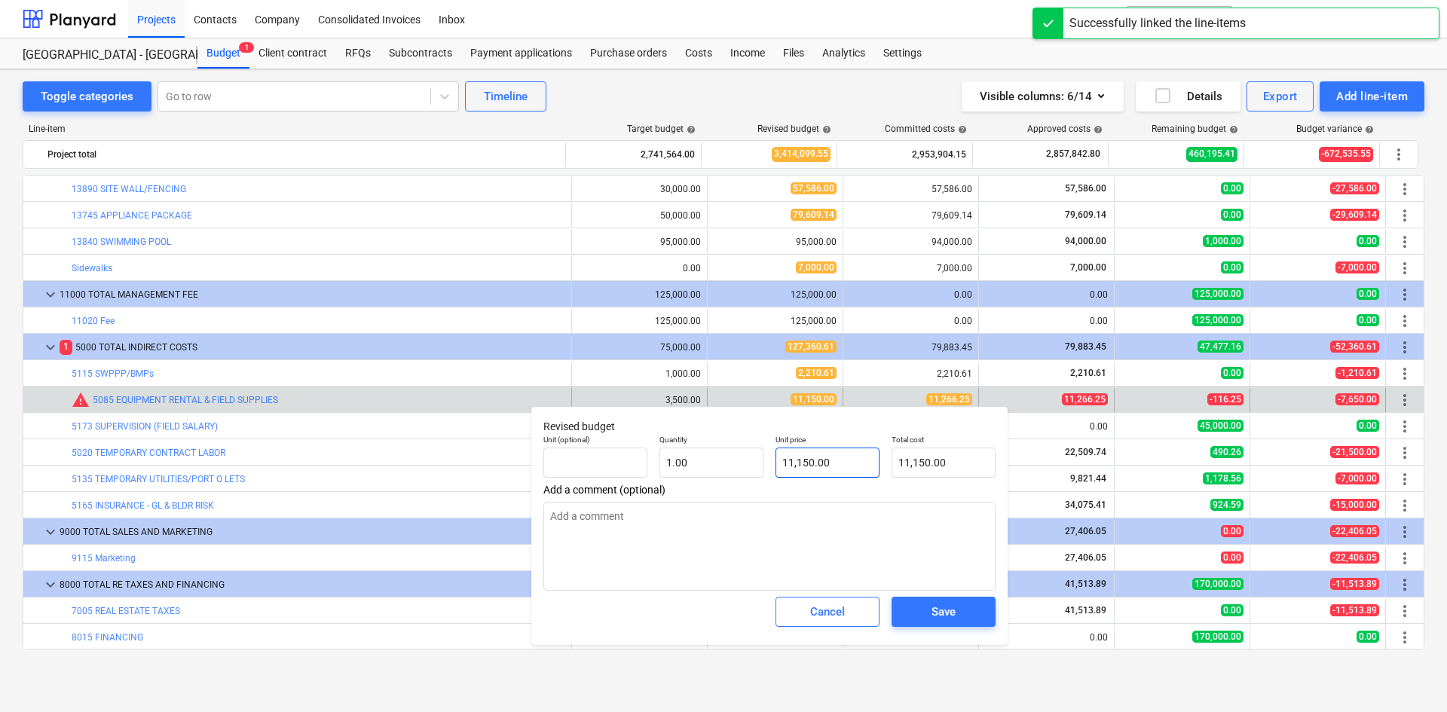
type input "11150"
drag, startPoint x: 868, startPoint y: 471, endPoint x: 706, endPoint y: 482, distance: 162.4
click at [706, 482] on div "Unit (optional) Quantity 1.00 Unit price 11150 Total cost 11,150.00" at bounding box center [769, 456] width 464 height 55
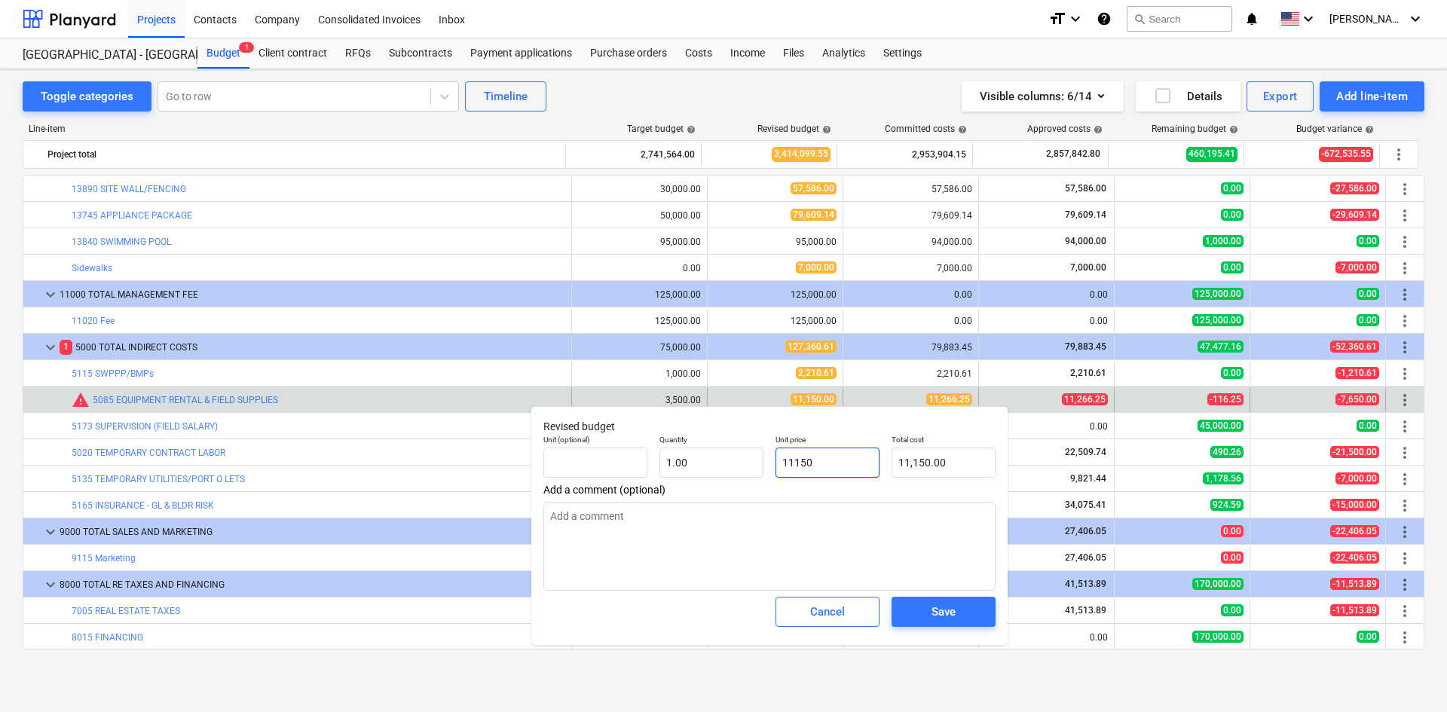
type textarea "x"
type input "1"
type input "1.00"
type textarea "x"
type input "11"
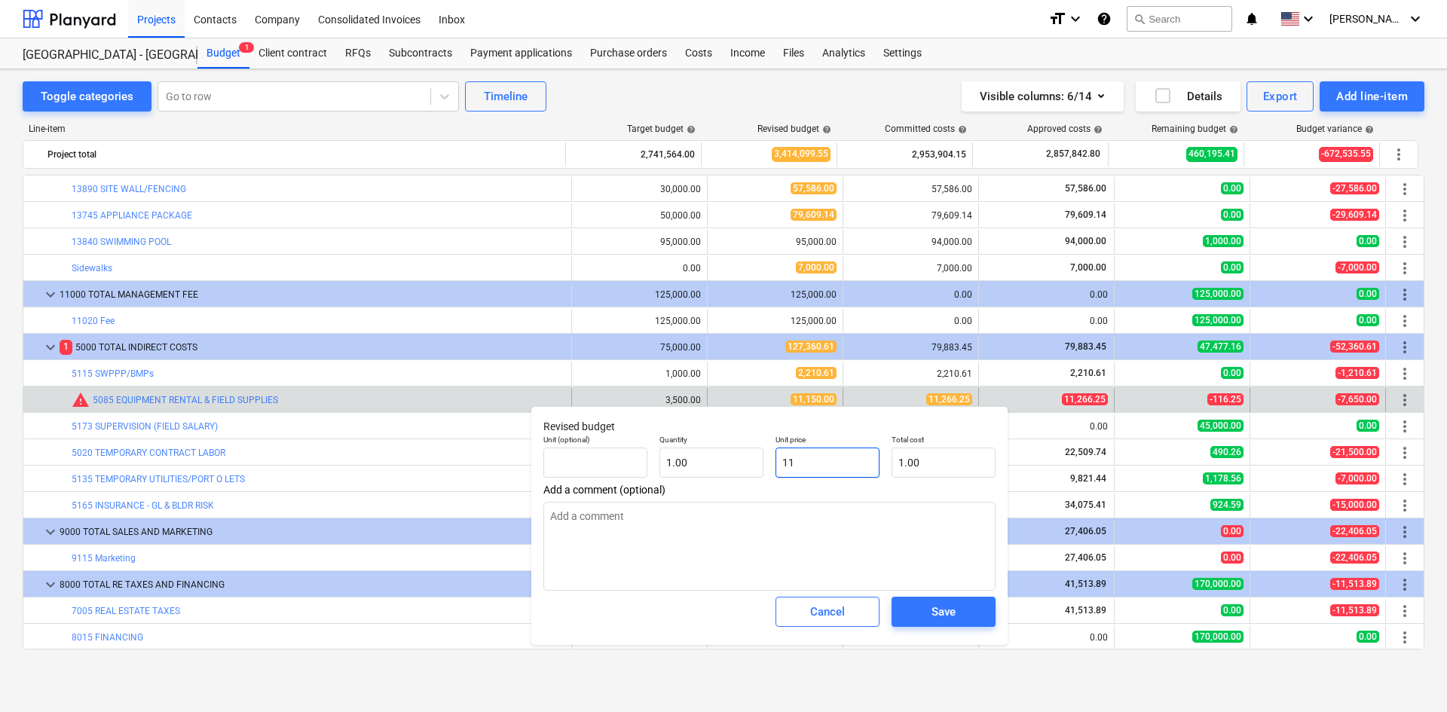
type input "11.00"
type textarea "x"
type input "112"
type input "112.00"
type textarea "x"
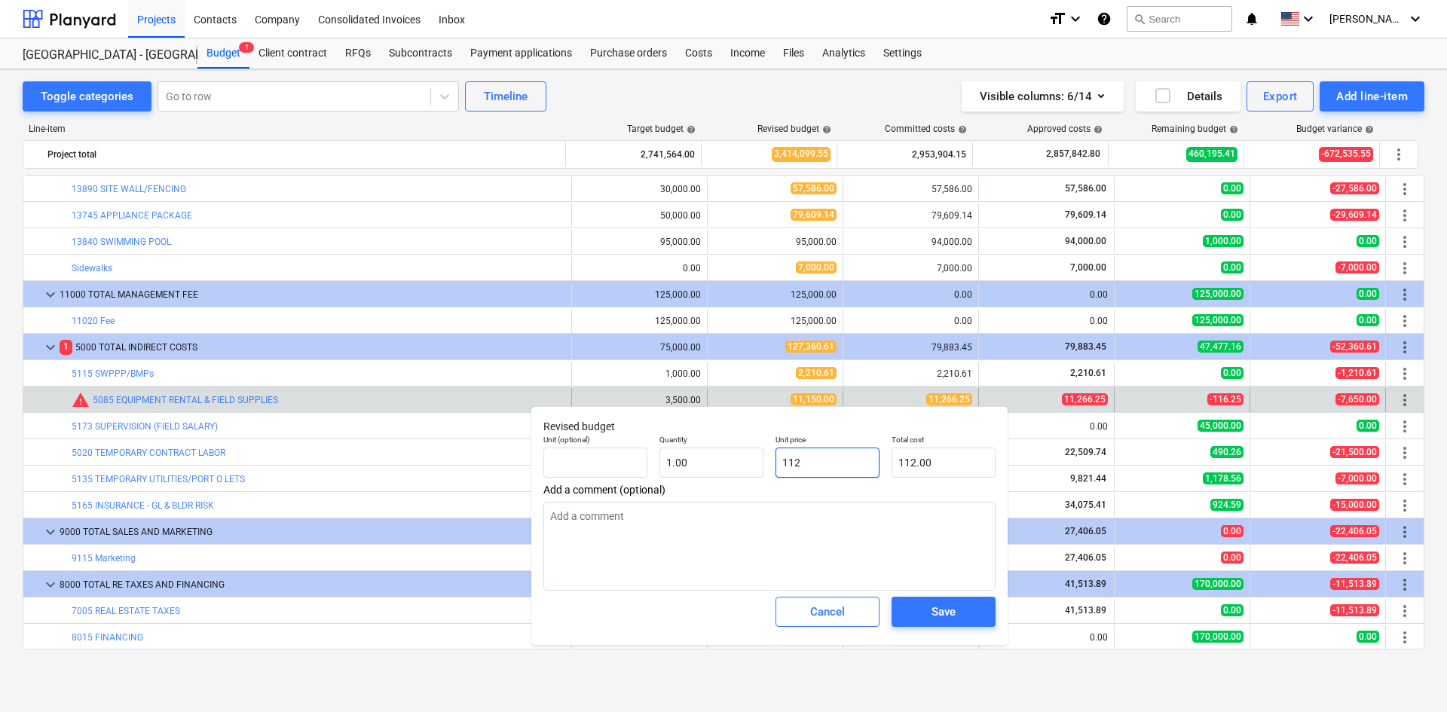
type input "1126"
type input "1,126.00"
type textarea "x"
type input "11266"
type input "11,266.00"
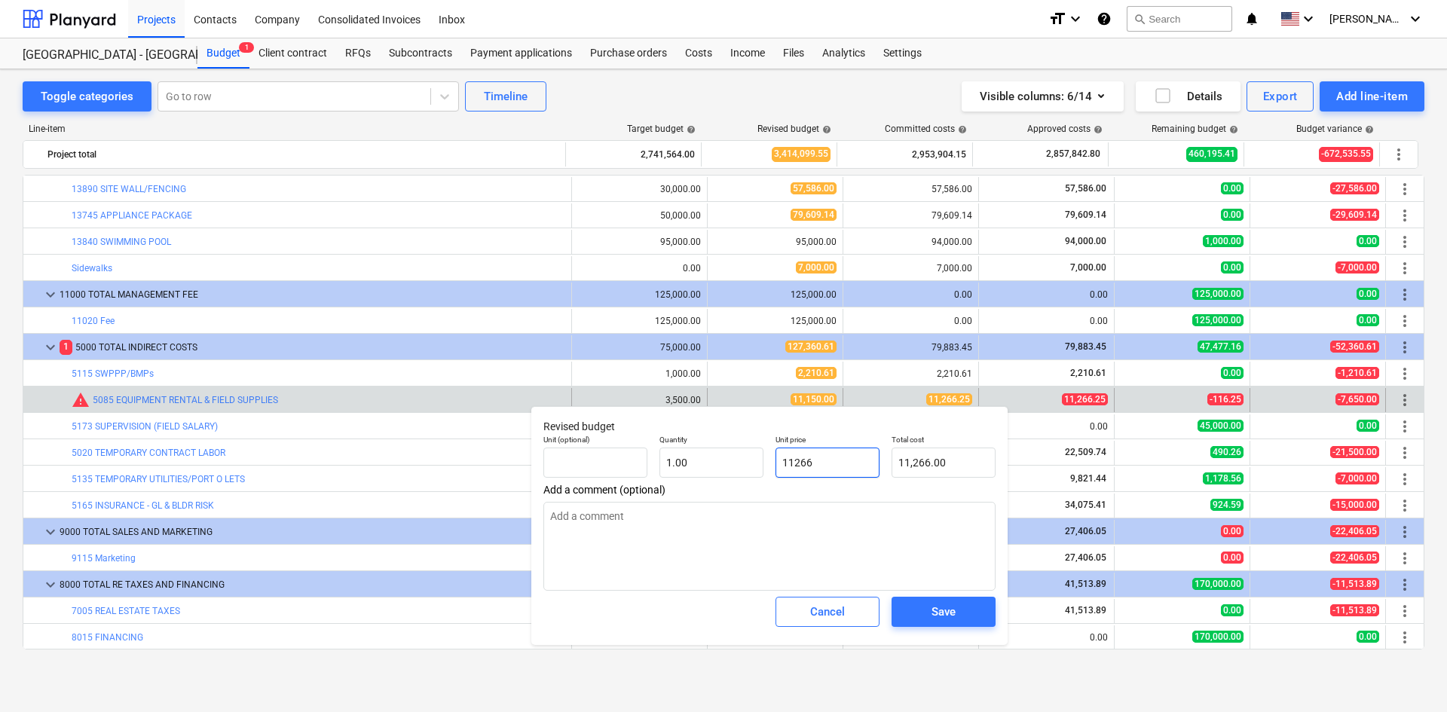
type textarea "x"
type input "11266."
type textarea "x"
type input "11266.2"
type input "11,266.20"
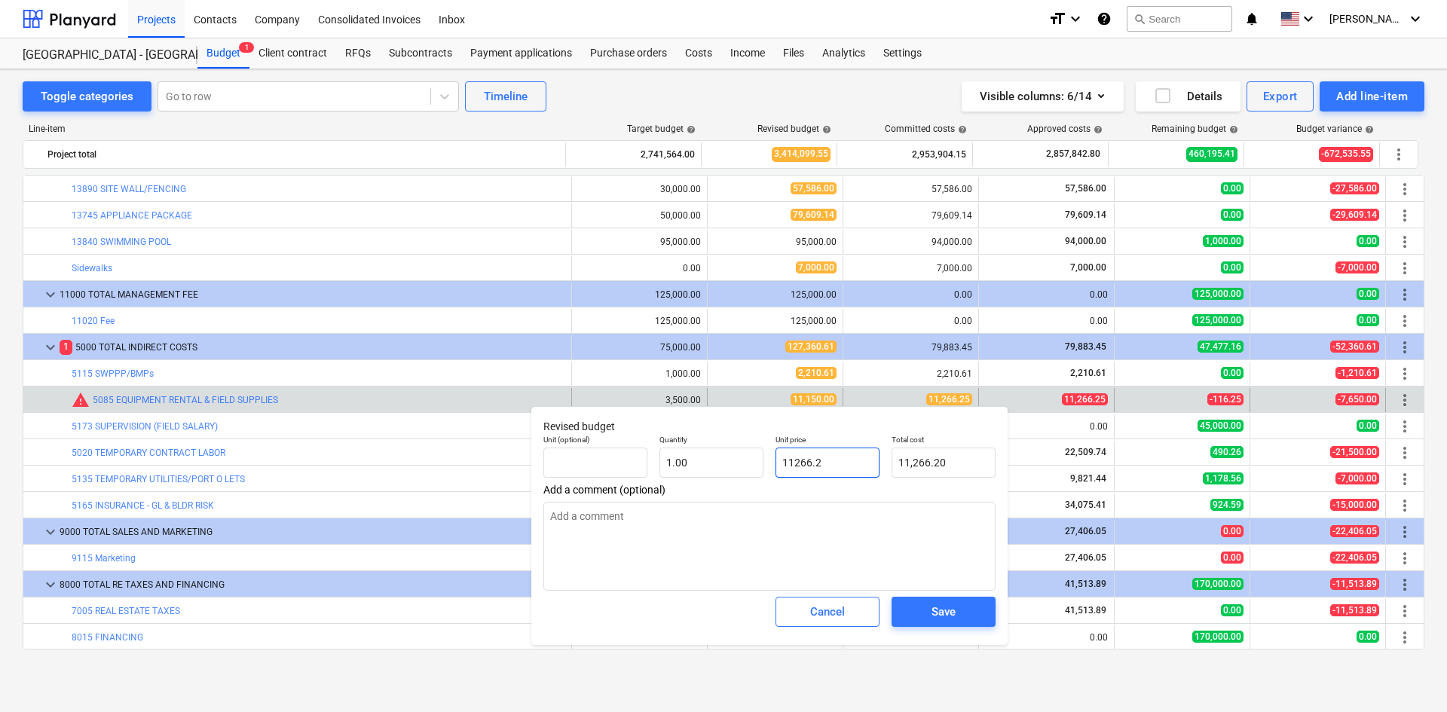
type textarea "x"
type input "11266.25"
type input "11,266.25"
type input "11266.25"
type textarea "x"
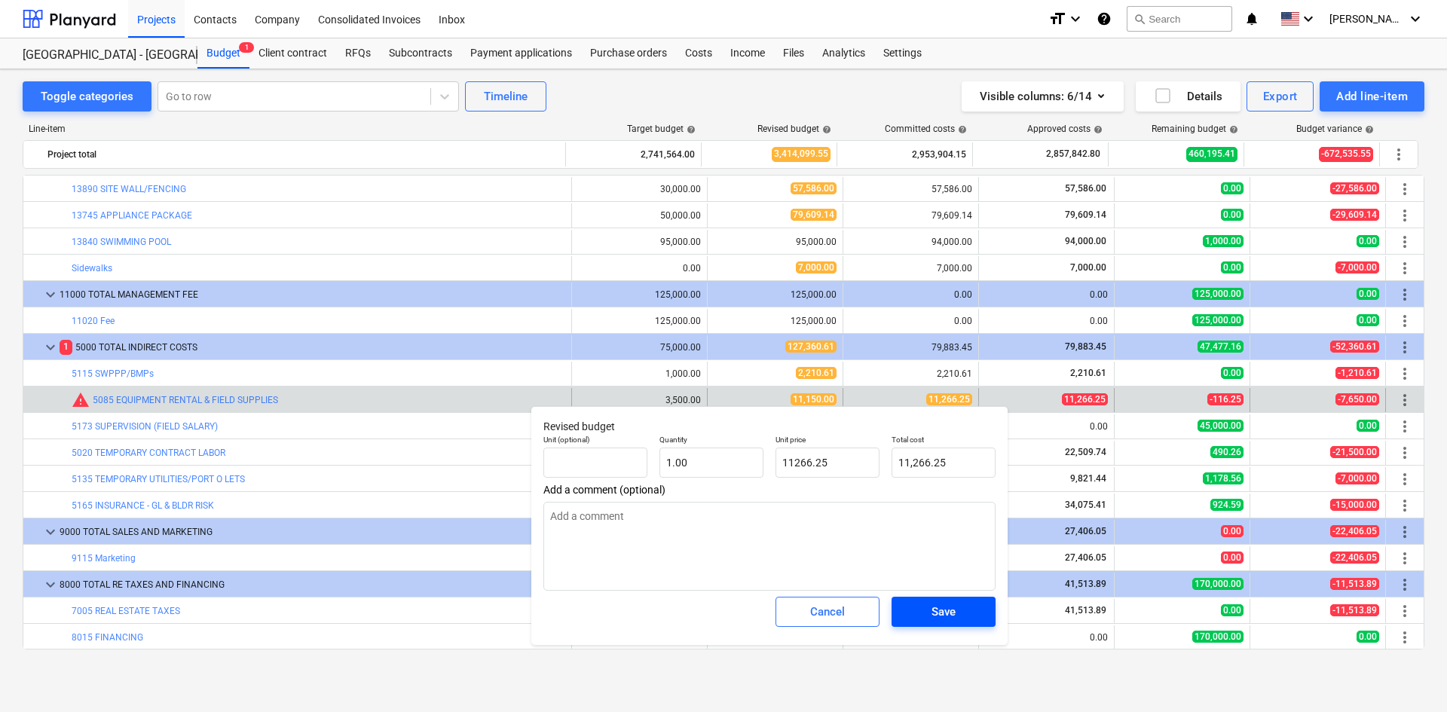
type input "11,266.25"
click at [937, 619] on div "Save" at bounding box center [943, 612] width 24 height 20
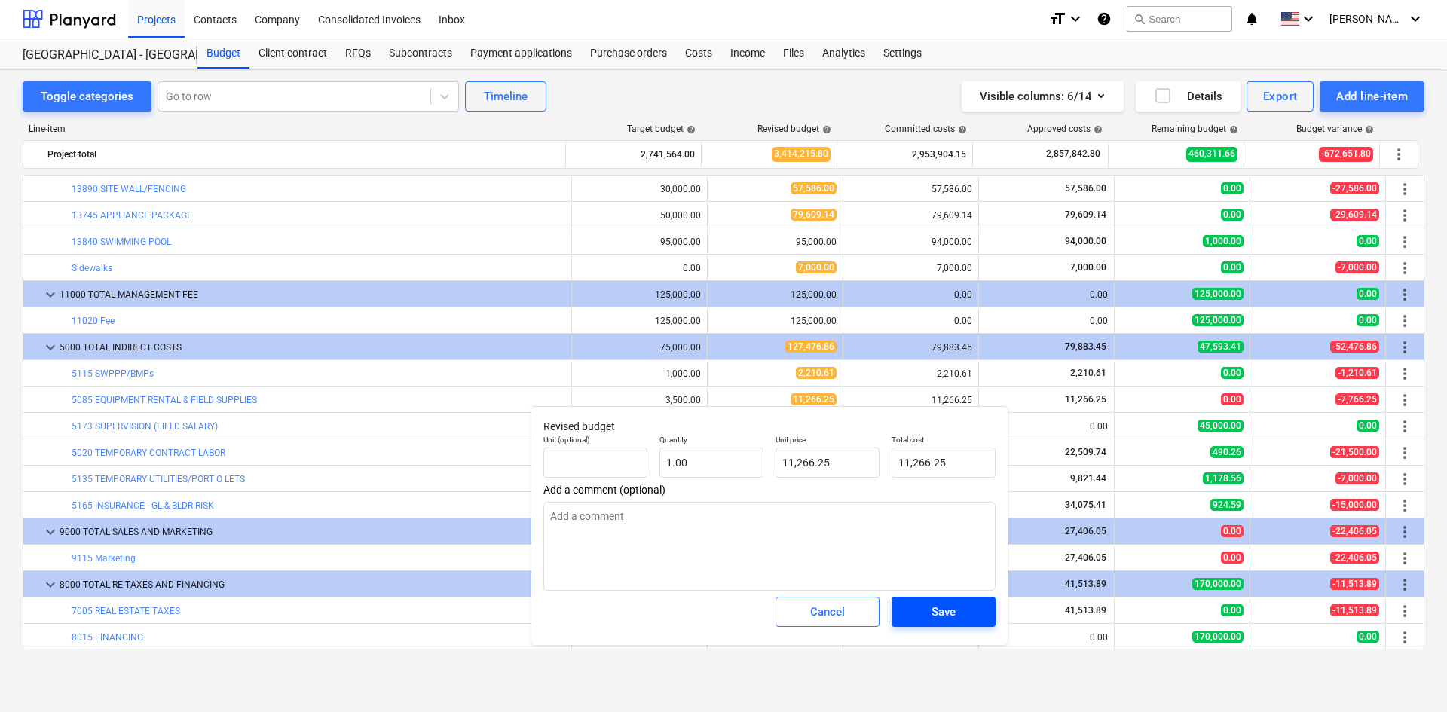
type textarea "x"
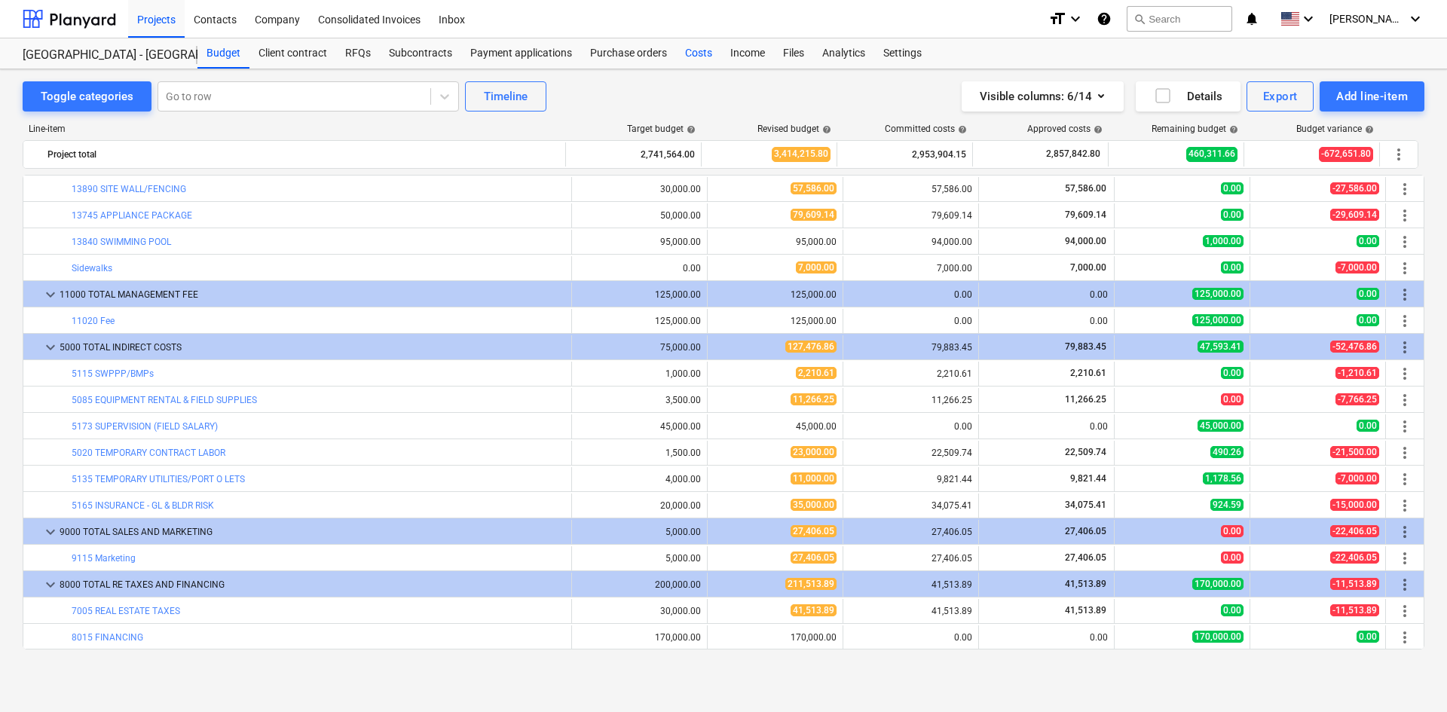
click at [711, 57] on div "Costs" at bounding box center [698, 53] width 45 height 30
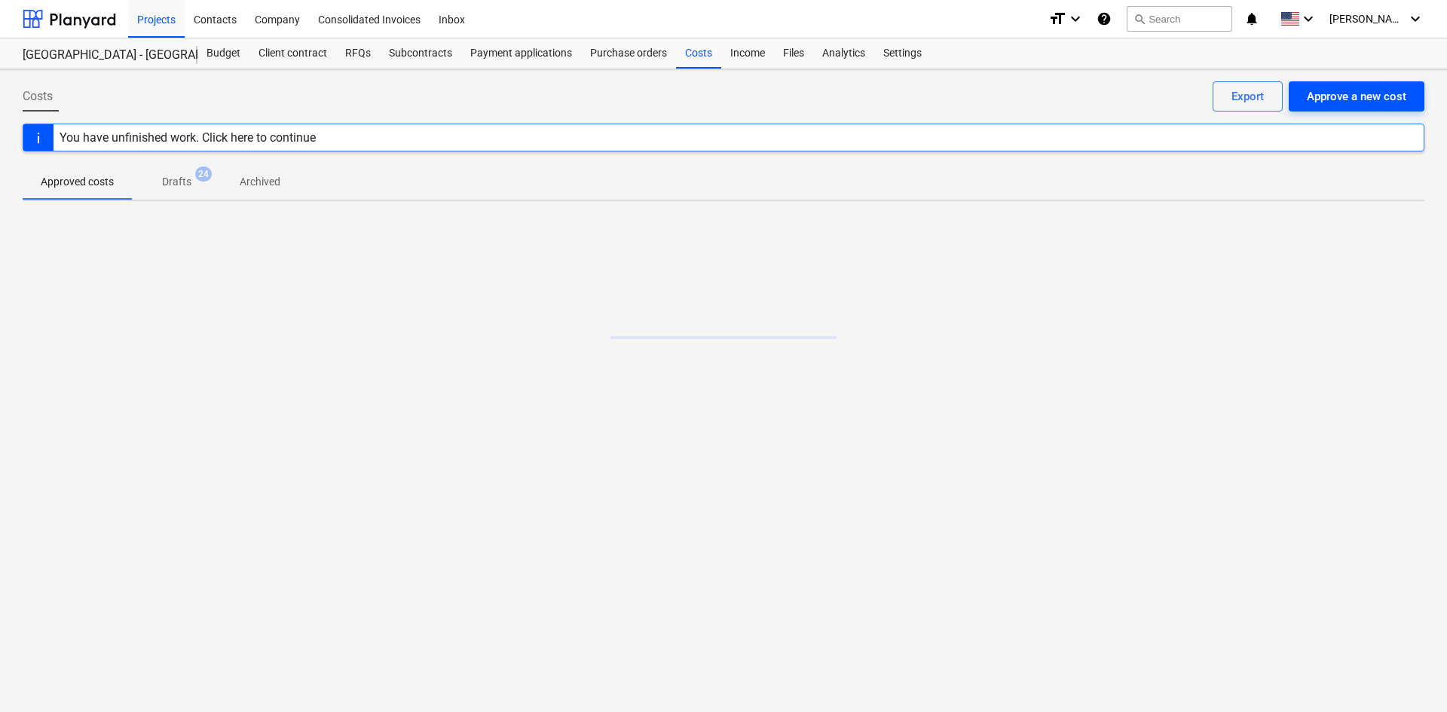
click at [1372, 99] on div "Approve a new cost" at bounding box center [1356, 97] width 99 height 20
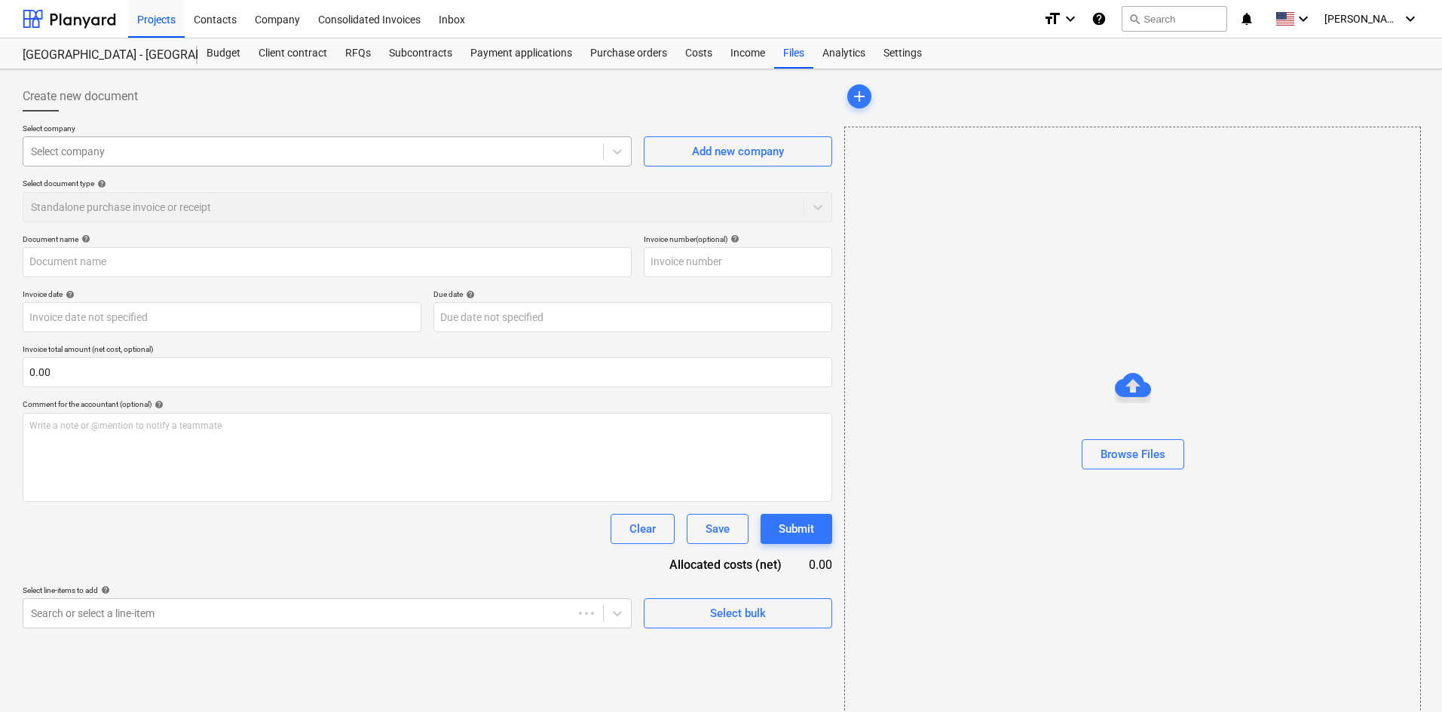
click at [215, 165] on div "Select company" at bounding box center [327, 151] width 609 height 30
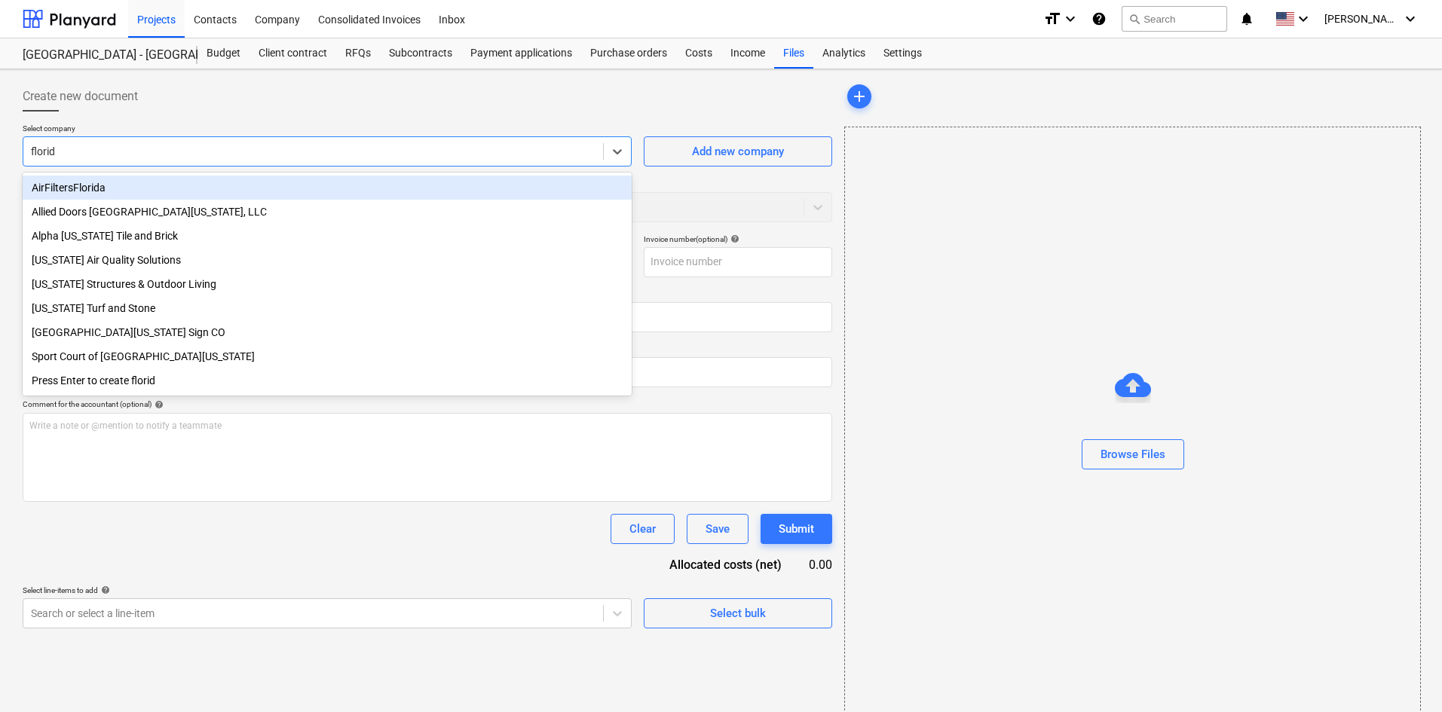
type input "[US_STATE]"
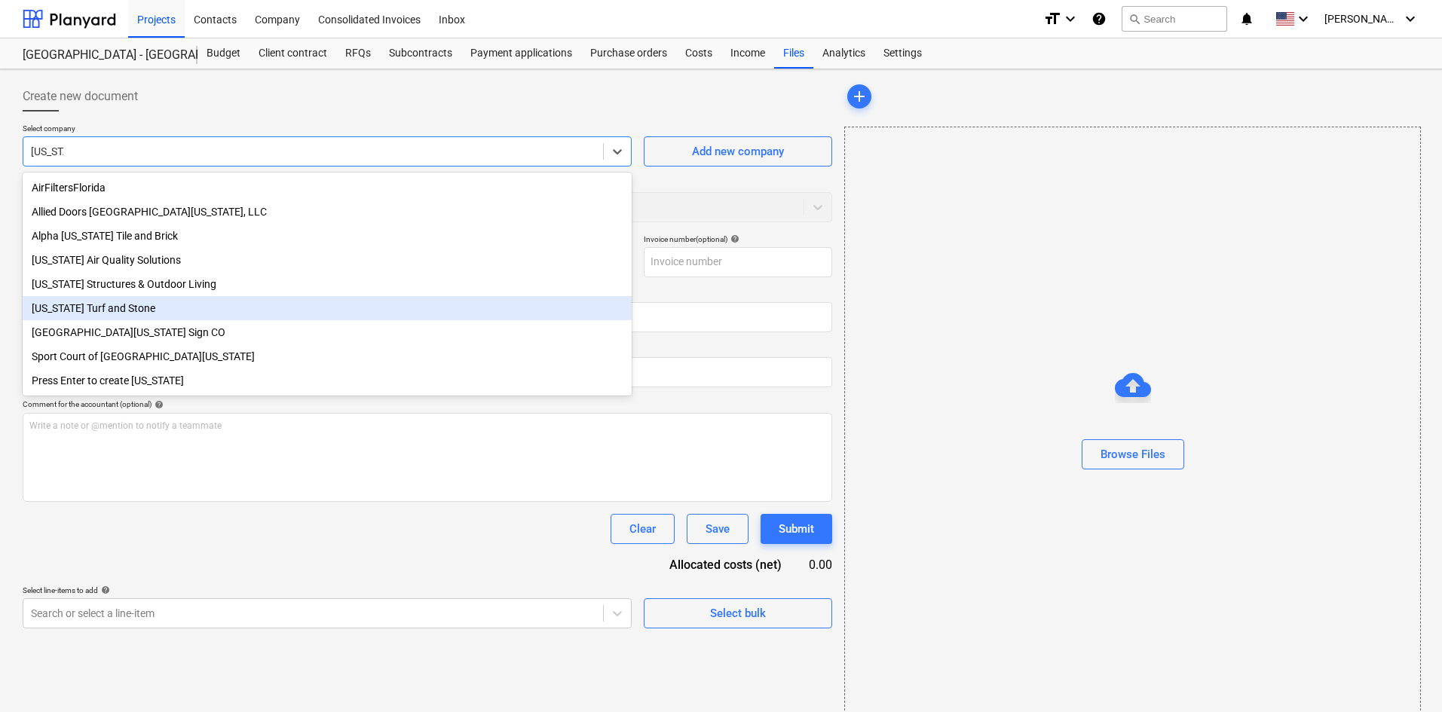
click at [188, 289] on div "[US_STATE] Structures & Outdoor Living" at bounding box center [327, 284] width 609 height 24
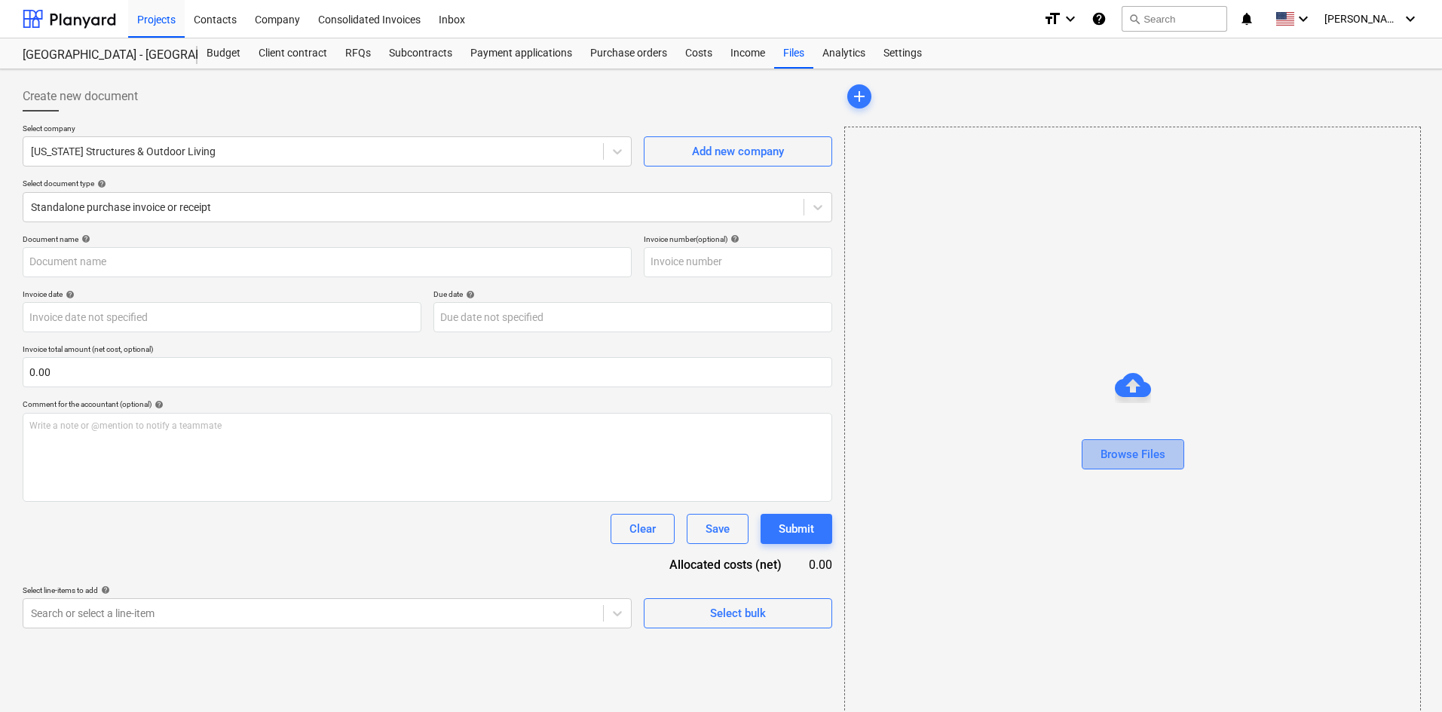
click at [1091, 448] on button "Browse Files" at bounding box center [1132, 454] width 102 height 30
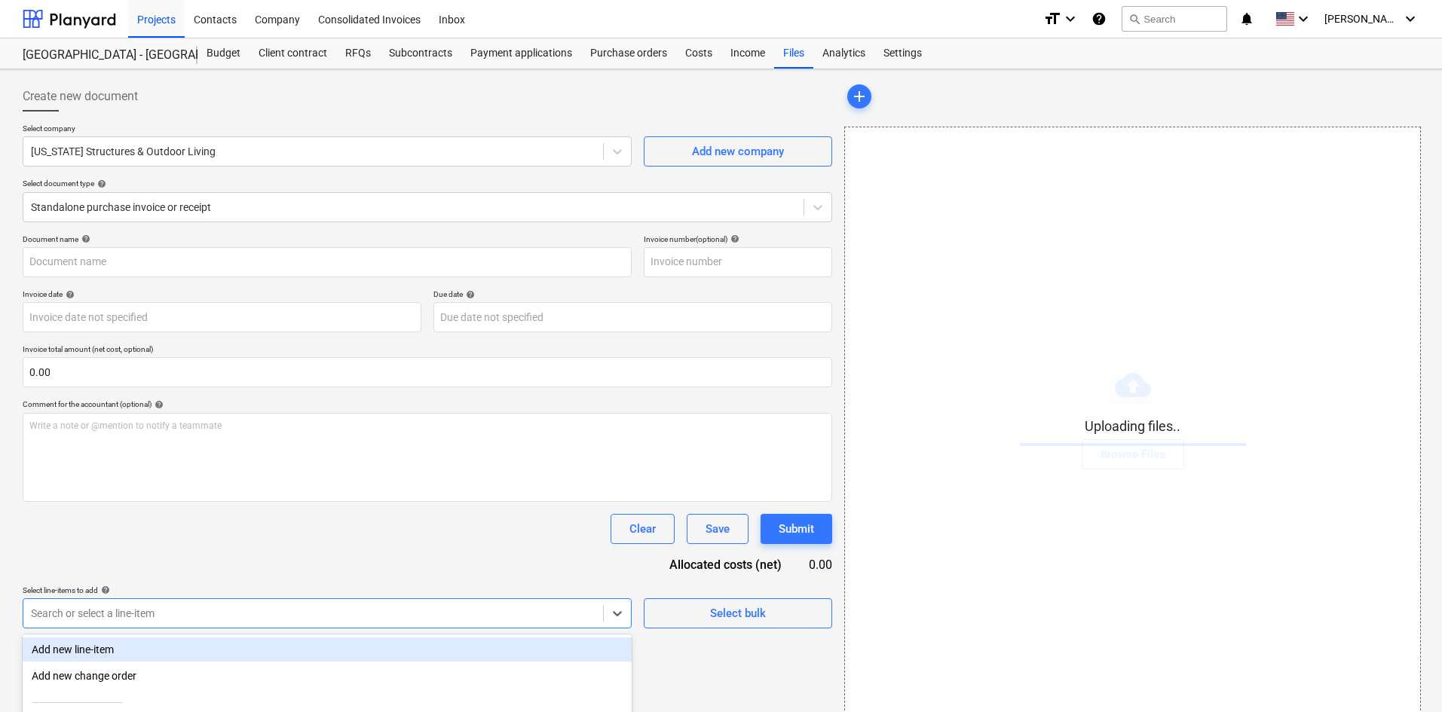
scroll to position [151, 0]
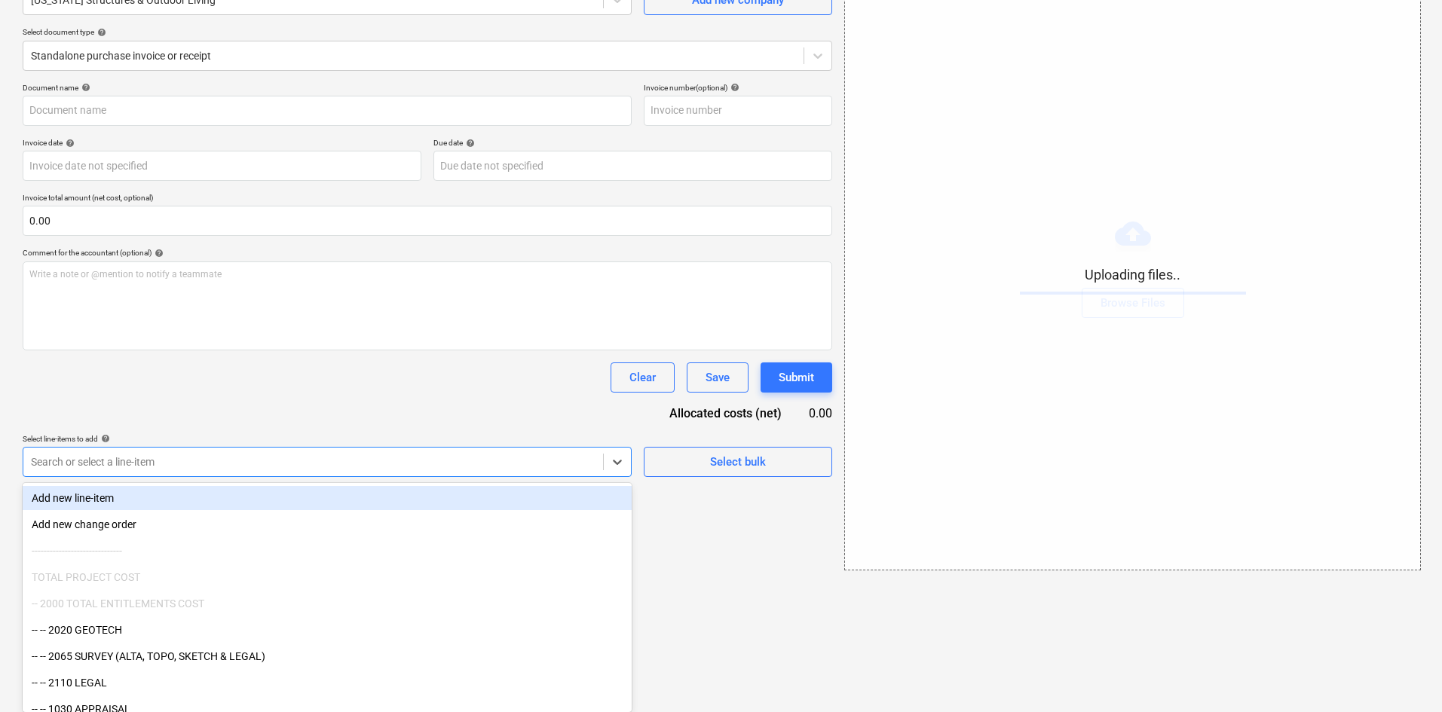
click at [148, 561] on body "Projects Contacts Company Consolidated Invoices Inbox format_size keyboard_arro…" at bounding box center [721, 205] width 1442 height 712
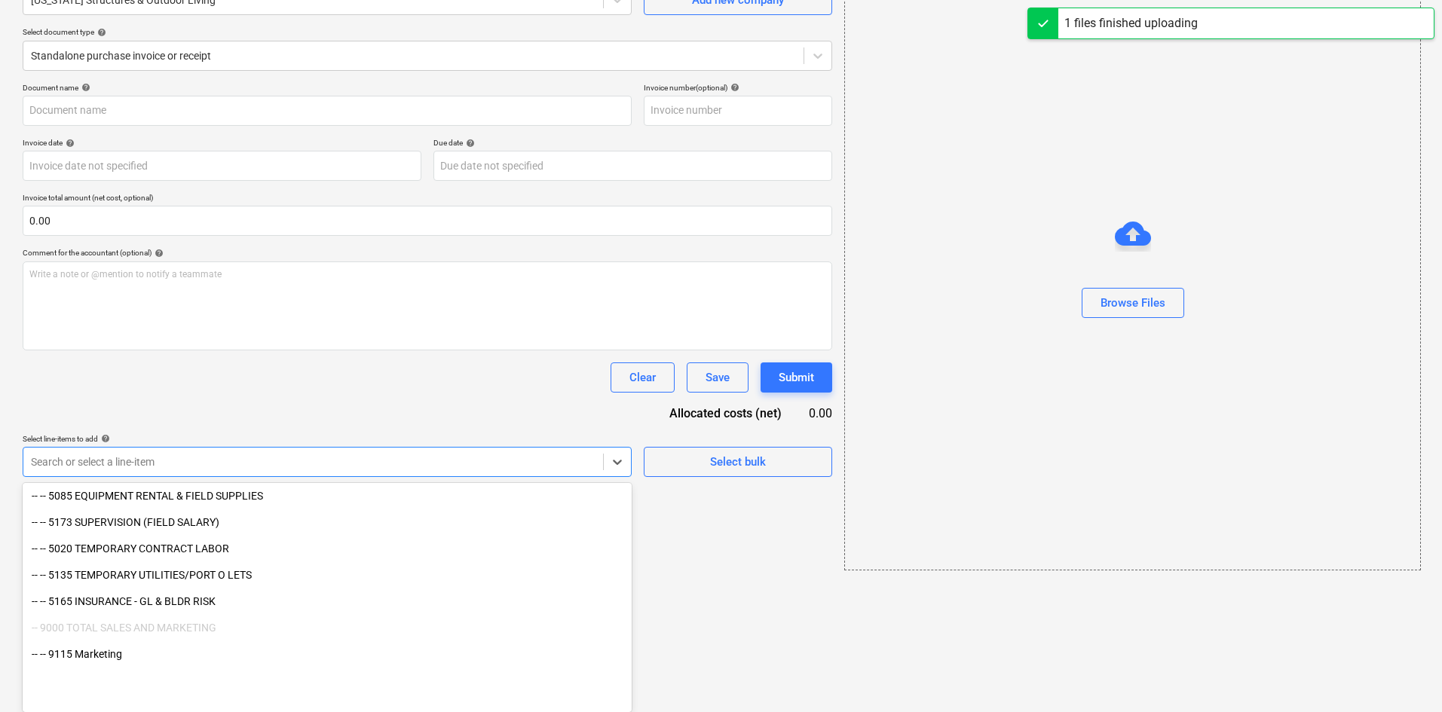
type input "[US_STATE] Structures and Outdoor Living (Indirect) [DATE].pdf"
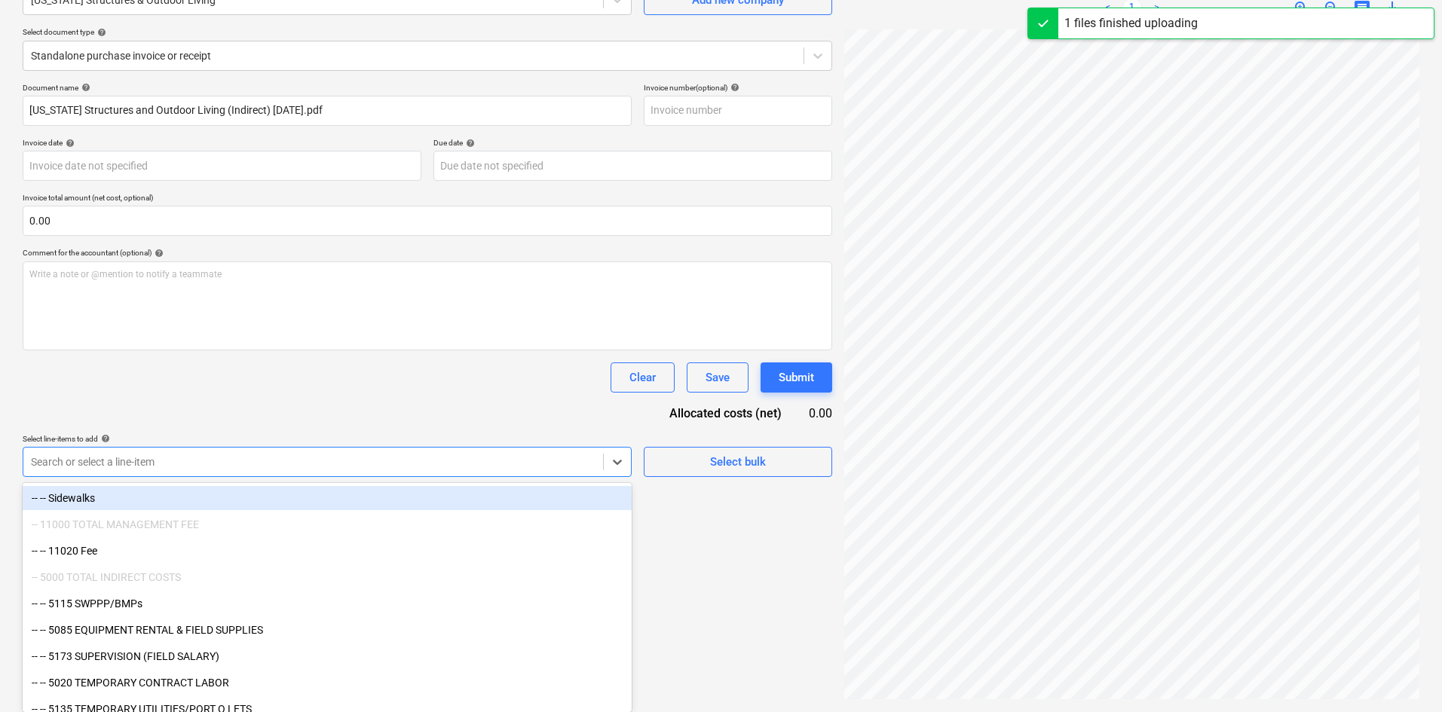
scroll to position [2155, 0]
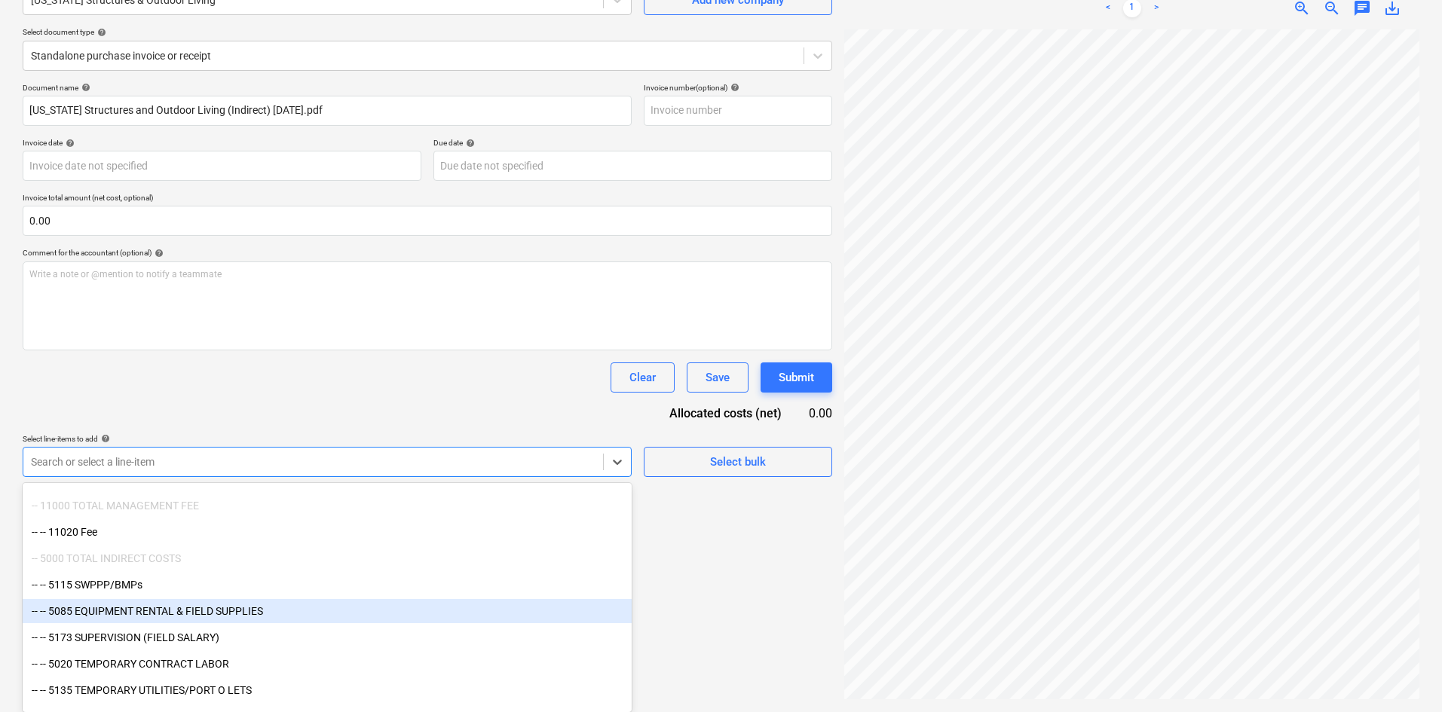
click at [223, 615] on div "-- -- 5085 EQUIPMENT RENTAL & FIELD SUPPLIES" at bounding box center [327, 611] width 609 height 24
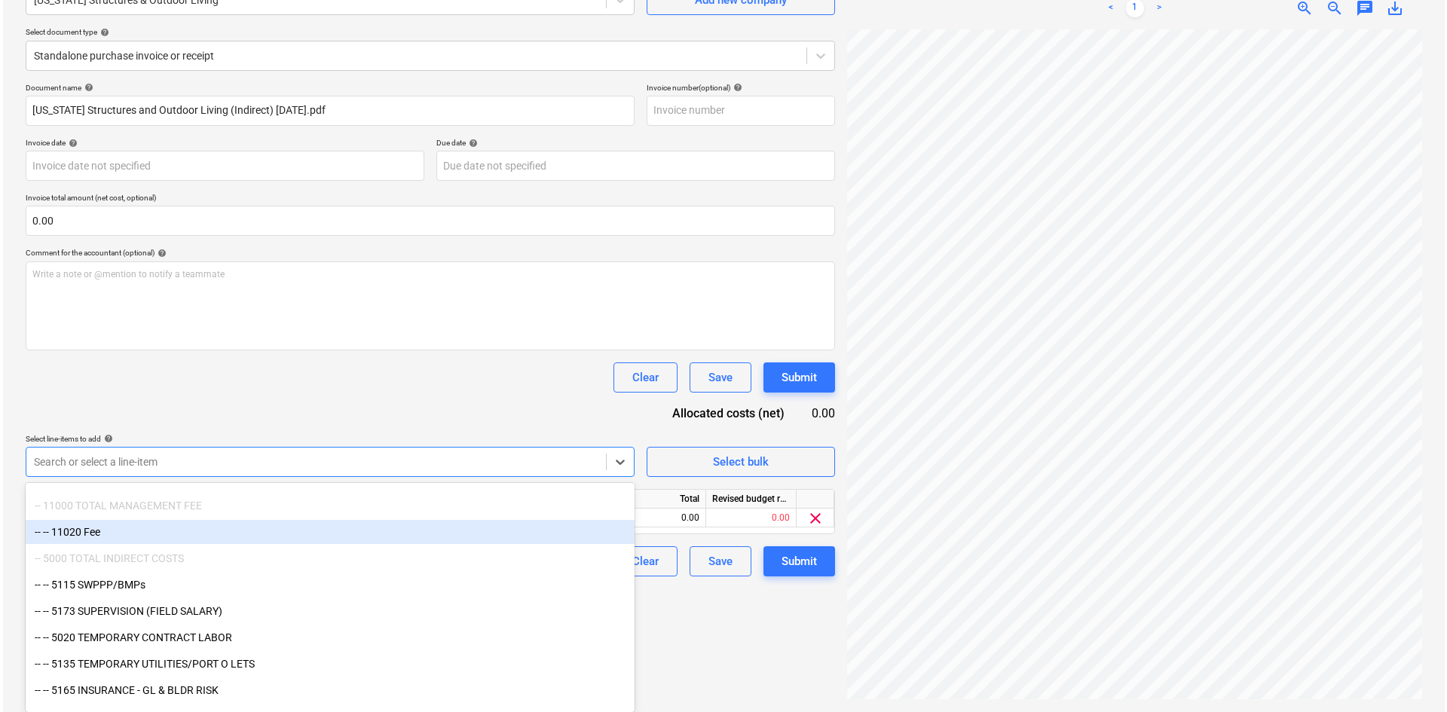
scroll to position [151, 0]
click at [413, 405] on div "Document name help [US_STATE] Structures and Outdoor Living (Indirect) [DATE].p…" at bounding box center [427, 331] width 809 height 494
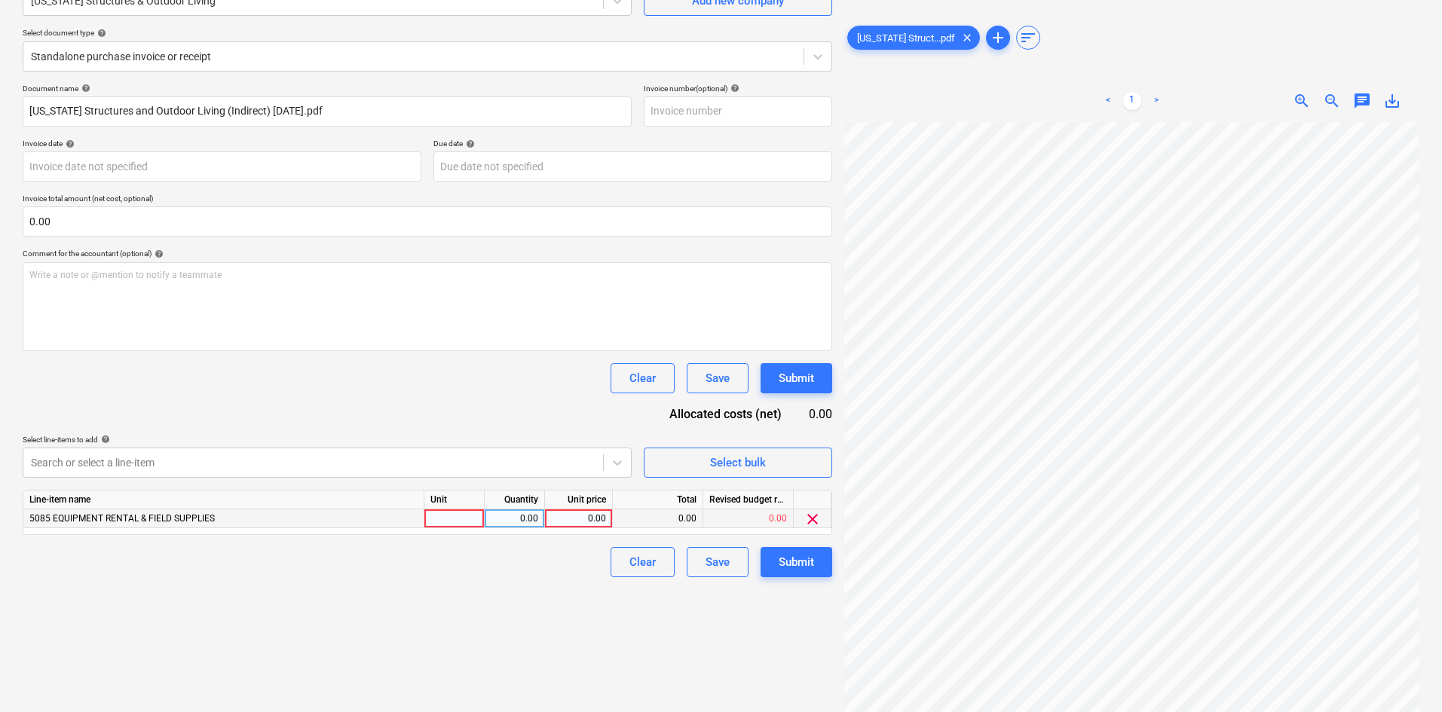
click at [583, 518] on div "0.00" at bounding box center [578, 518] width 55 height 19
type input "60"
click at [506, 622] on div "Create new document Select company [US_STATE] Structures & Outdoor Living Add n…" at bounding box center [427, 315] width 821 height 781
click at [781, 564] on div "Submit" at bounding box center [795, 562] width 35 height 20
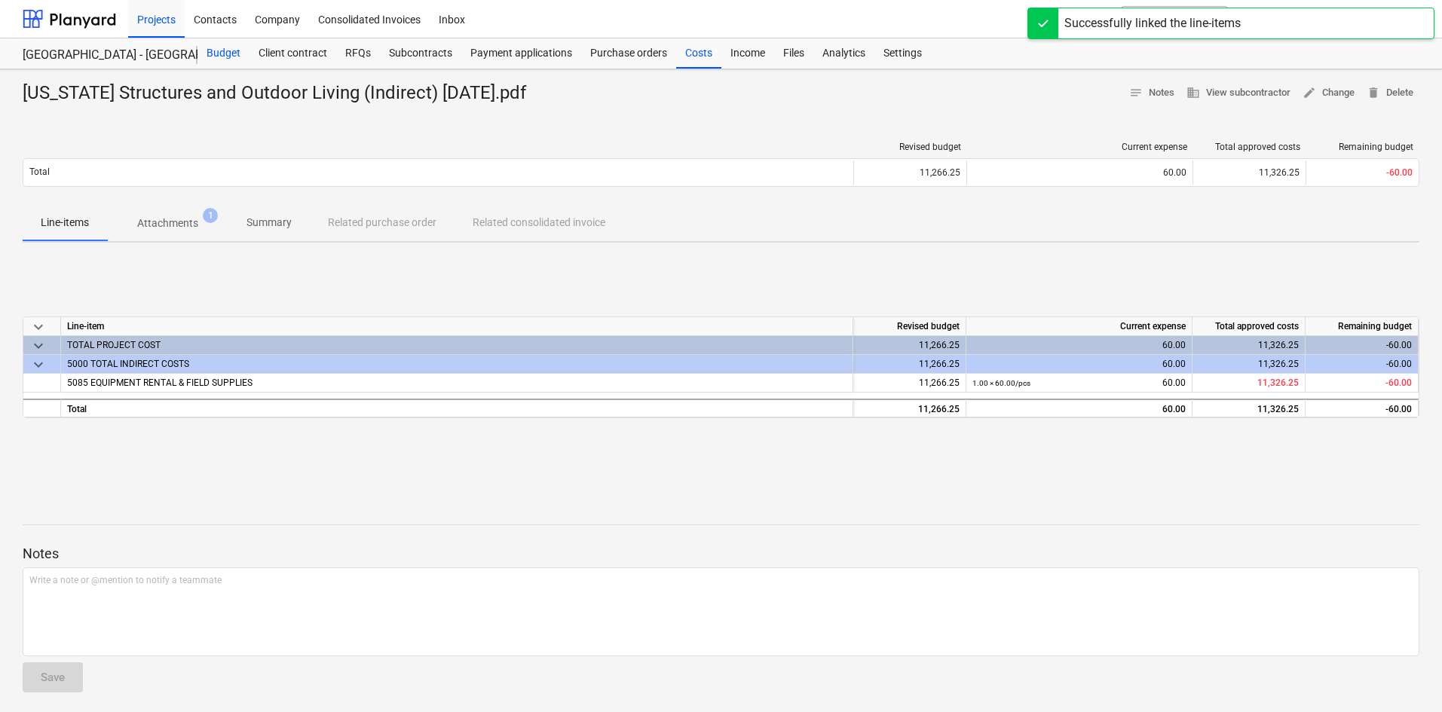
click at [217, 56] on div "Budget" at bounding box center [223, 53] width 52 height 30
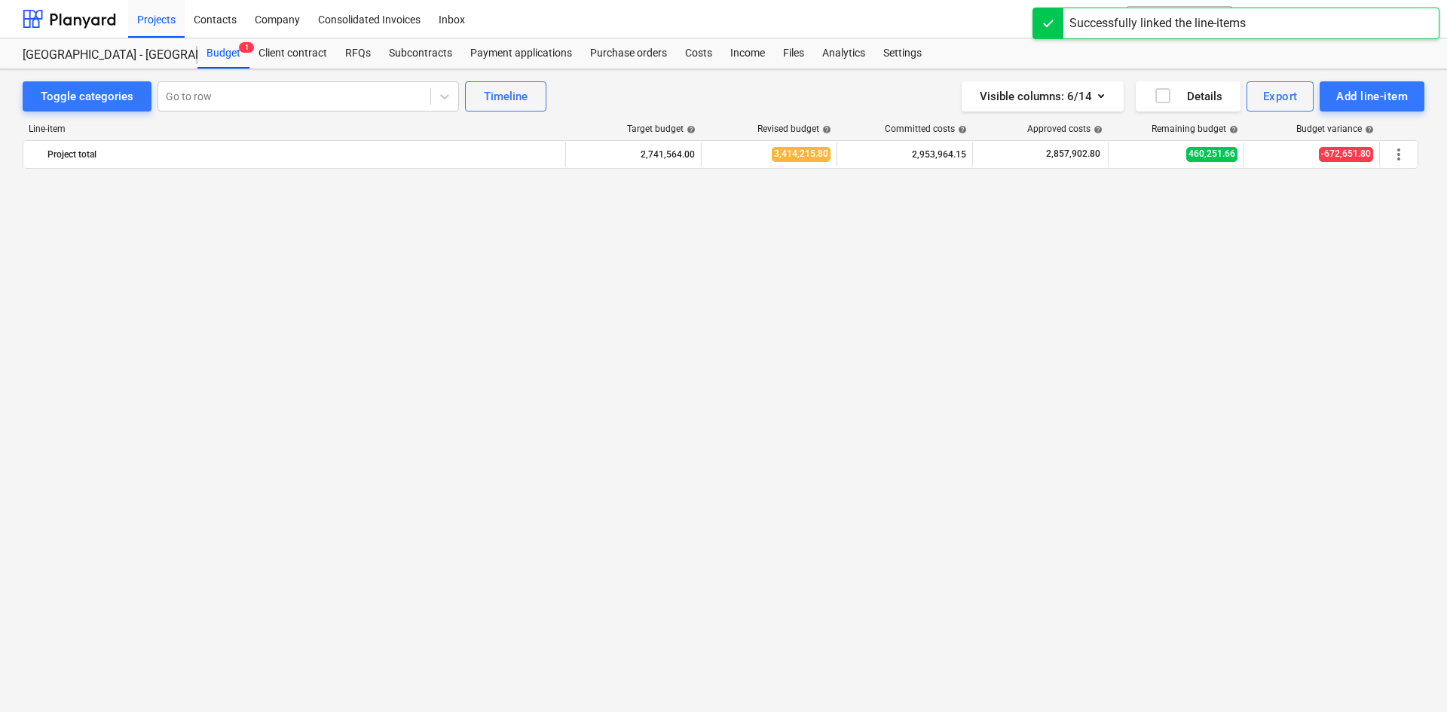
scroll to position [1978, 0]
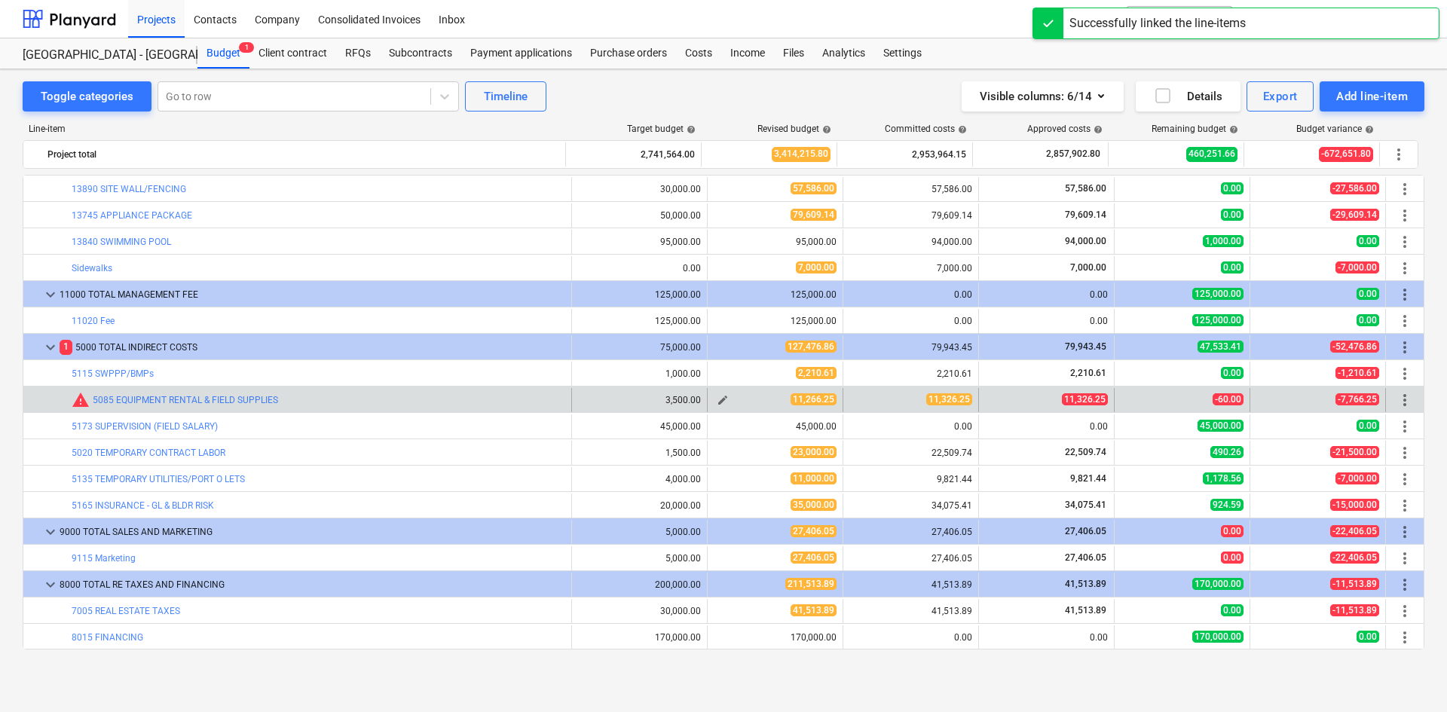
click at [723, 400] on span "edit" at bounding box center [723, 400] width 12 height 12
type textarea "x"
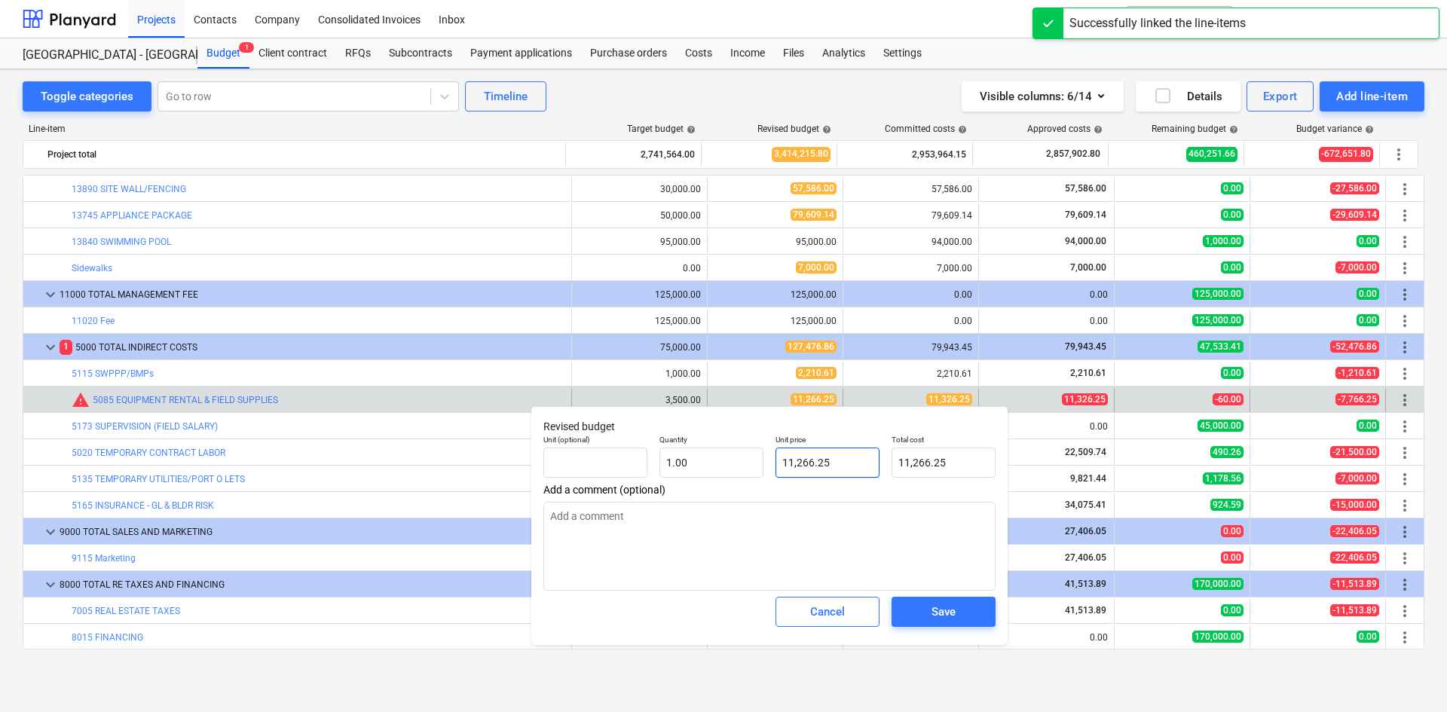
type input "11266.25"
drag, startPoint x: 859, startPoint y: 456, endPoint x: 658, endPoint y: 484, distance: 203.1
click at [658, 484] on div "Revised budget Unit (optional) Quantity 1.00 Unit price 11266.25 Total cost 11,…" at bounding box center [769, 525] width 476 height 239
type textarea "x"
type input "1"
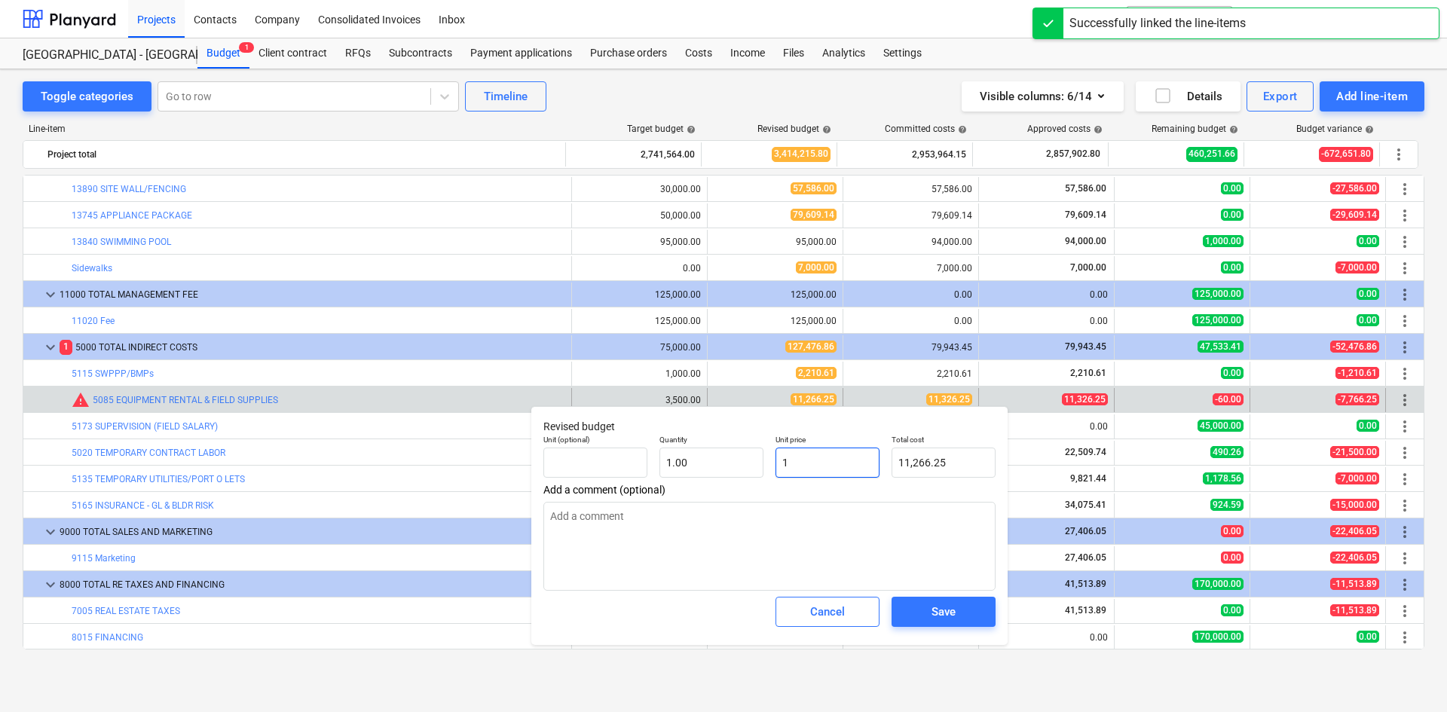
type input "1.00"
type textarea "x"
type input "11"
type input "11.00"
type textarea "x"
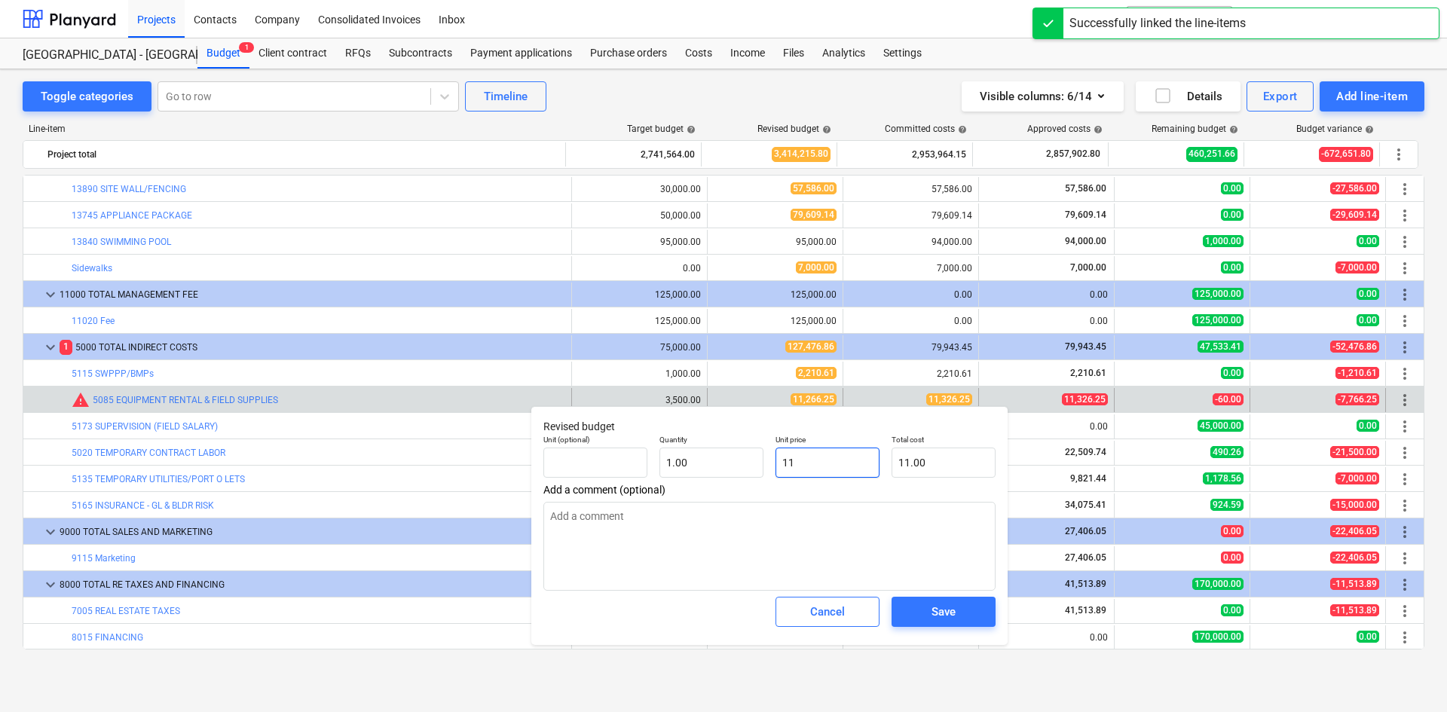
type input "113"
type input "113.00"
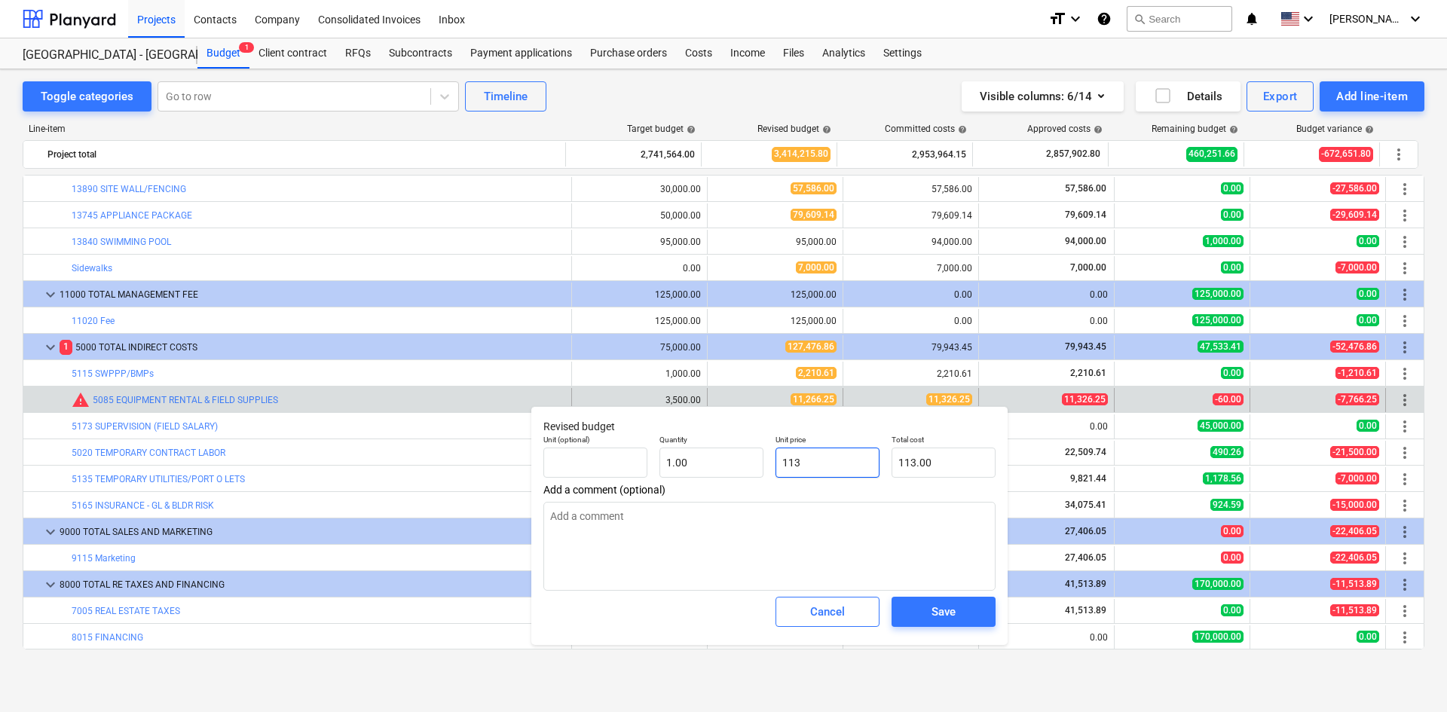
type textarea "x"
type input "1132"
type input "1,132.00"
type textarea "x"
type input "11326"
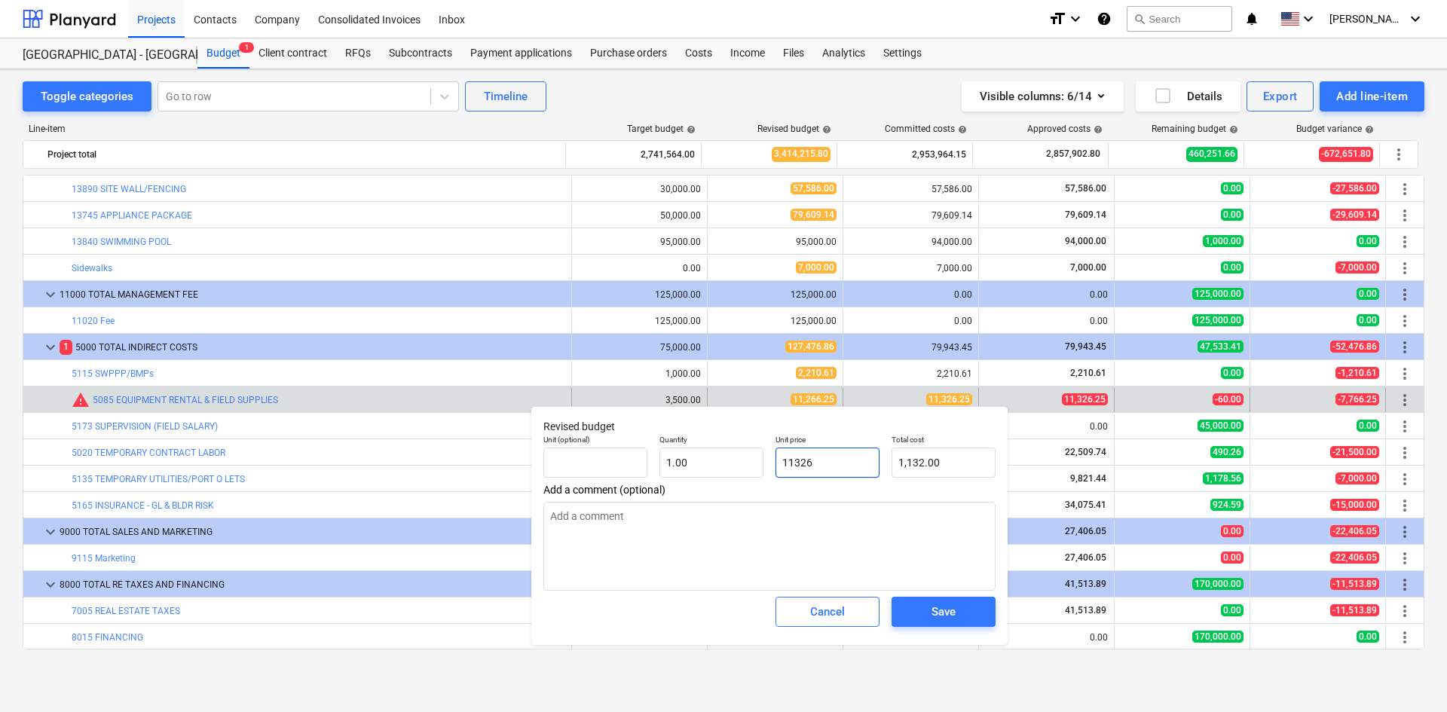
type input "11,326.00"
type textarea "x"
type input "11326."
type textarea "x"
type input "11326.2"
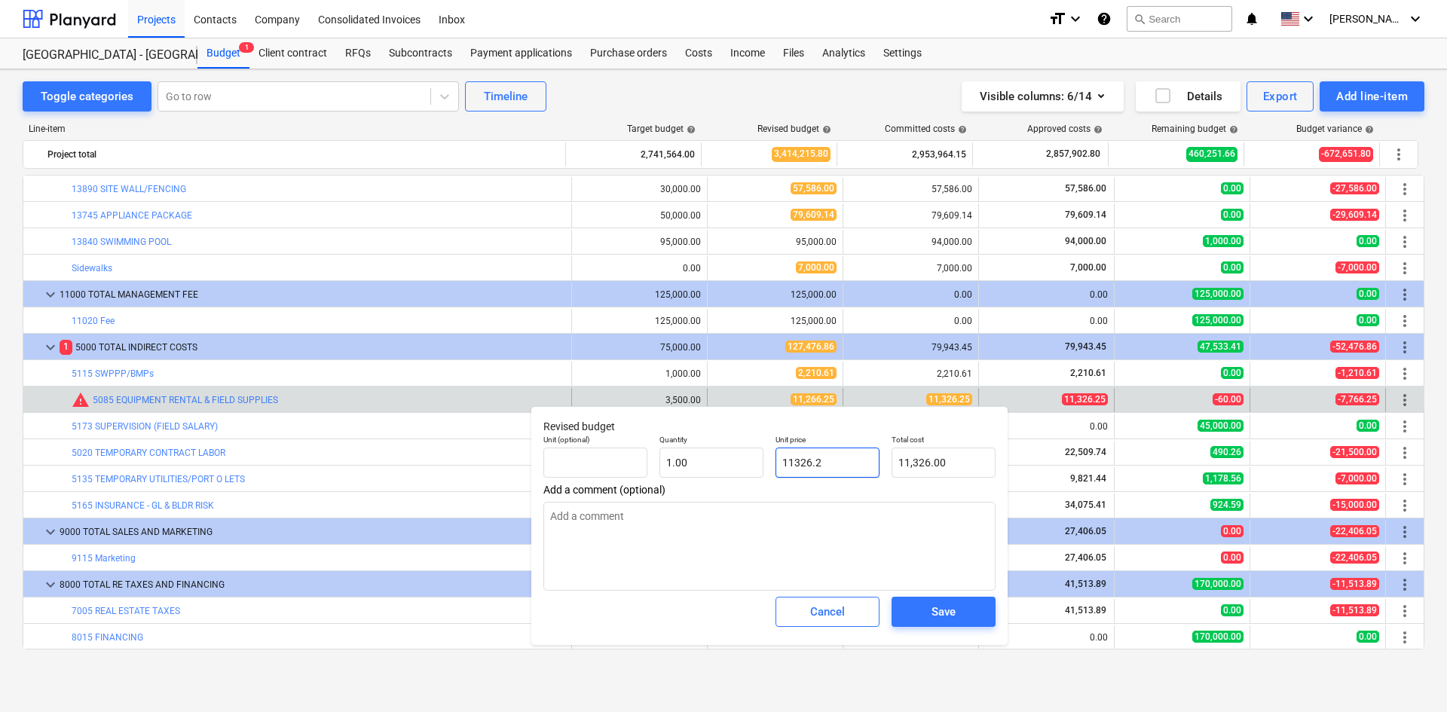
type input "11,326.20"
type textarea "x"
type input "11326.25"
type input "11,326.25"
type input "11326.25"
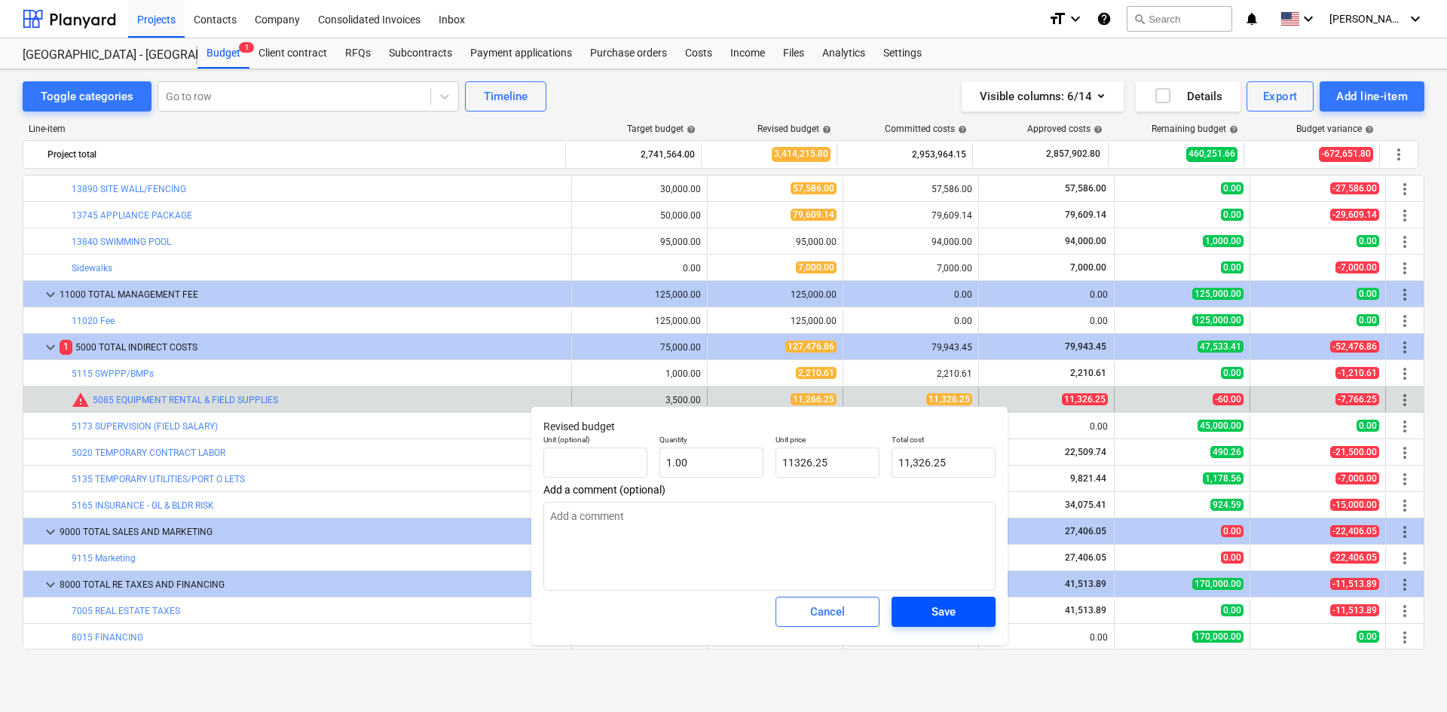
type textarea "x"
type input "11,326.25"
click at [969, 612] on span "Save" at bounding box center [944, 612] width 68 height 20
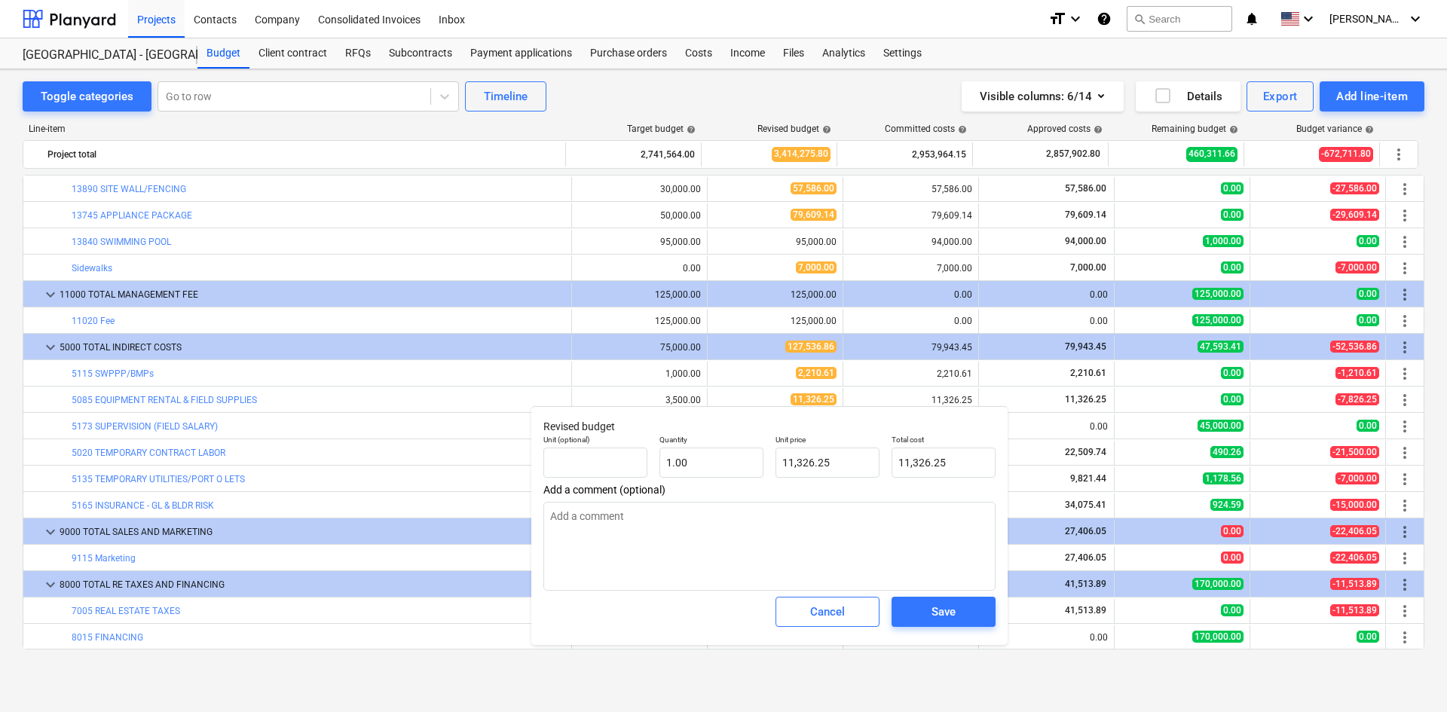
type textarea "x"
